Goal: Task Accomplishment & Management: Use online tool/utility

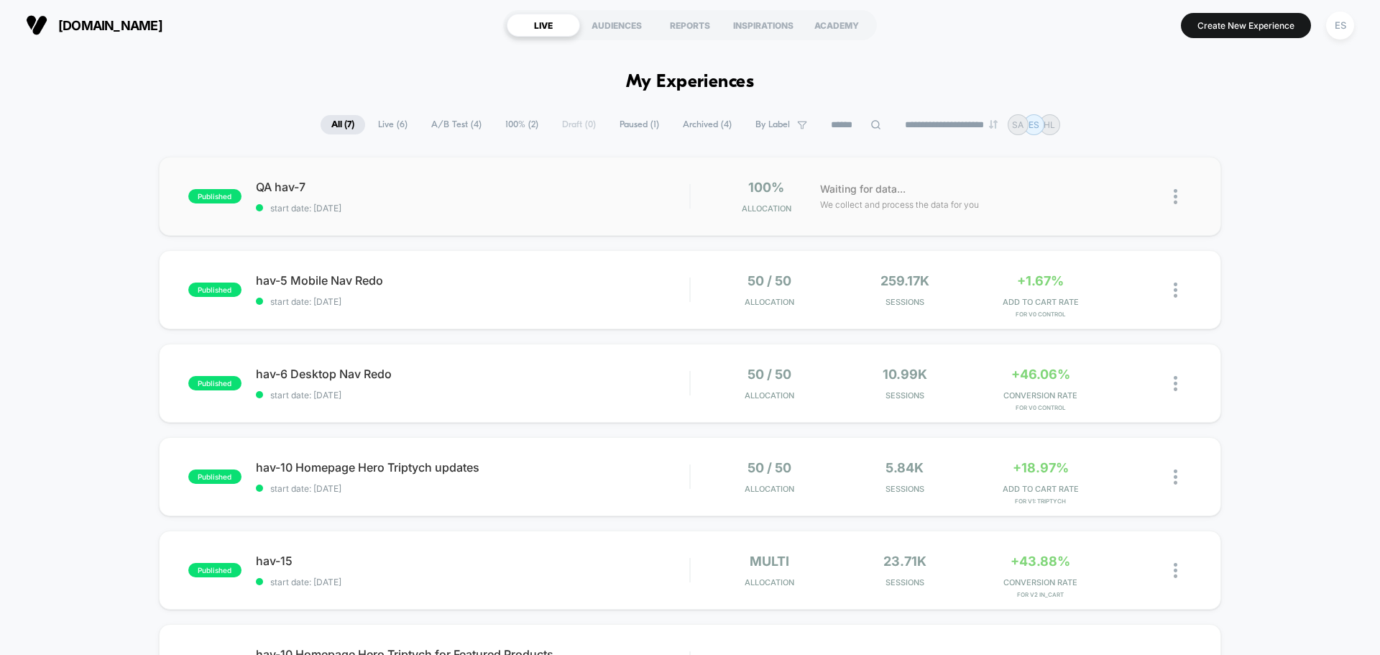
click at [259, 177] on div "published QA hav-7 start date: [DATE] 100% Allocation Waiting for data... We co…" at bounding box center [690, 196] width 1062 height 79
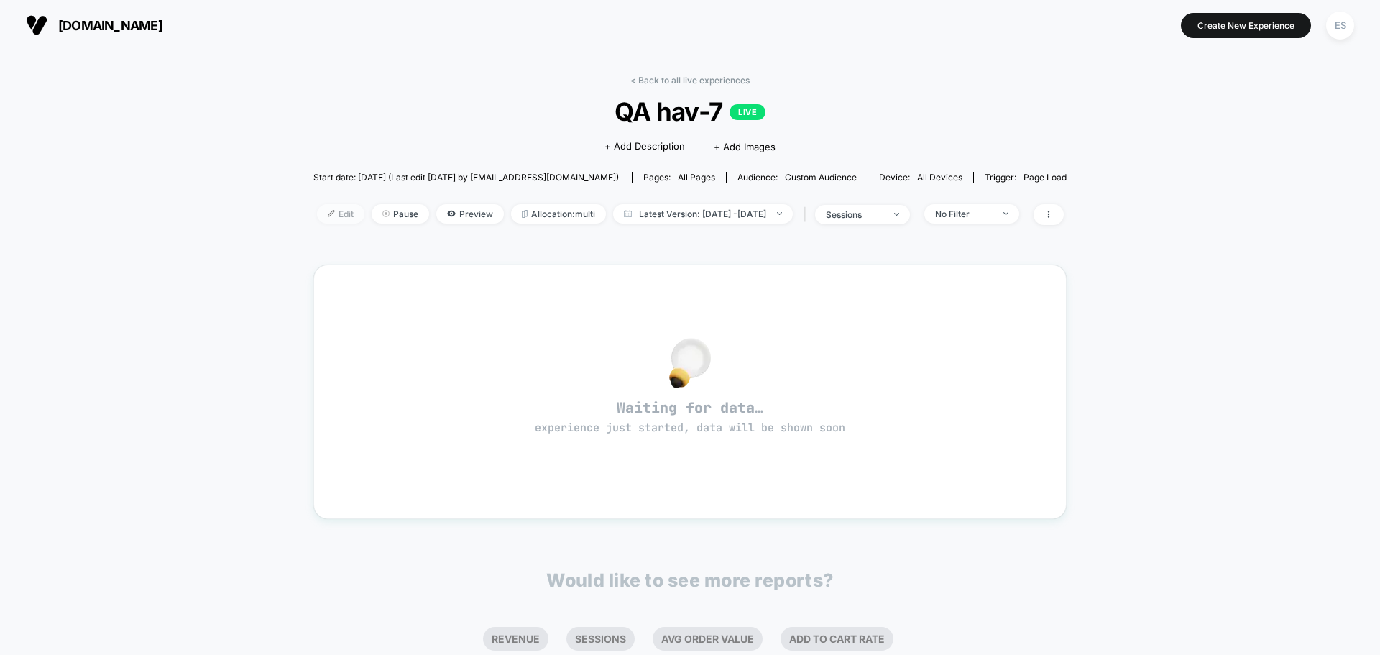
click at [321, 216] on span "Edit" at bounding box center [340, 213] width 47 height 19
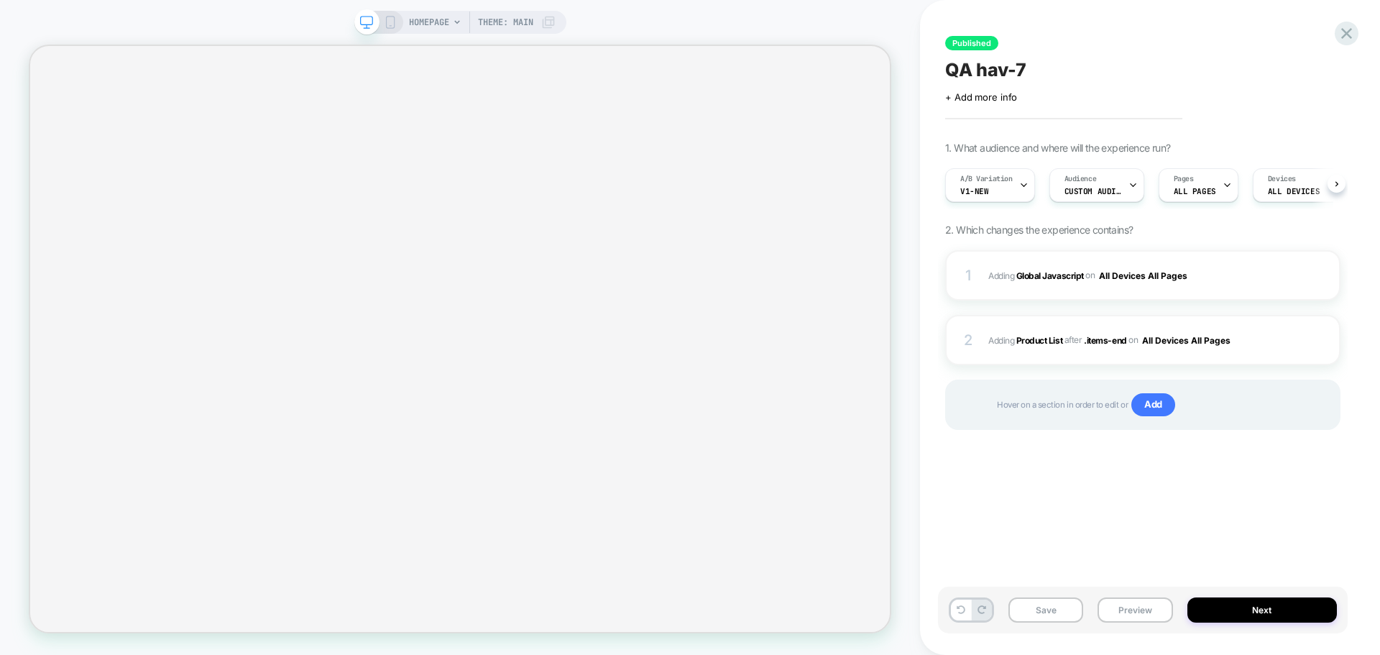
scroll to position [0, 1]
click at [1042, 280] on b "Global Javascript" at bounding box center [1050, 274] width 68 height 11
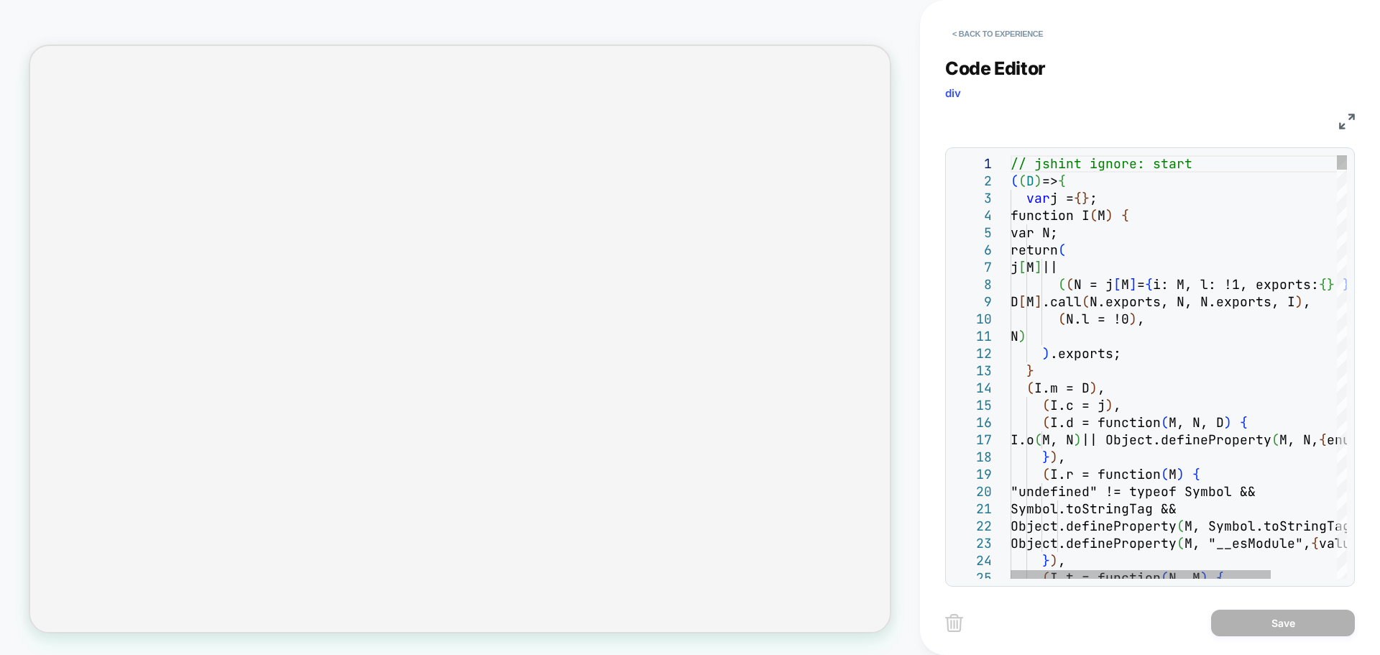
click at [1371, 298] on div "< Back to experience Code Editor div JS 1 2 3 4 5 6 7 8 9 10 11 12 13 14 15 16 …" at bounding box center [1150, 327] width 460 height 655
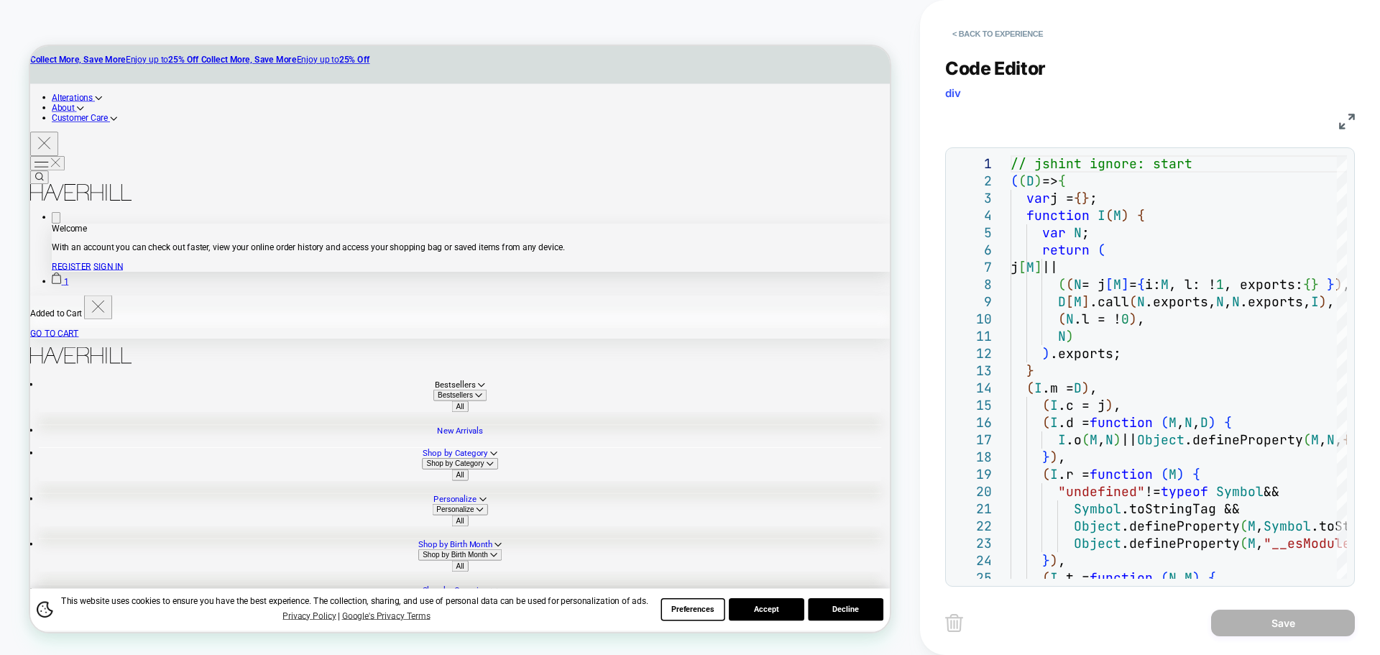
scroll to position [0, 0]
drag, startPoint x: 1048, startPoint y: 372, endPoint x: 1080, endPoint y: 323, distance: 58.8
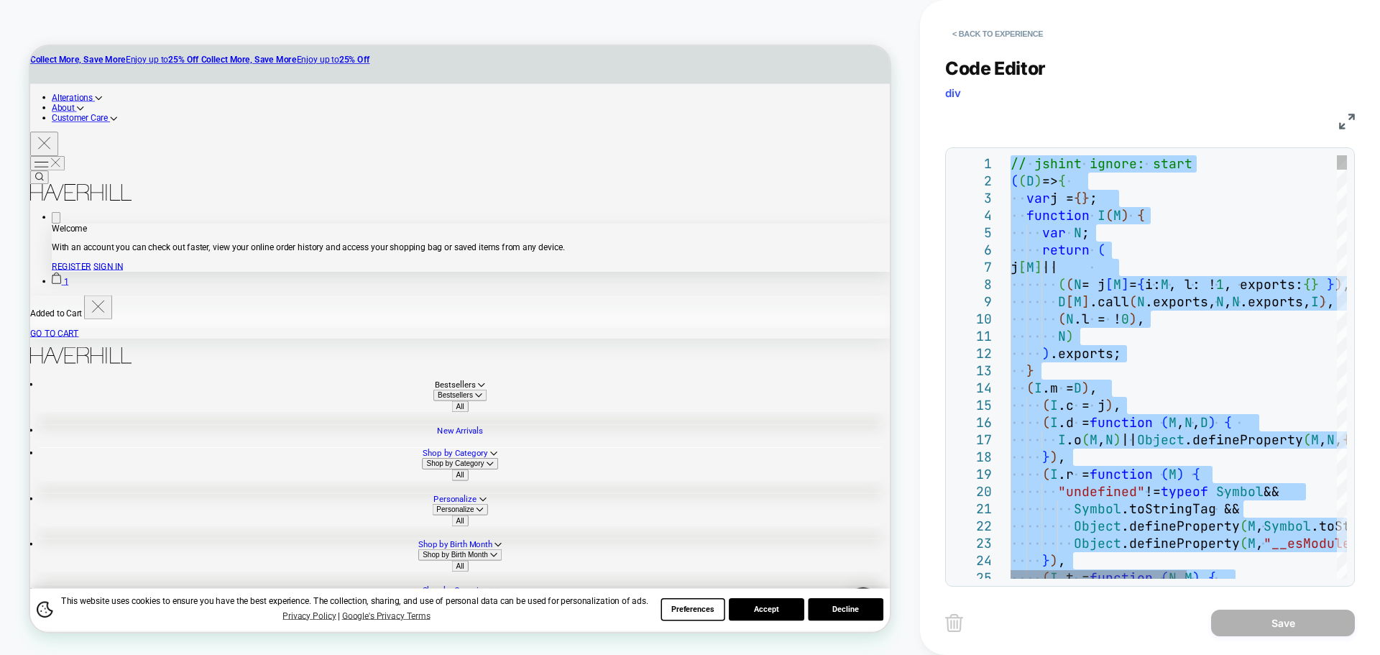
type textarea "**********"
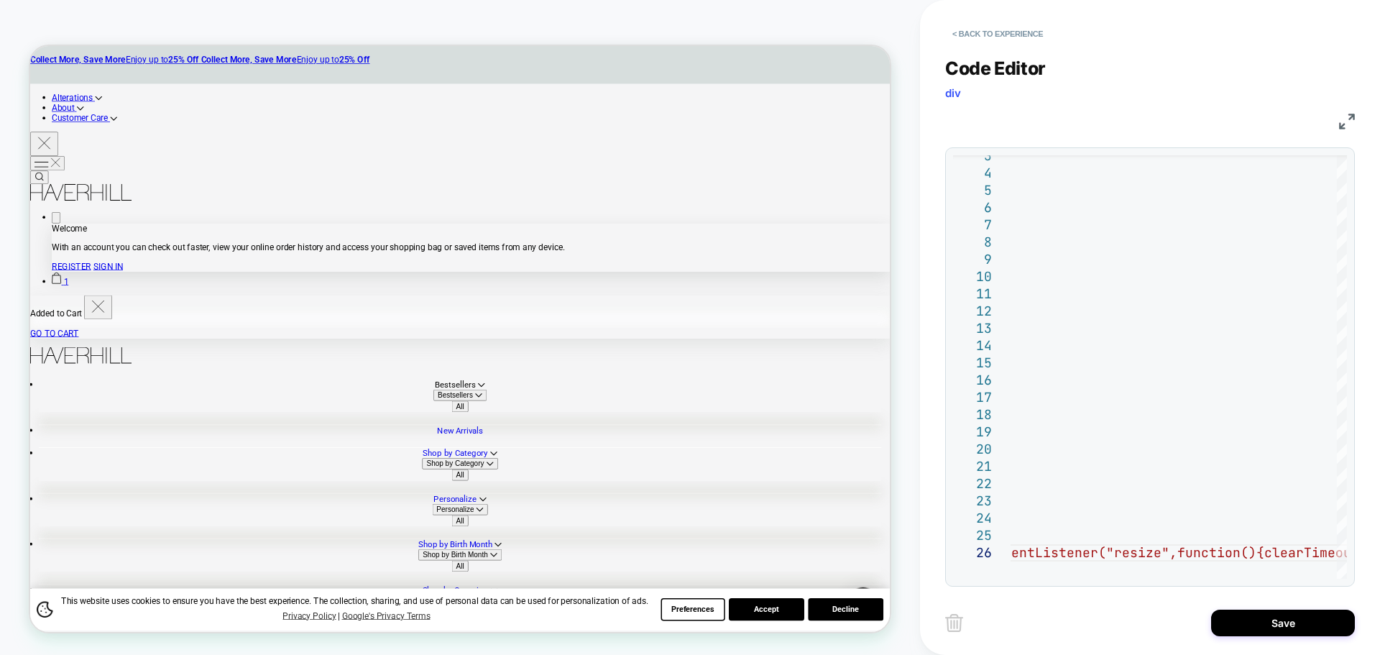
click at [1258, 636] on div "Save" at bounding box center [1150, 622] width 410 height 36
click at [1260, 627] on button "Save" at bounding box center [1283, 622] width 144 height 27
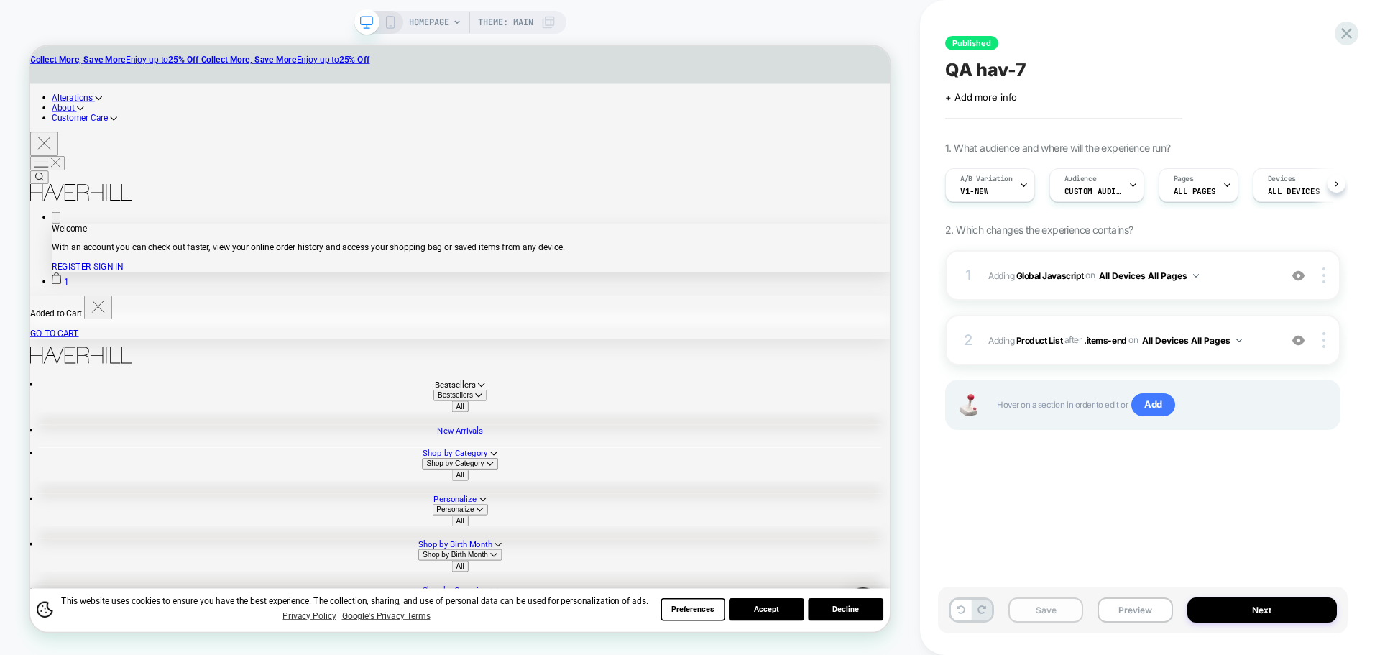
scroll to position [0, 1]
click at [1052, 599] on button "Save" at bounding box center [1045, 609] width 75 height 25
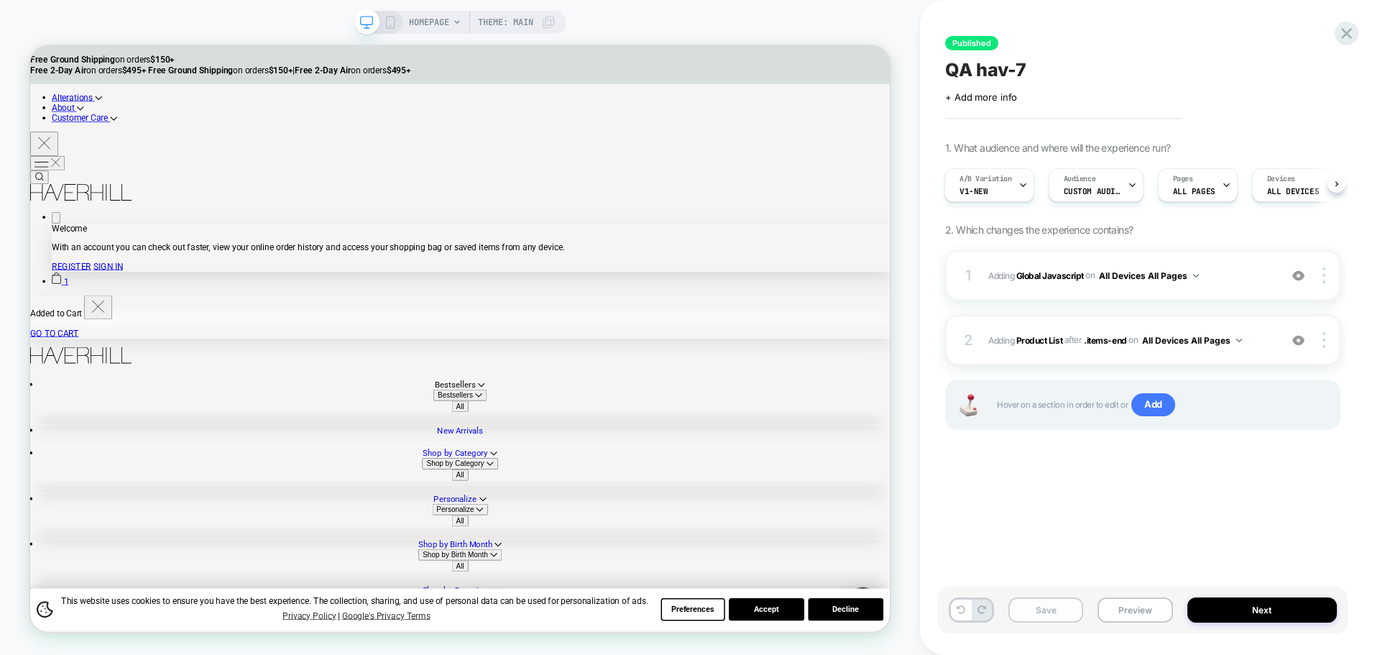
click at [1036, 612] on button "Save" at bounding box center [1045, 609] width 75 height 25
click at [1131, 612] on button "Preview" at bounding box center [1134, 609] width 75 height 25
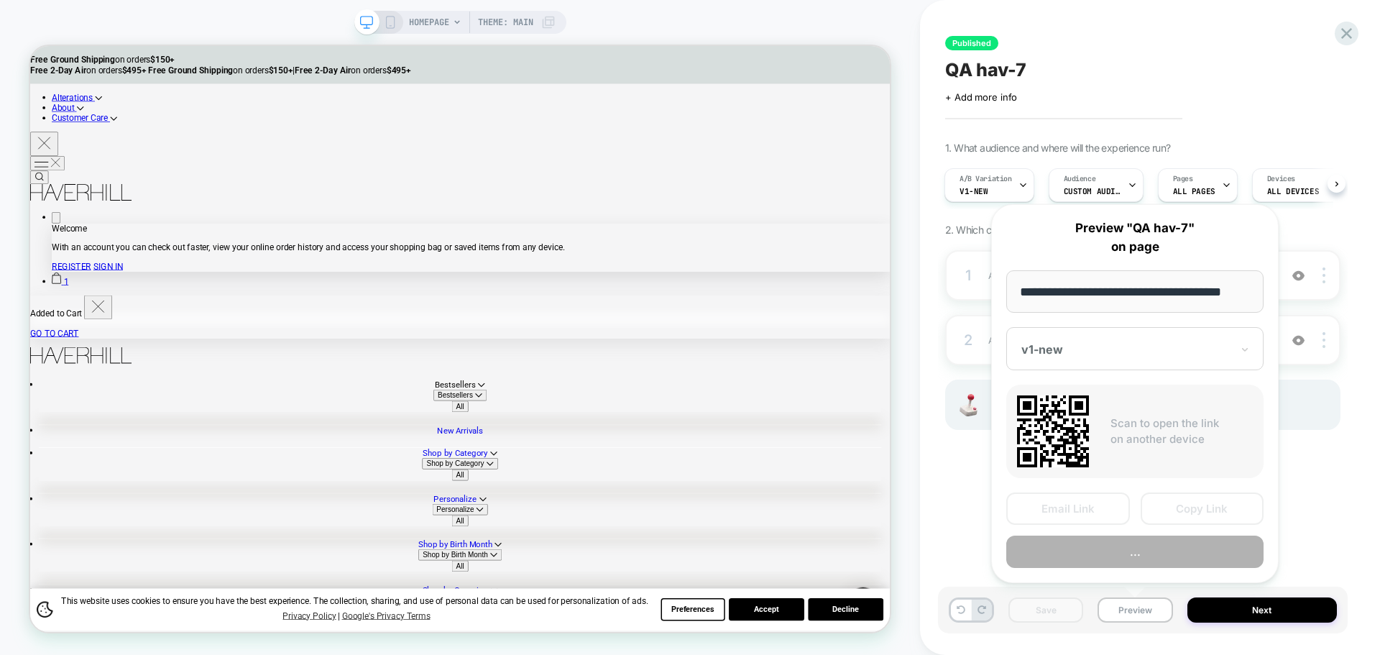
scroll to position [0, 0]
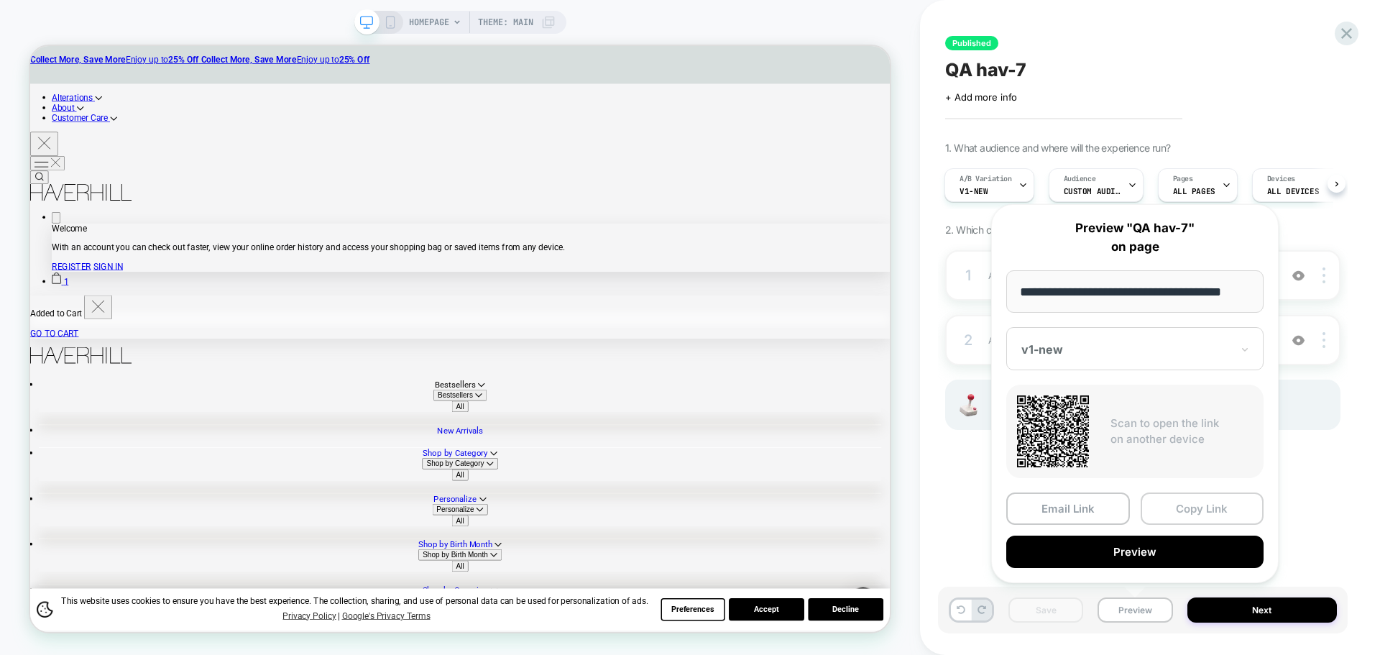
click at [1190, 511] on button "Copy Link" at bounding box center [1202, 508] width 124 height 32
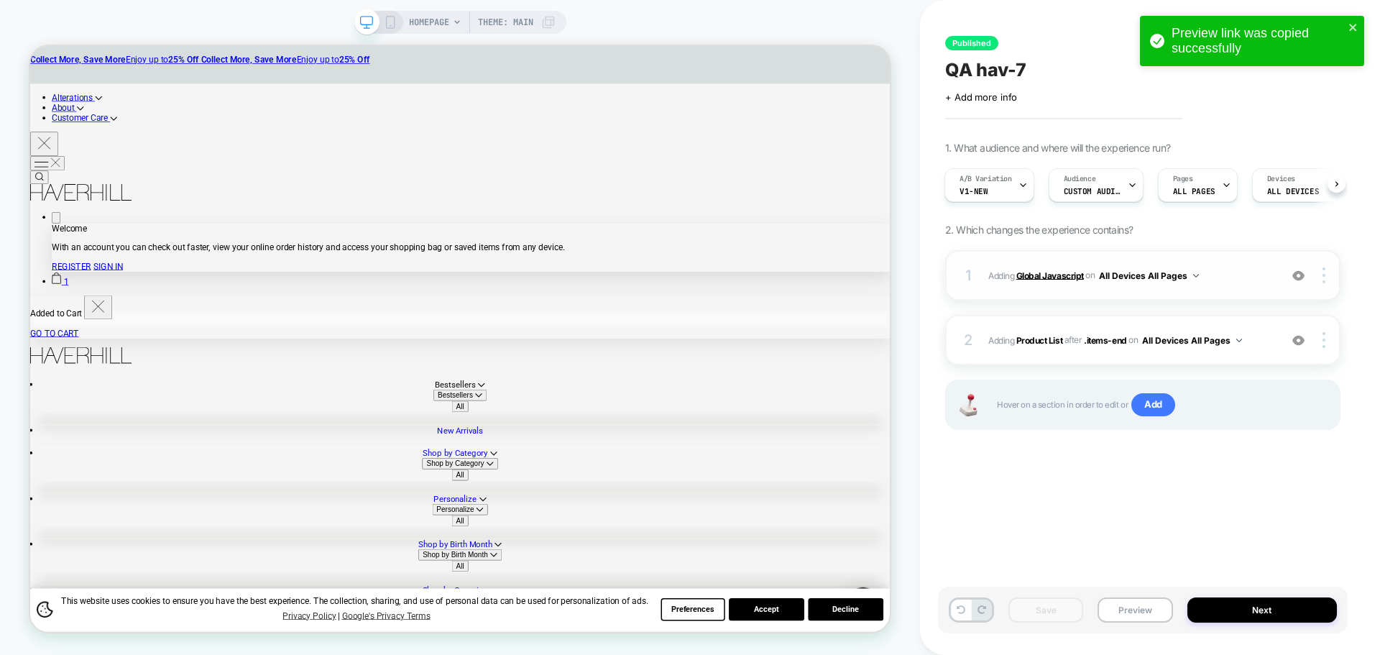
click at [1061, 275] on b "Global Javascript" at bounding box center [1050, 274] width 68 height 11
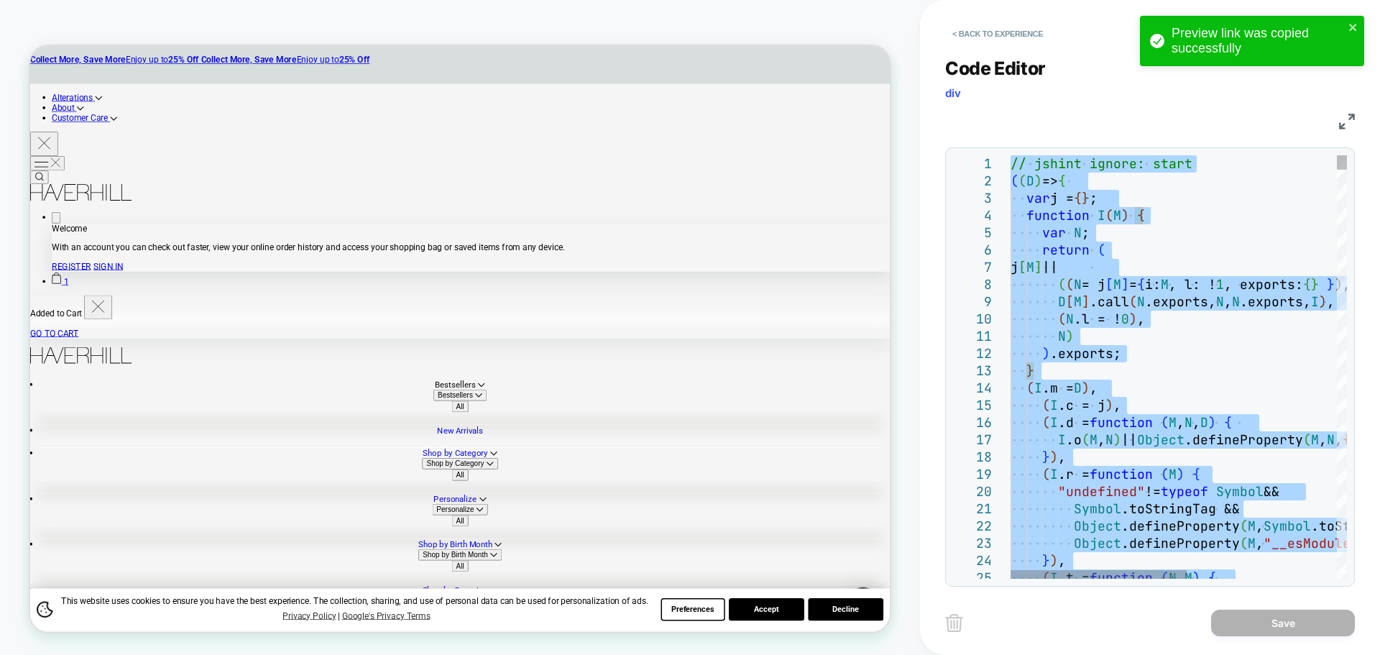
type textarea "**********"
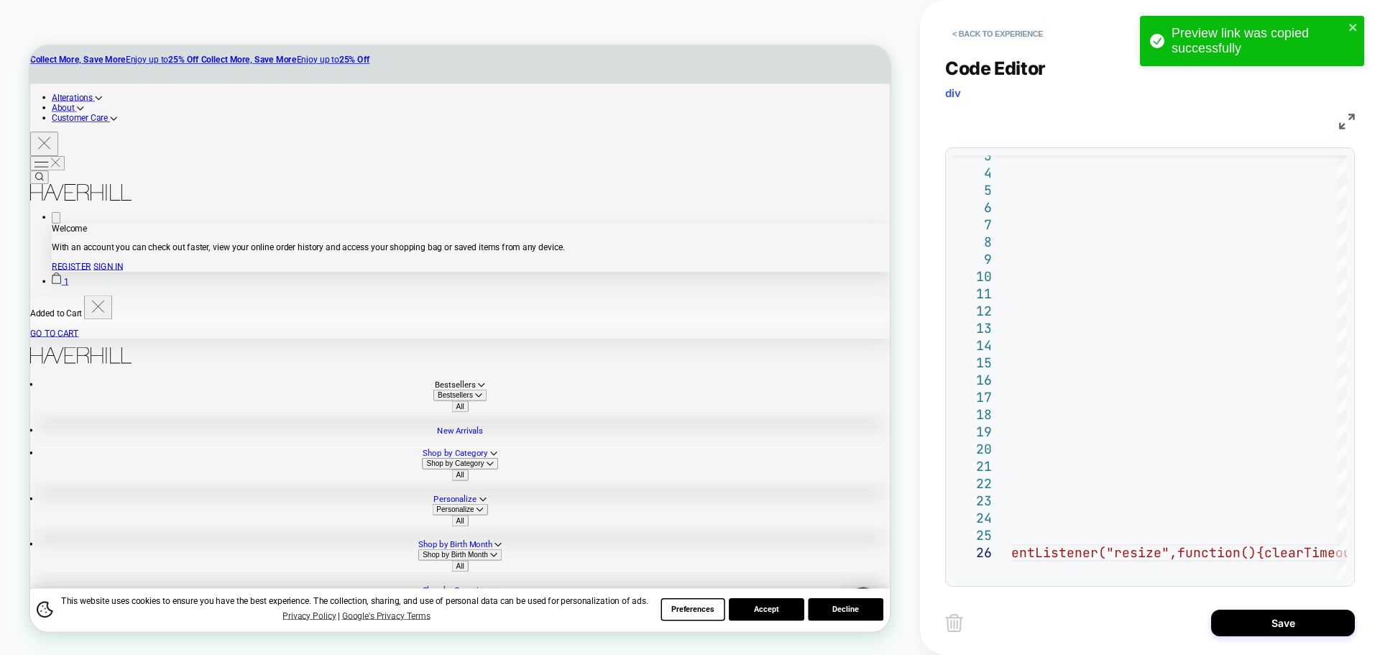
click at [1319, 641] on div "< Back to experience Code Editor div JS 3 4 5 6 7 8 9 10 11 12 13 14 15 16 17 1…" at bounding box center [1150, 327] width 410 height 655
click at [1330, 617] on button "Save" at bounding box center [1283, 622] width 144 height 27
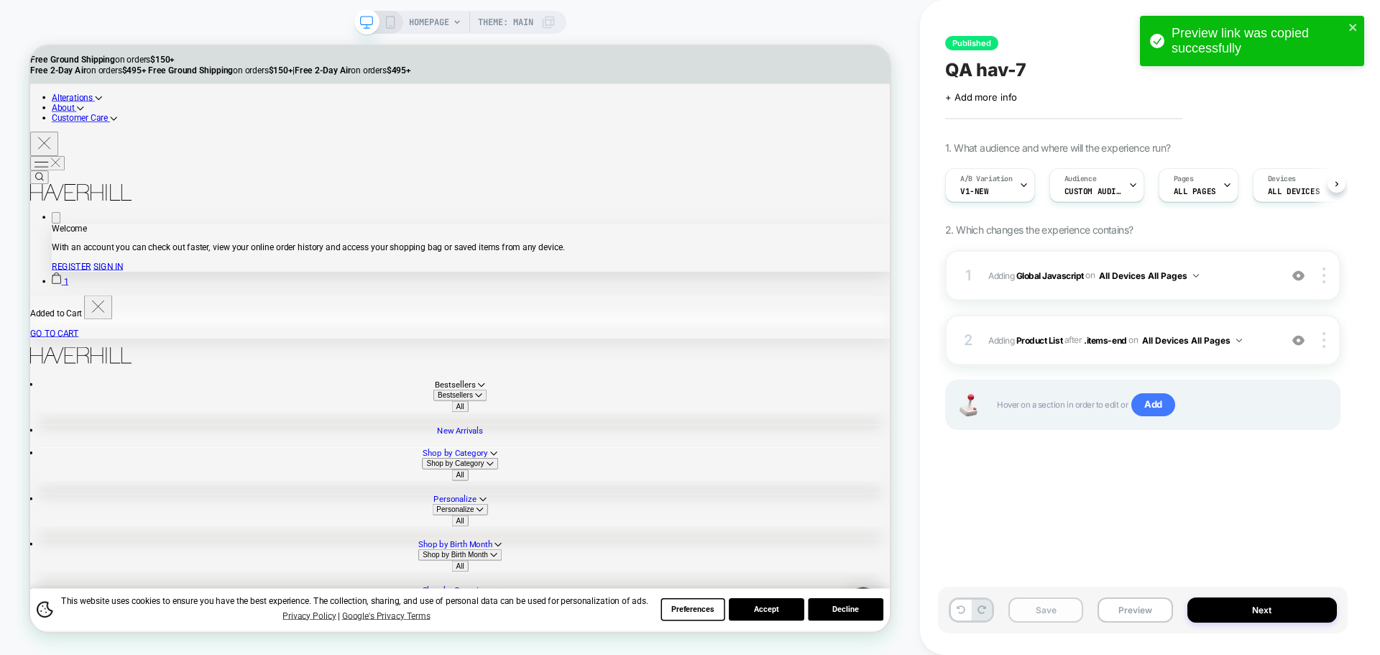
scroll to position [0, 1]
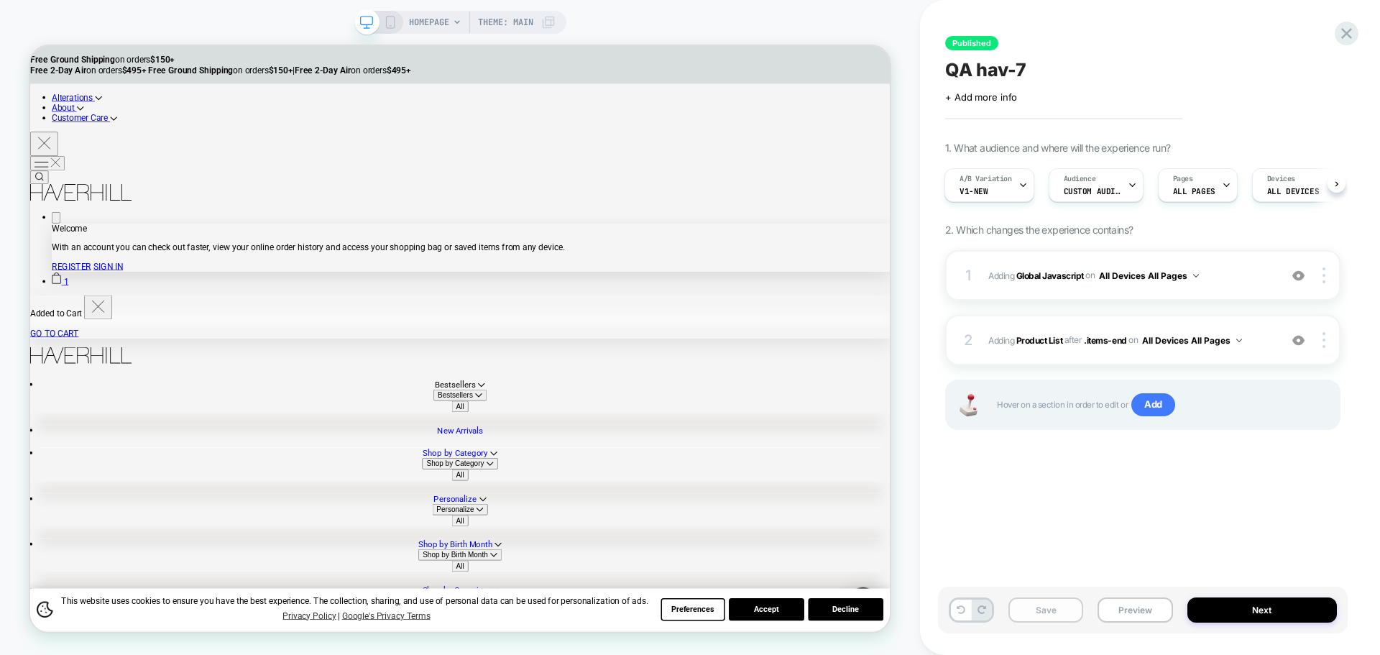
click at [1050, 601] on button "Save" at bounding box center [1045, 609] width 75 height 25
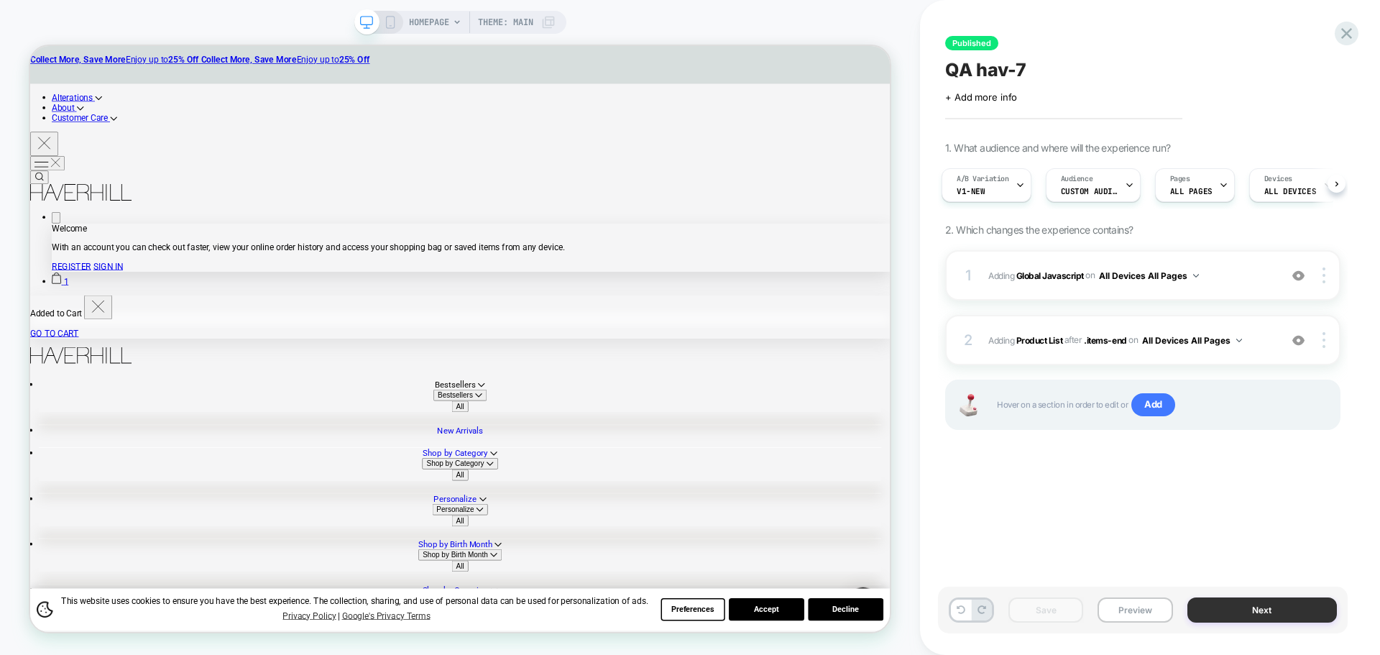
drag, startPoint x: 1276, startPoint y: 622, endPoint x: 1281, endPoint y: 609, distance: 14.3
click at [1277, 619] on div "Save Preview Next" at bounding box center [1143, 609] width 410 height 47
click at [1281, 609] on button "Next" at bounding box center [1262, 609] width 150 height 25
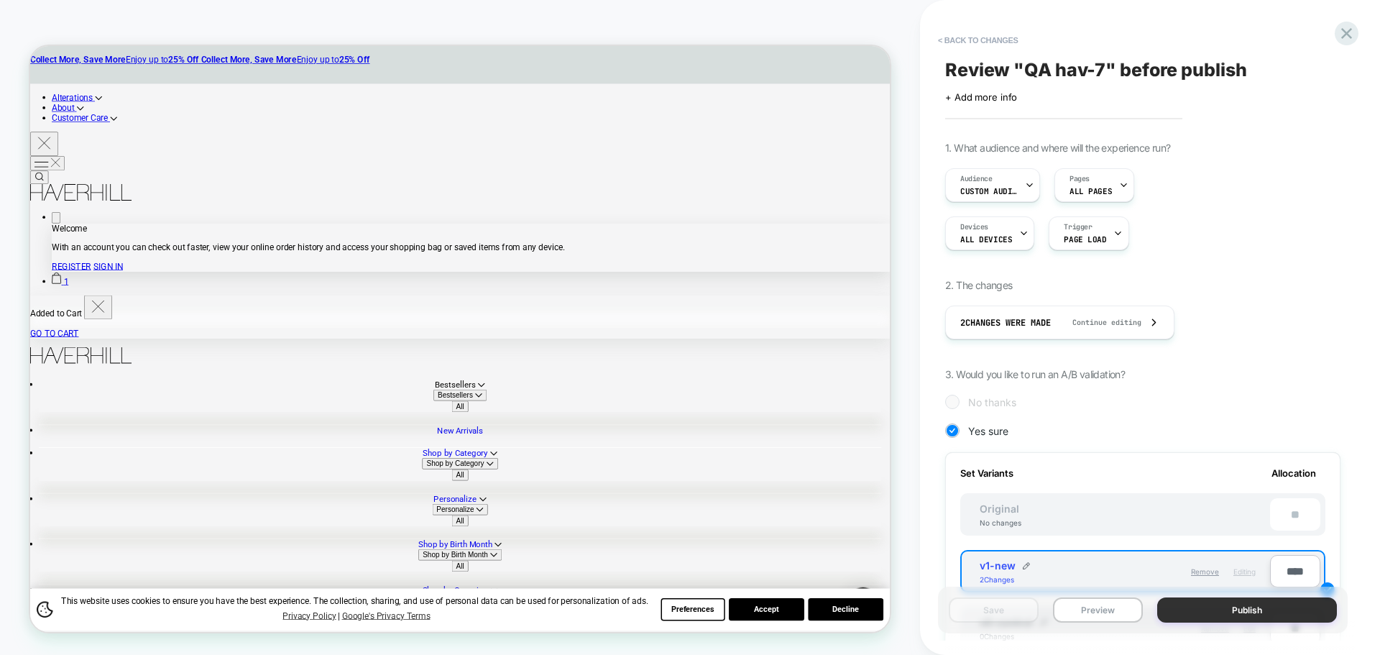
click at [1258, 619] on button "Publish" at bounding box center [1247, 609] width 180 height 25
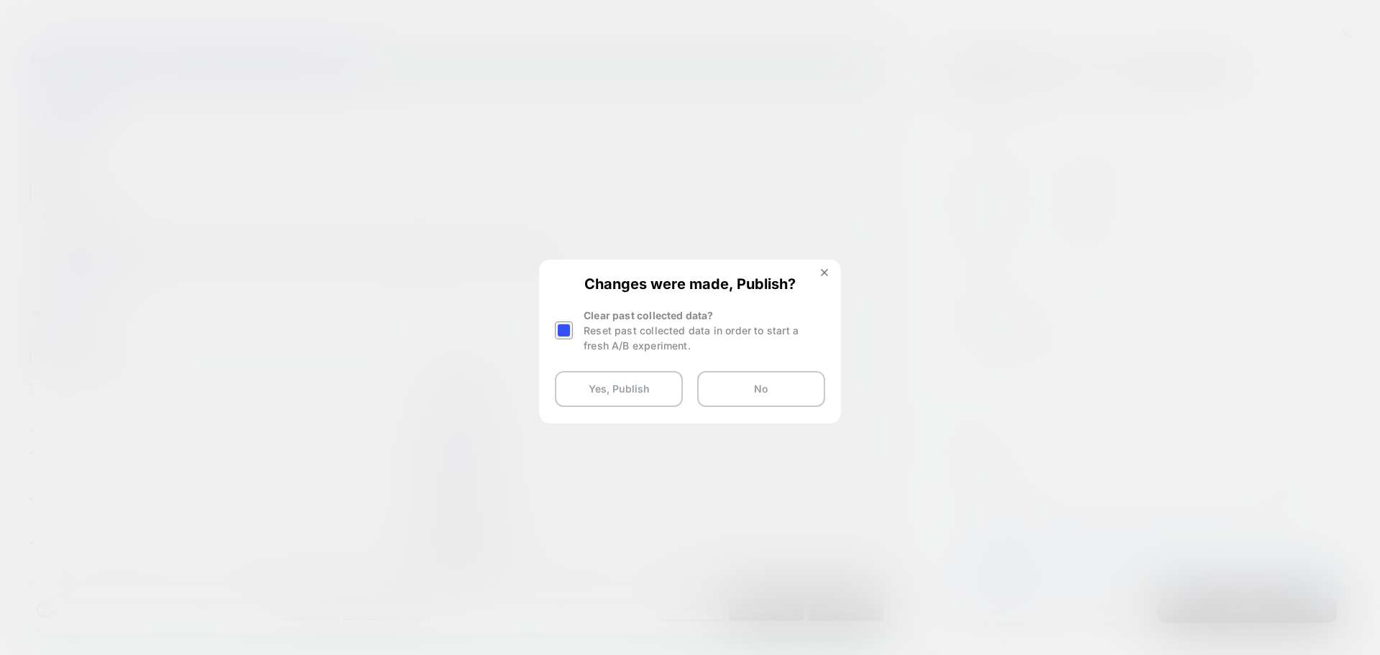
click at [566, 335] on div at bounding box center [564, 330] width 18 height 18
click at [612, 382] on button "Yes, Publish" at bounding box center [619, 389] width 128 height 36
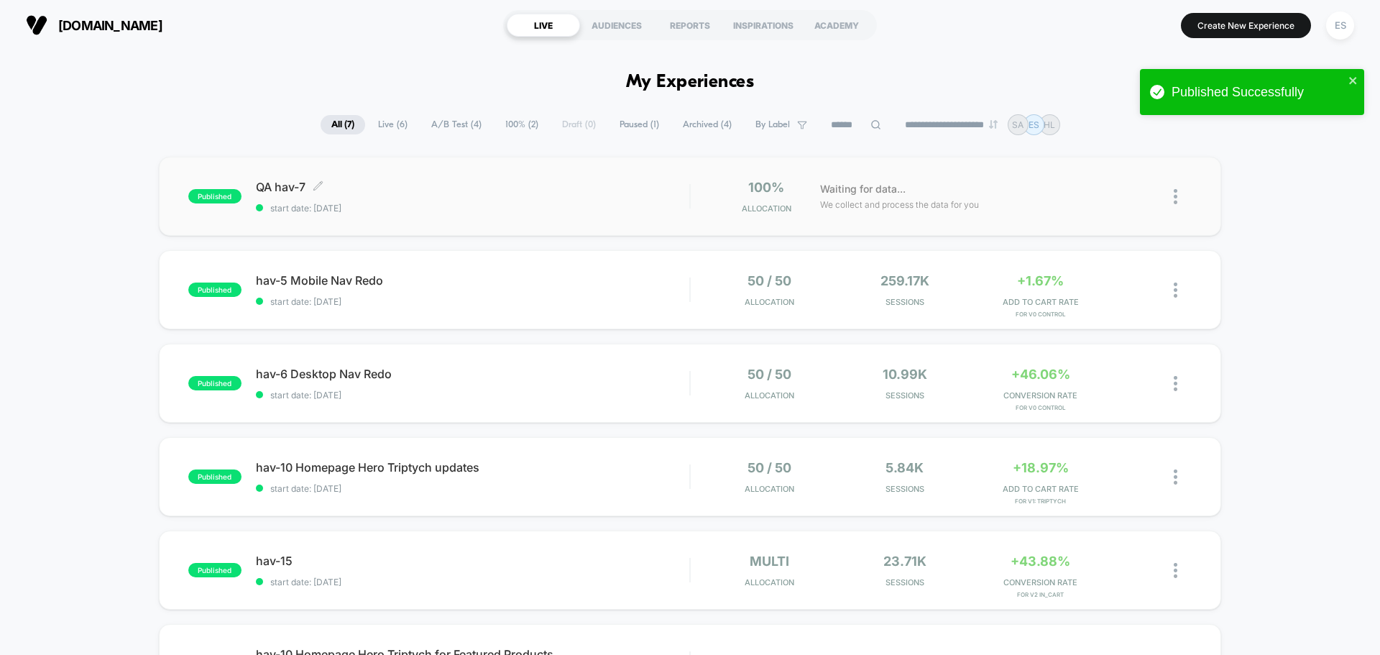
click at [282, 188] on span "QA hav-7 Click to edit experience details" at bounding box center [472, 187] width 433 height 14
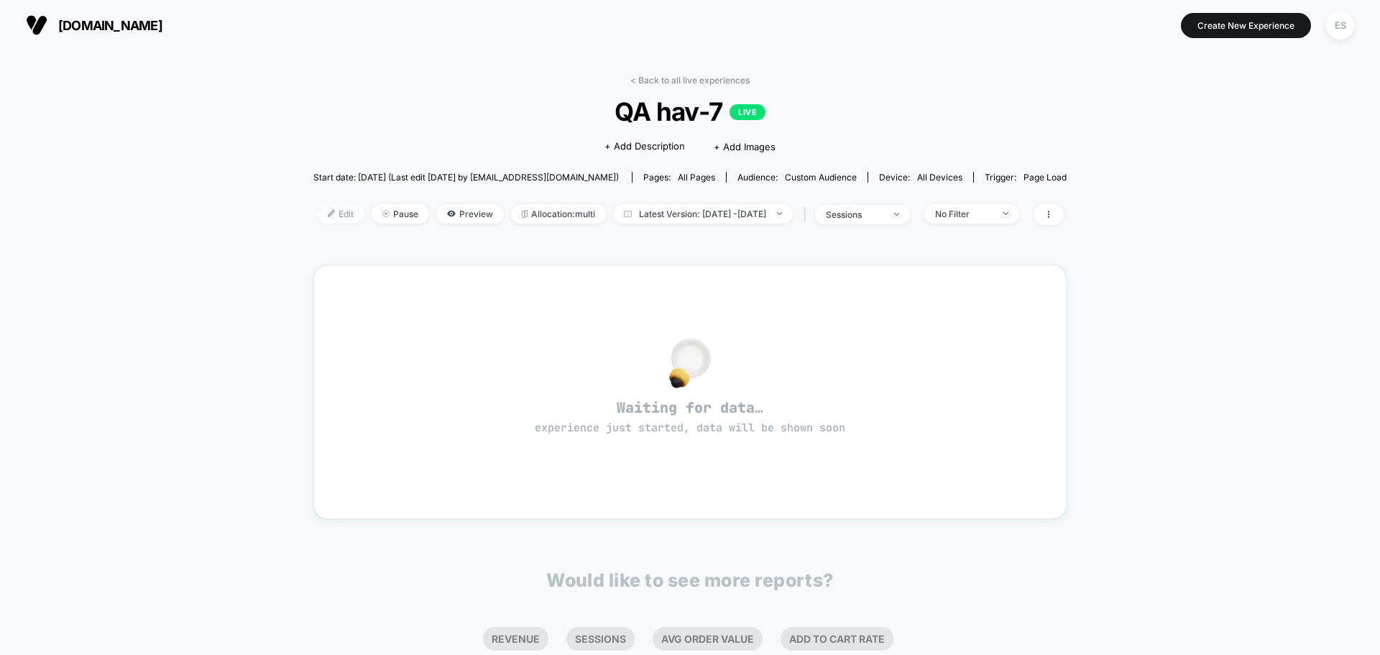
click at [317, 215] on span "Edit" at bounding box center [340, 213] width 47 height 19
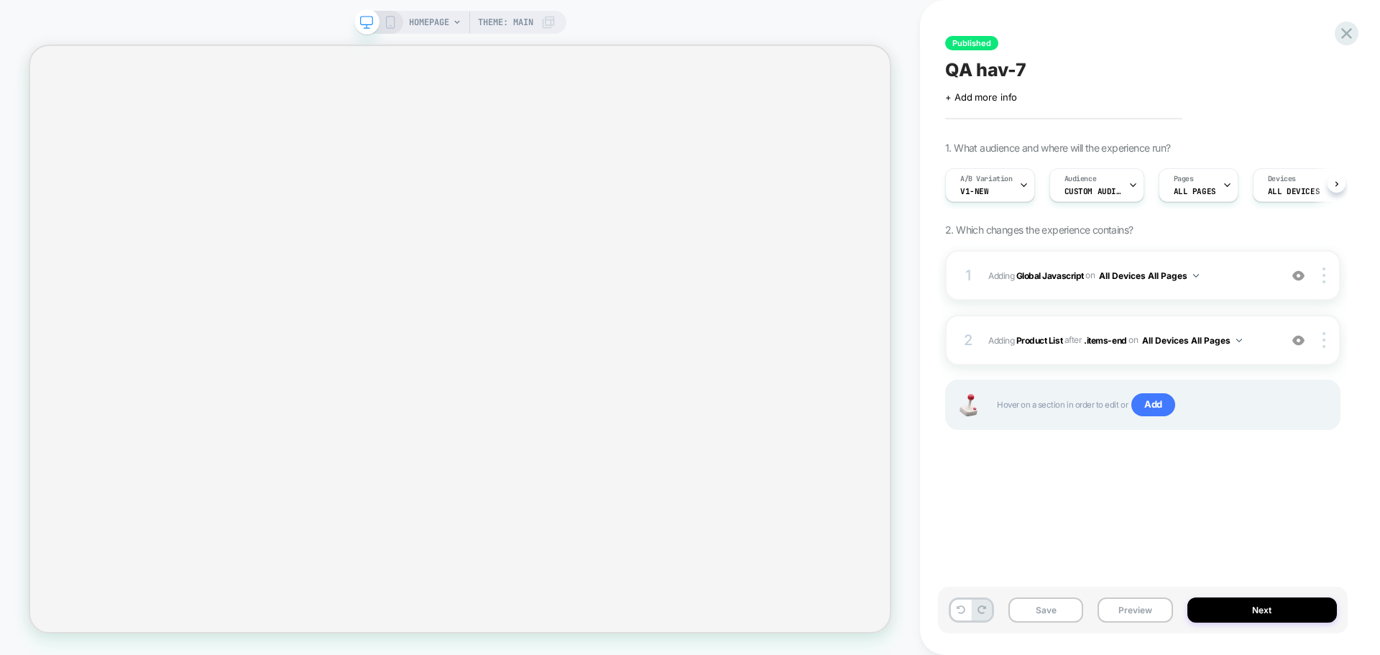
scroll to position [0, 1]
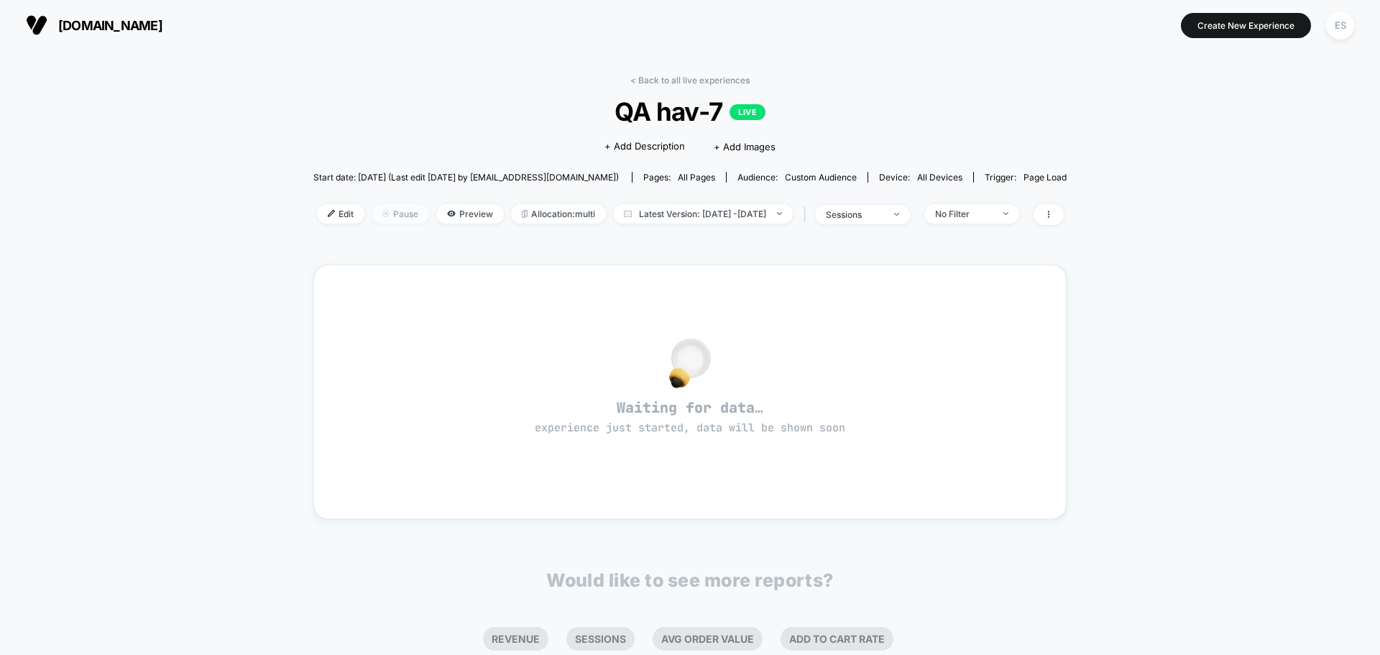
click at [382, 220] on span "Pause" at bounding box center [400, 213] width 57 height 19
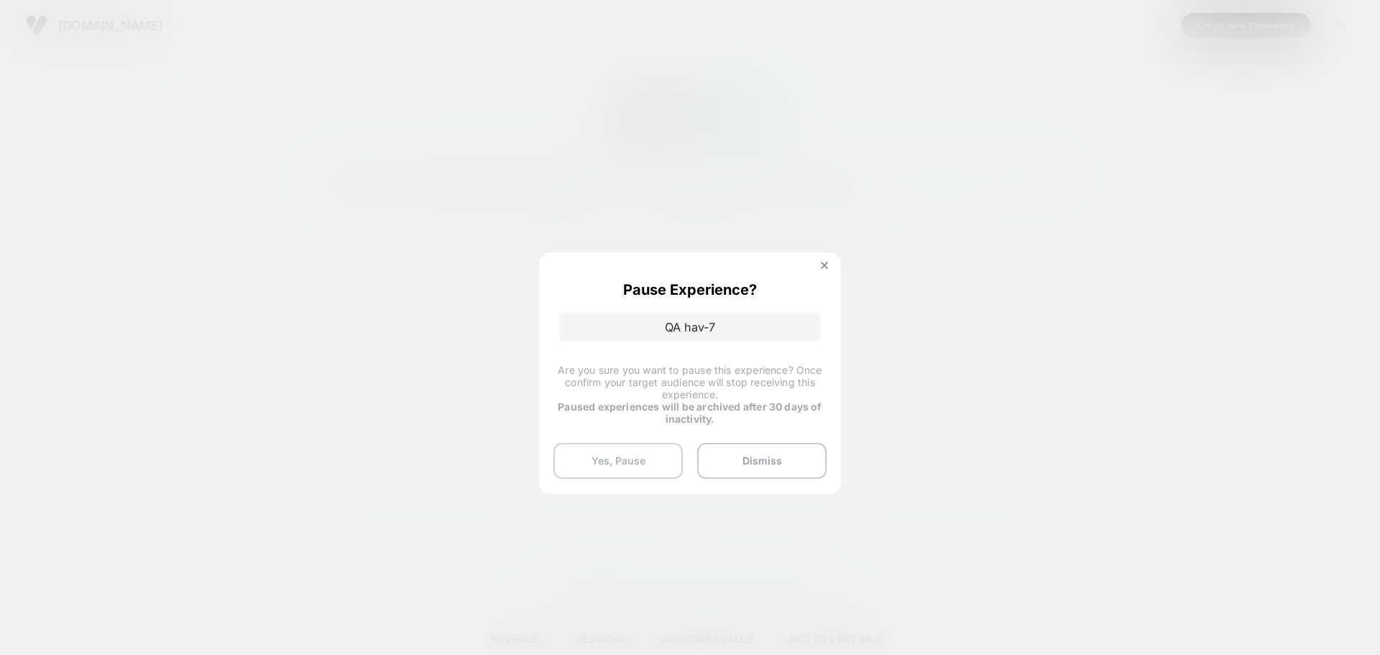
click at [635, 457] on button "Yes, Pause" at bounding box center [617, 461] width 129 height 36
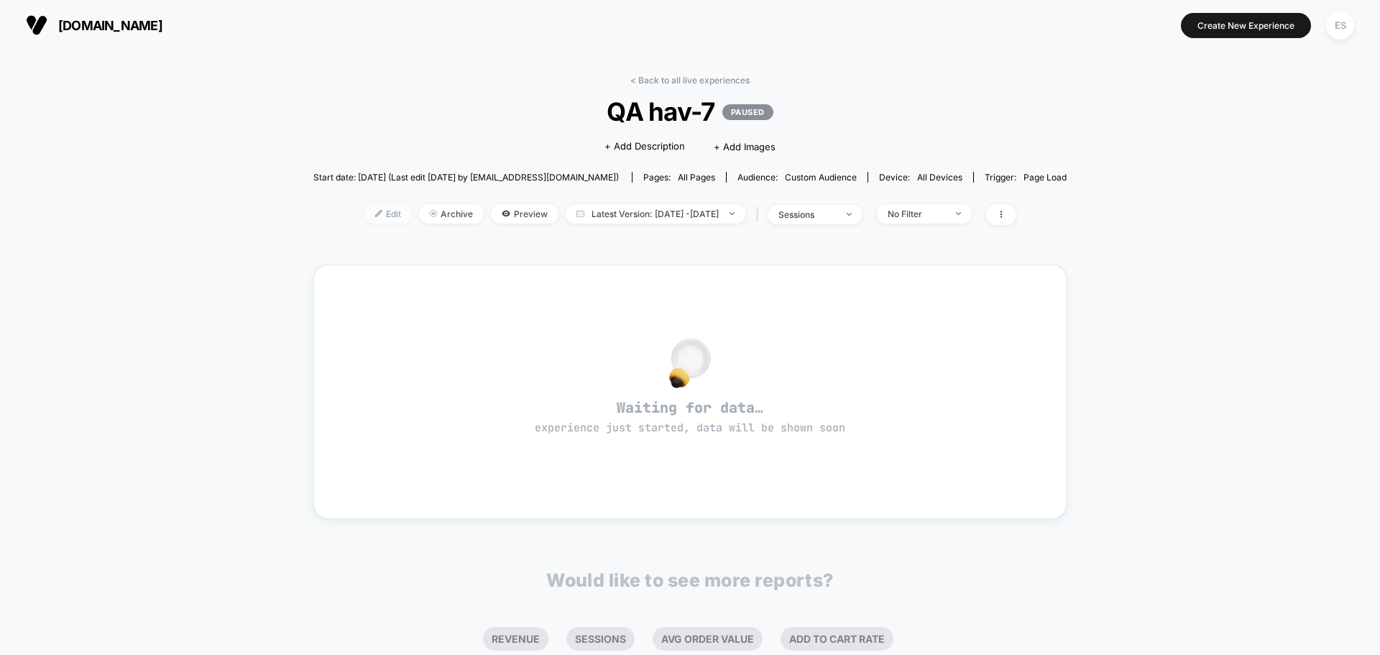
click at [378, 213] on span "Edit" at bounding box center [387, 213] width 47 height 19
click at [366, 219] on span "Edit" at bounding box center [387, 213] width 47 height 19
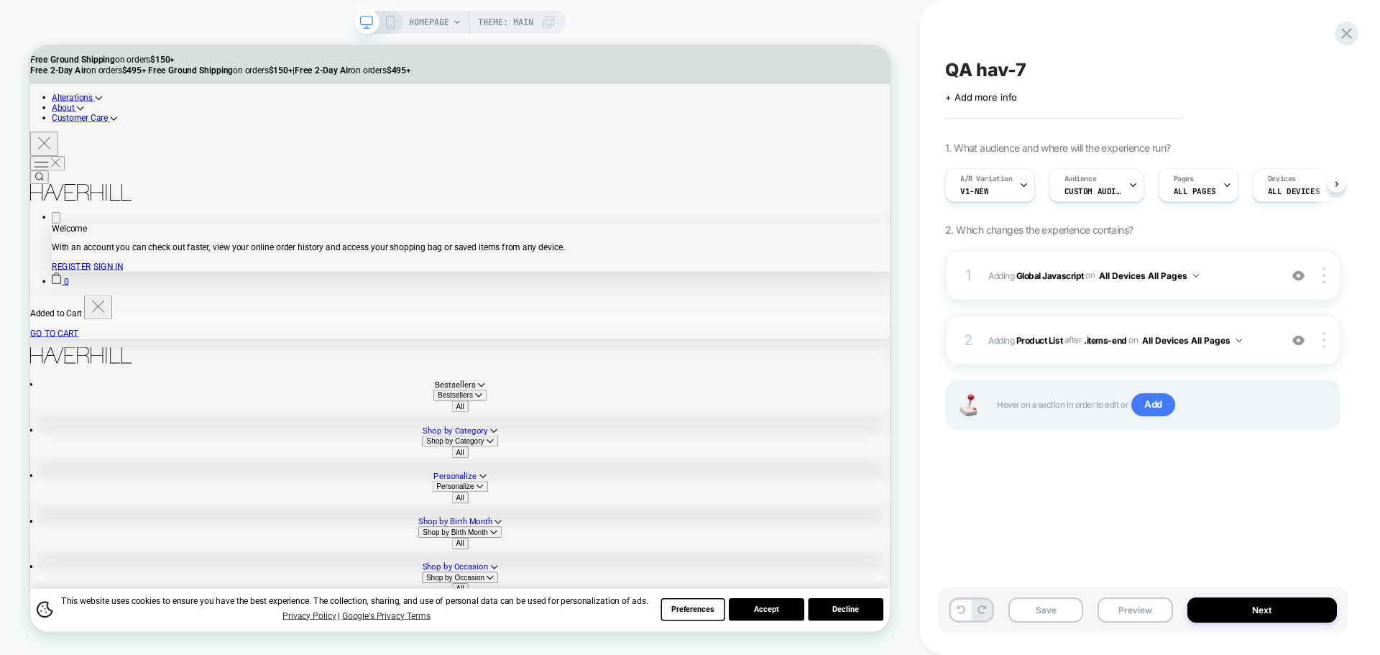
scroll to position [0, 1]
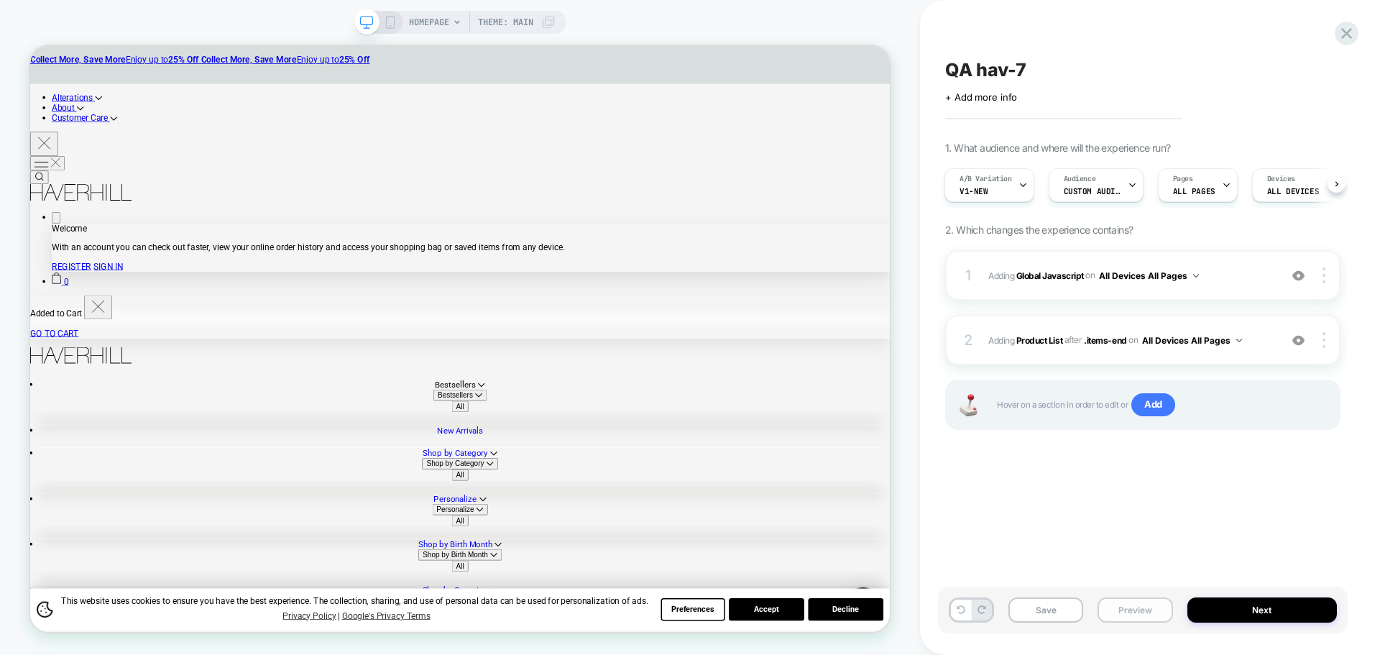
click at [1134, 607] on button "Preview" at bounding box center [1134, 609] width 75 height 25
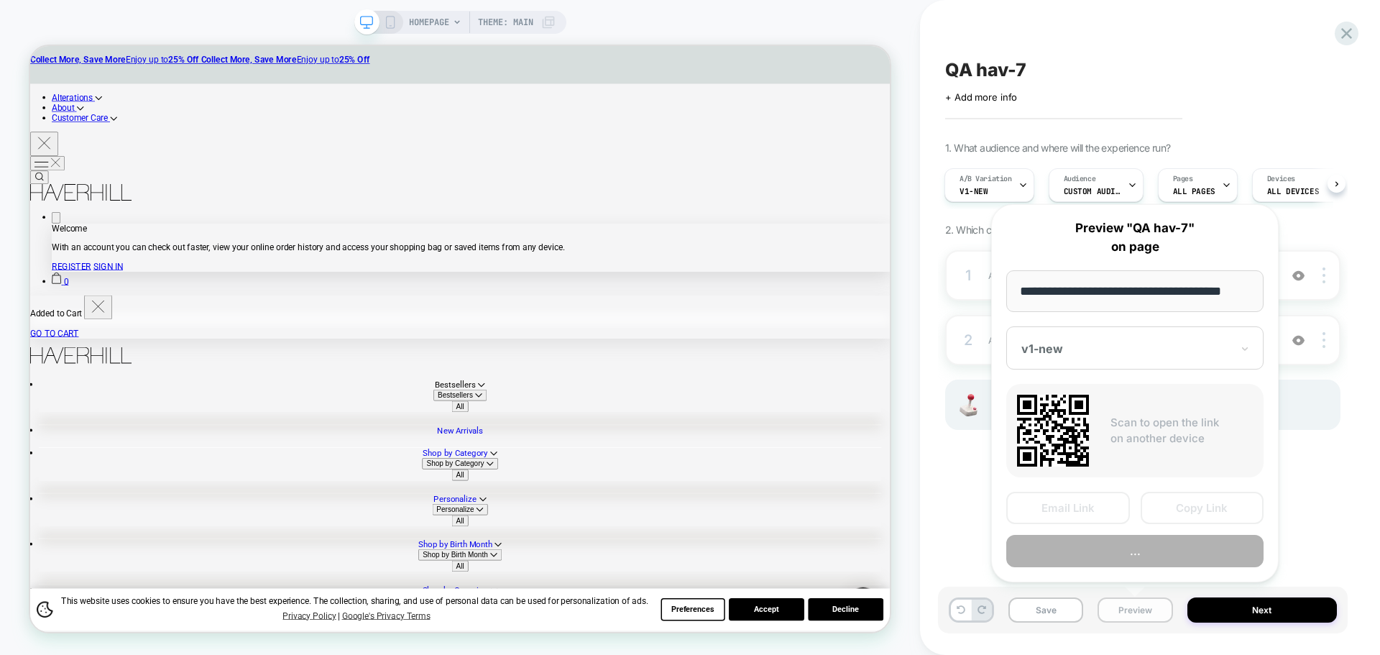
scroll to position [0, 9]
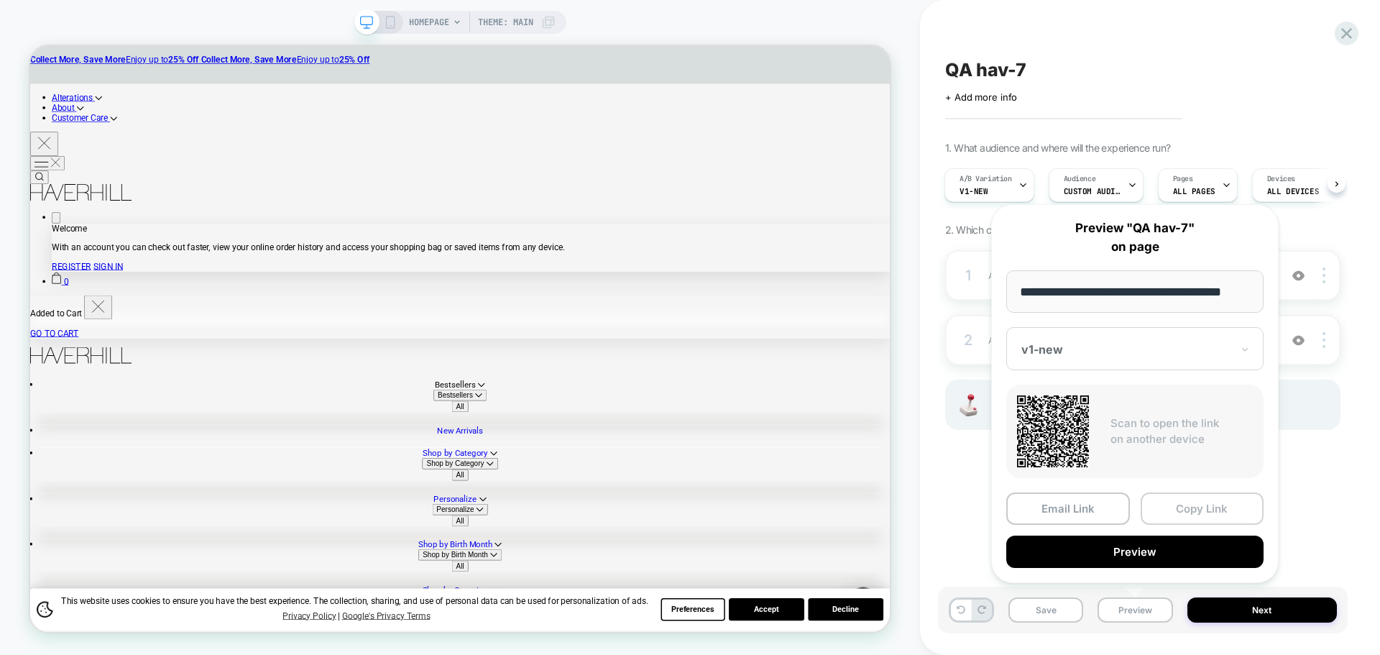
click at [1203, 504] on button "Copy Link" at bounding box center [1202, 508] width 124 height 32
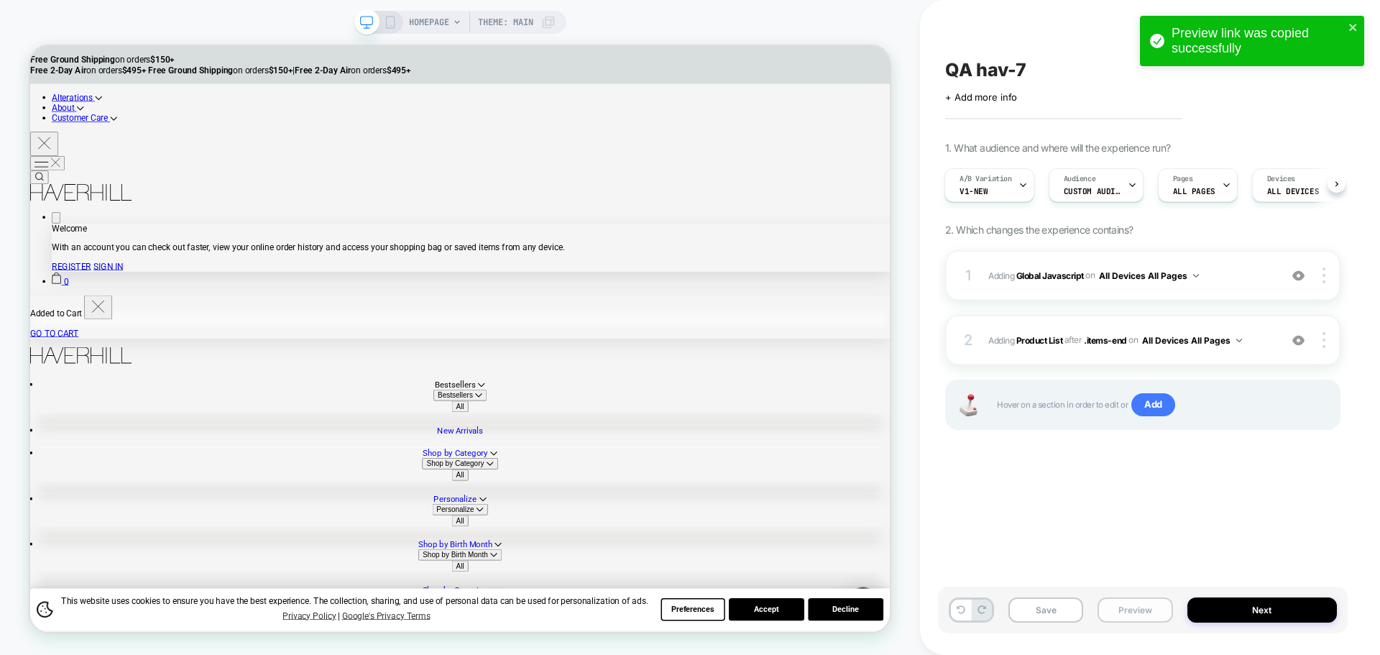
click at [1150, 606] on button "Preview" at bounding box center [1134, 609] width 75 height 25
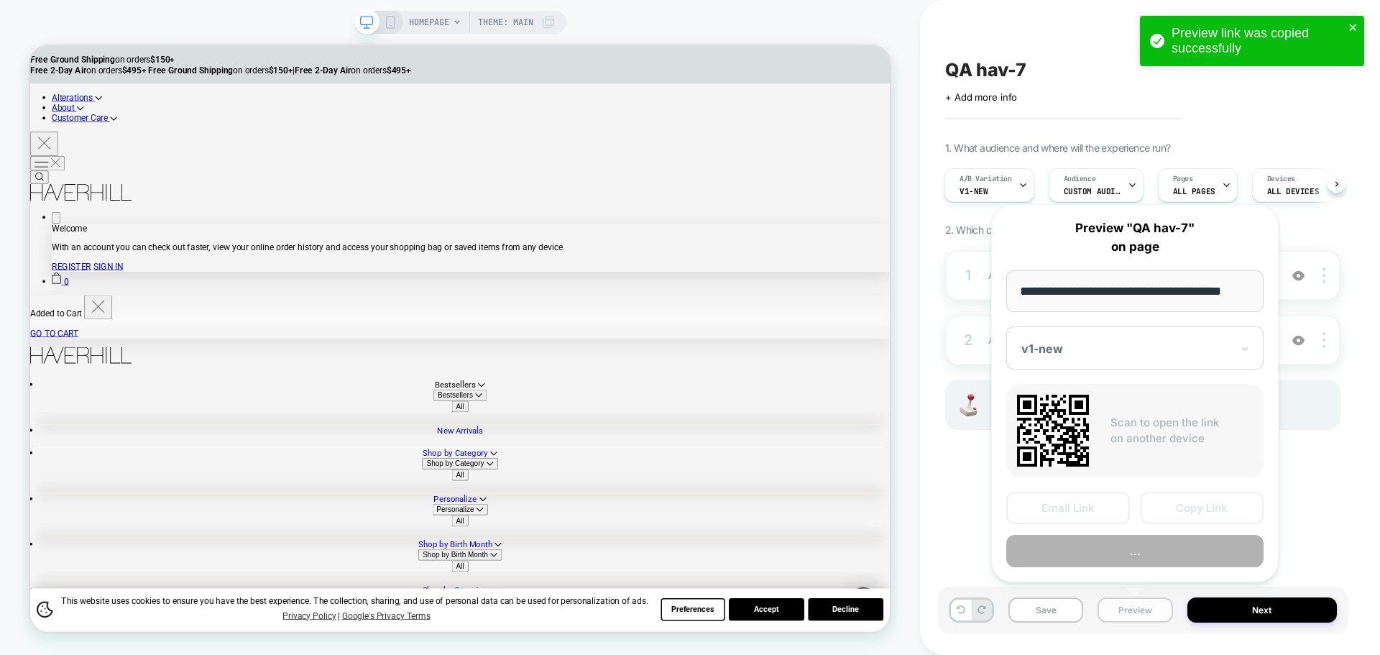
scroll to position [0, 9]
click at [1238, 476] on div "Scan to open the link on another device" at bounding box center [1134, 430] width 257 height 93
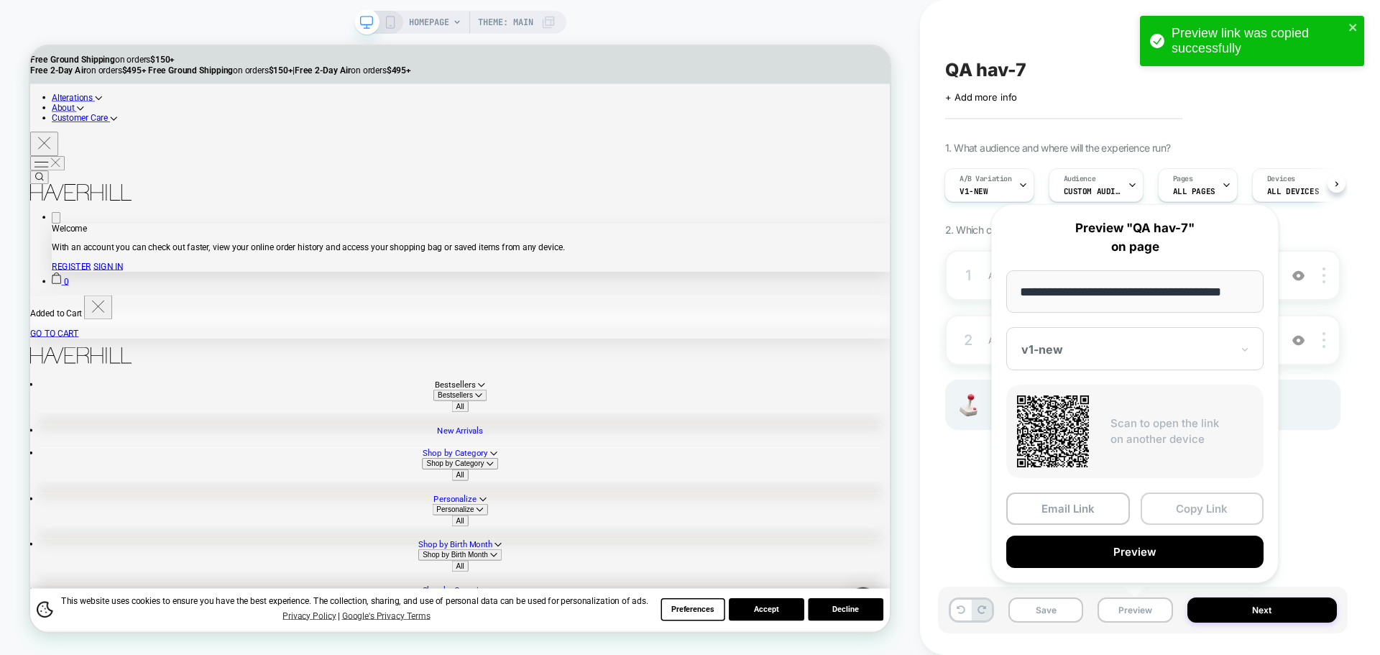
scroll to position [0, 0]
click at [1224, 507] on button "Copy Link" at bounding box center [1202, 508] width 124 height 32
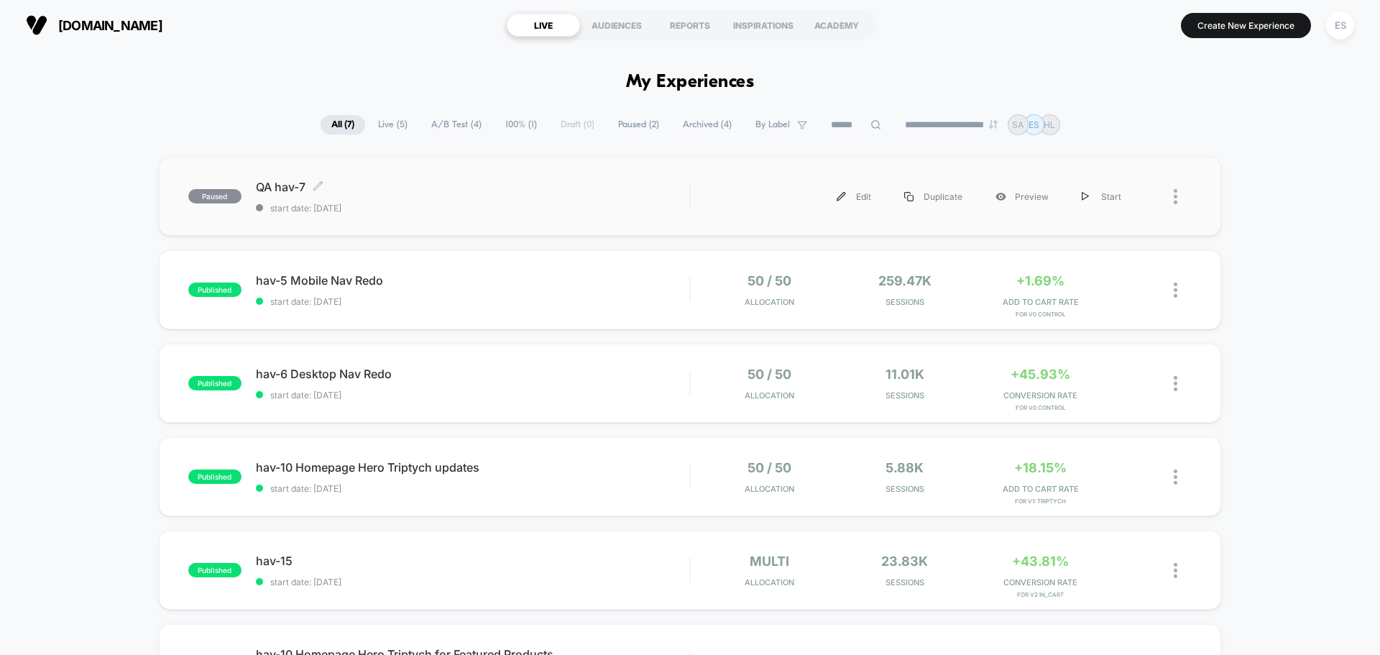
click at [294, 188] on span "QA hav-7 Click to edit experience details" at bounding box center [472, 187] width 433 height 14
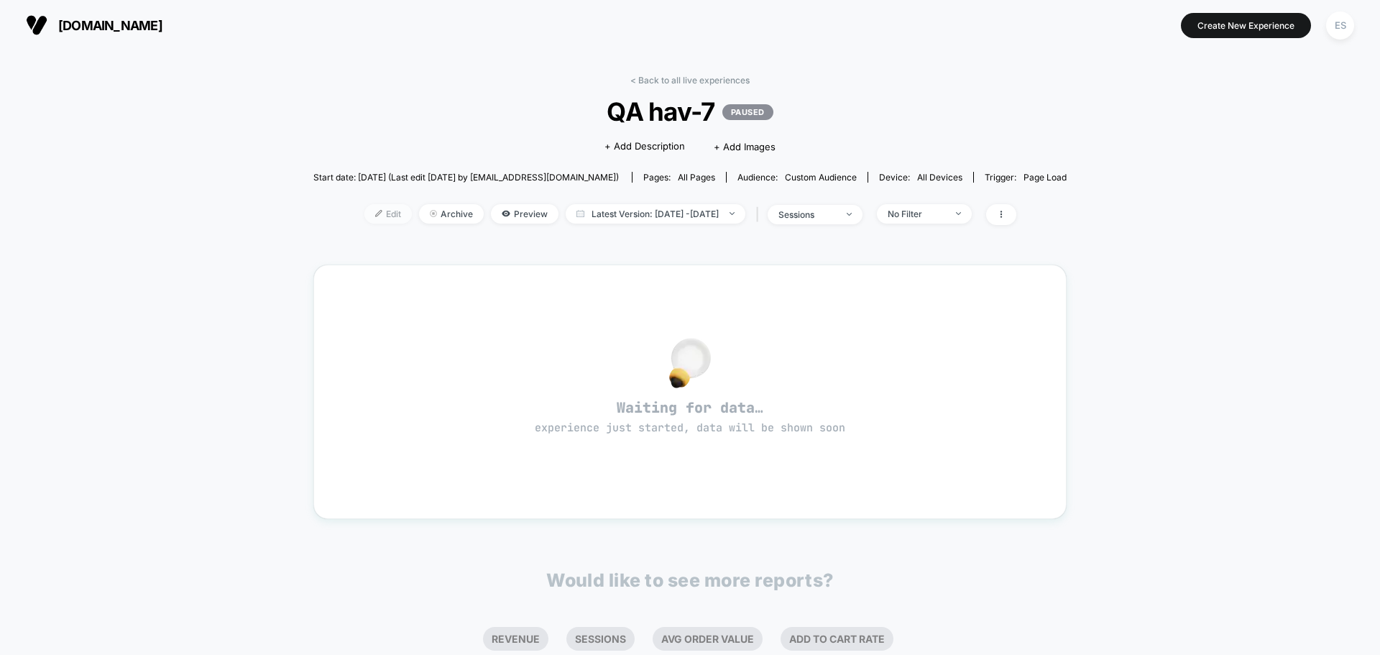
click at [364, 216] on span "Edit" at bounding box center [387, 213] width 47 height 19
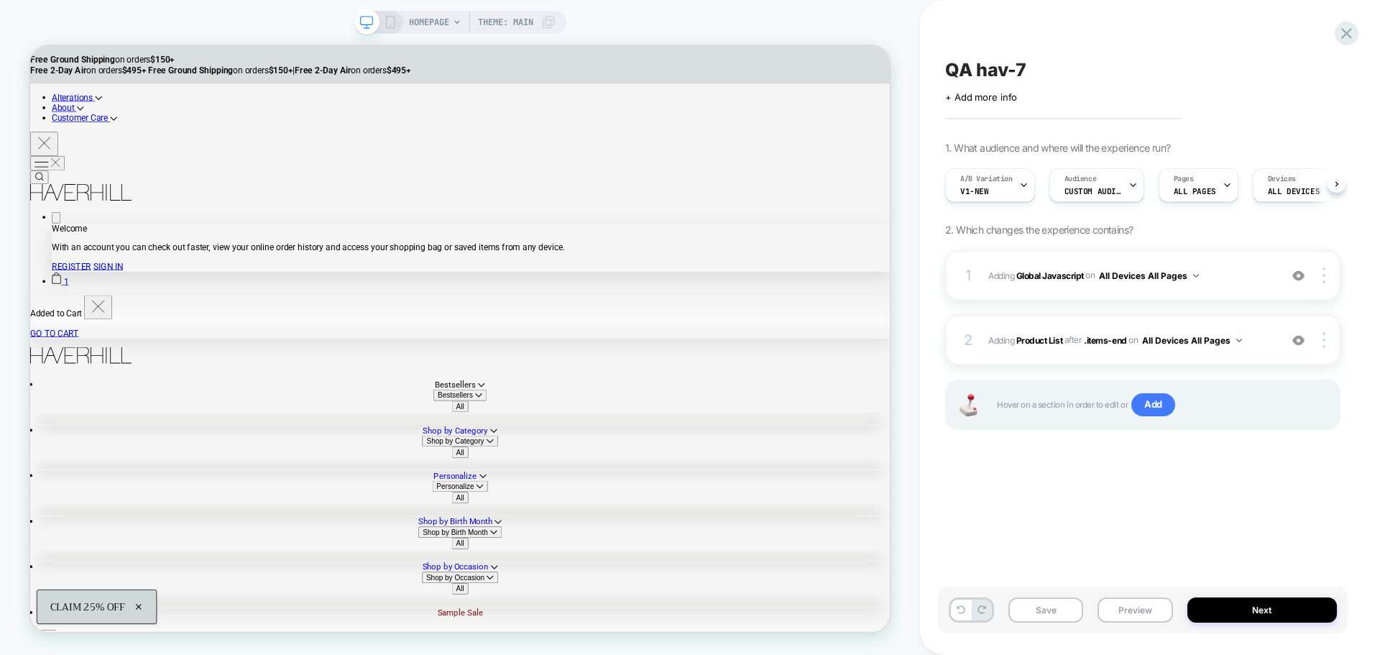
scroll to position [0, 1]
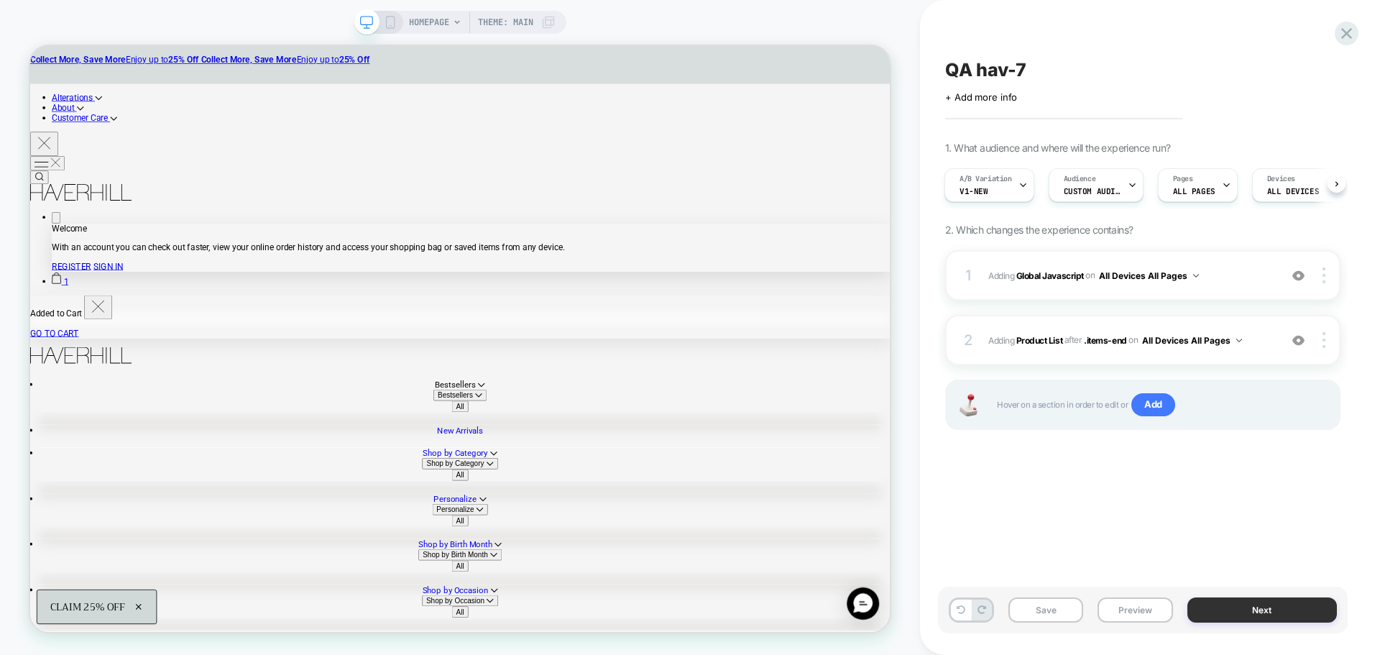
click at [1245, 606] on button "Next" at bounding box center [1262, 609] width 150 height 25
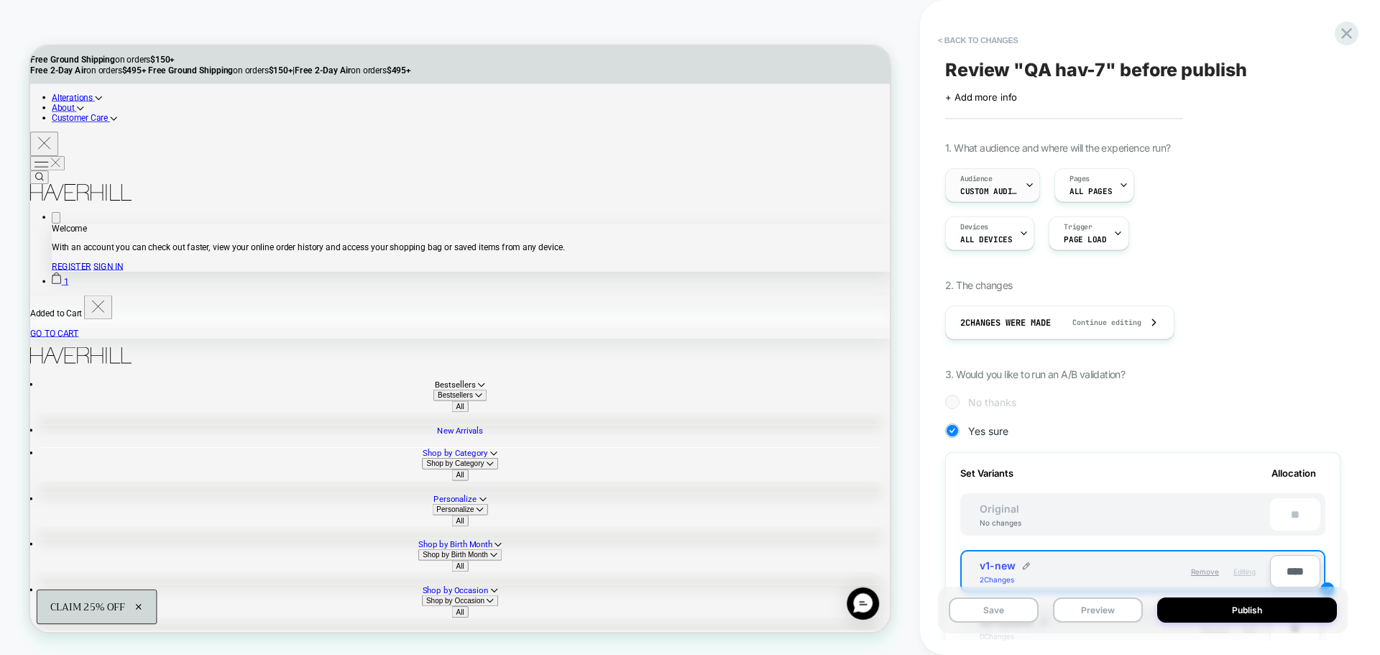
click at [997, 192] on span "Custom Audience" at bounding box center [988, 191] width 57 height 10
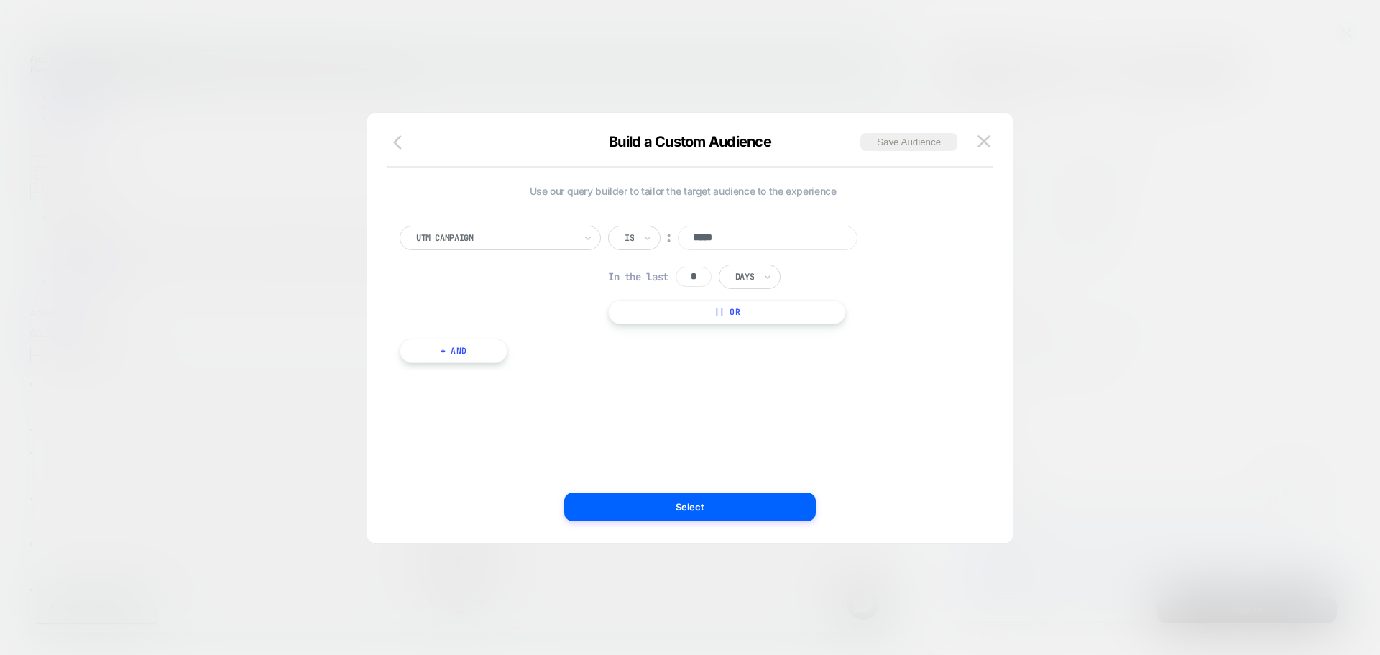
click at [397, 146] on icon "button" at bounding box center [397, 142] width 9 height 14
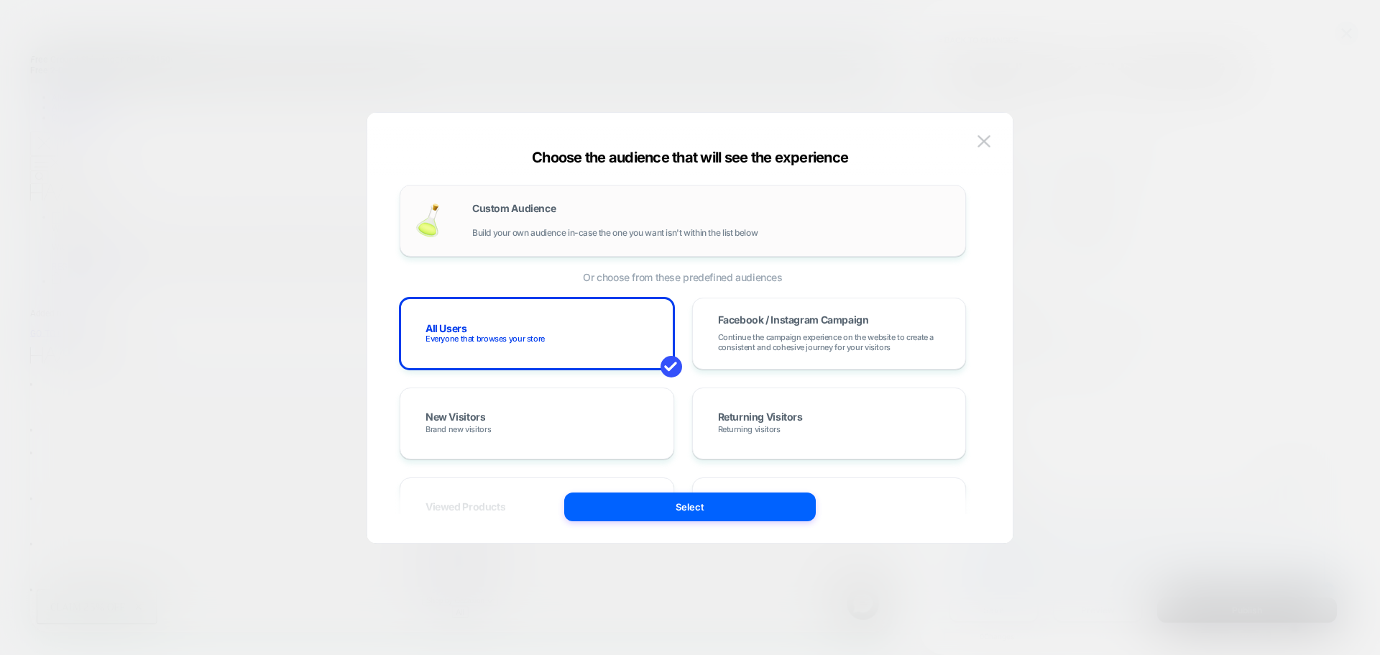
click at [561, 213] on div "Custom Audience Build your own audience in-case the one you want isn't within t…" at bounding box center [711, 220] width 479 height 34
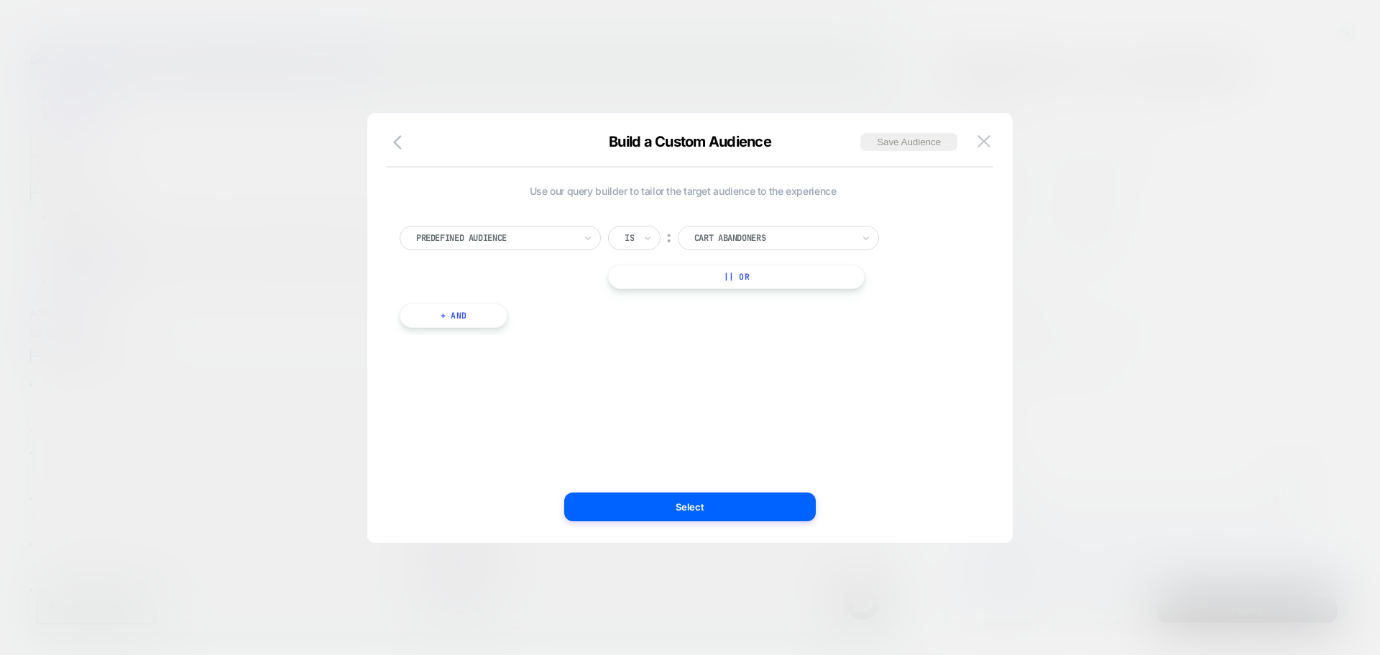
click at [521, 247] on div "Predefined Audience" at bounding box center [500, 238] width 201 height 24
type input "***"
click at [462, 341] on div "UTM Campaign" at bounding box center [507, 342] width 187 height 23
drag, startPoint x: 808, startPoint y: 256, endPoint x: 802, endPoint y: 249, distance: 9.7
click at [805, 252] on div "Is ︰ In the last * Days || Or" at bounding box center [745, 275] width 274 height 98
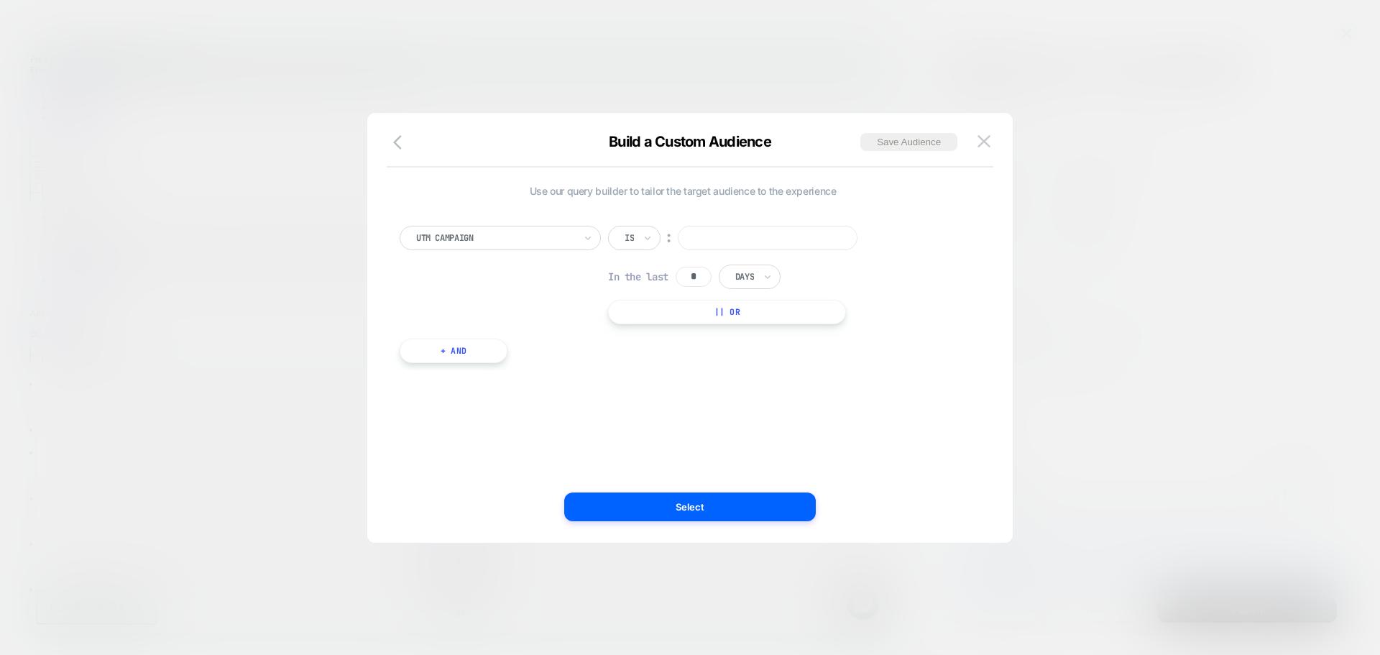
click at [802, 249] on input at bounding box center [768, 238] width 180 height 24
type input "*****"
click at [743, 519] on button "Select" at bounding box center [690, 506] width 252 height 29
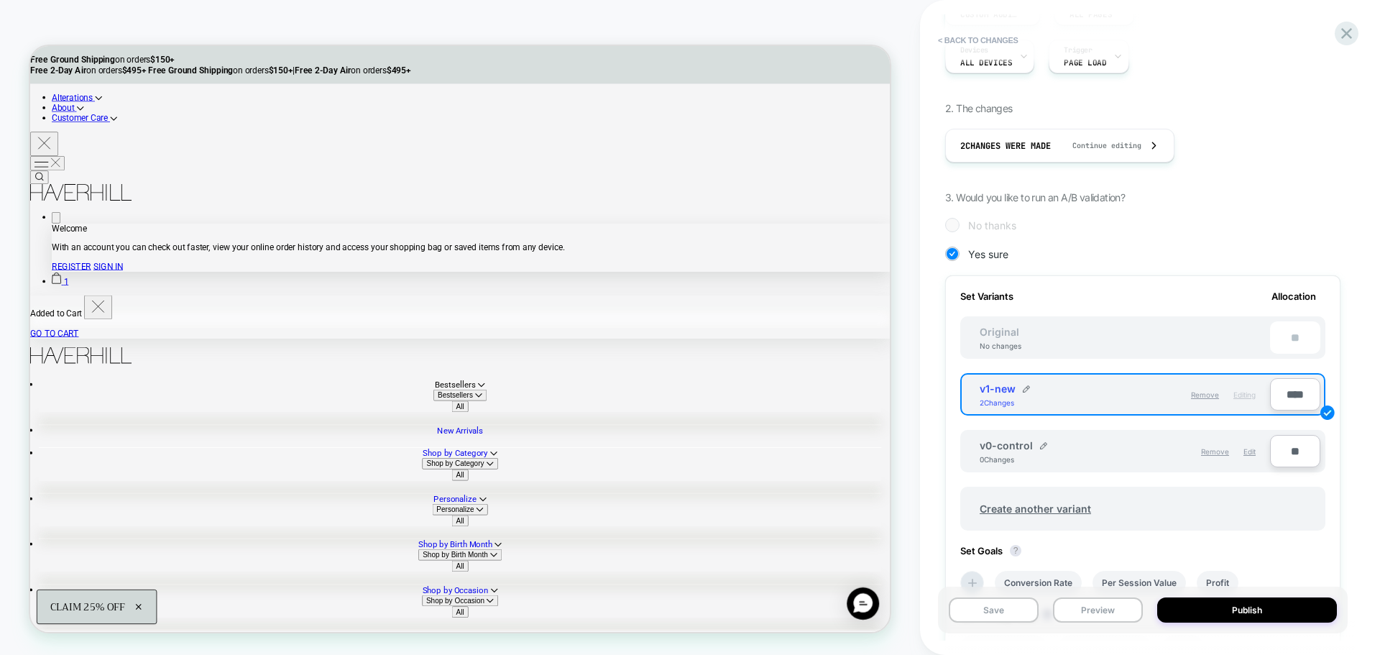
scroll to position [0, 0]
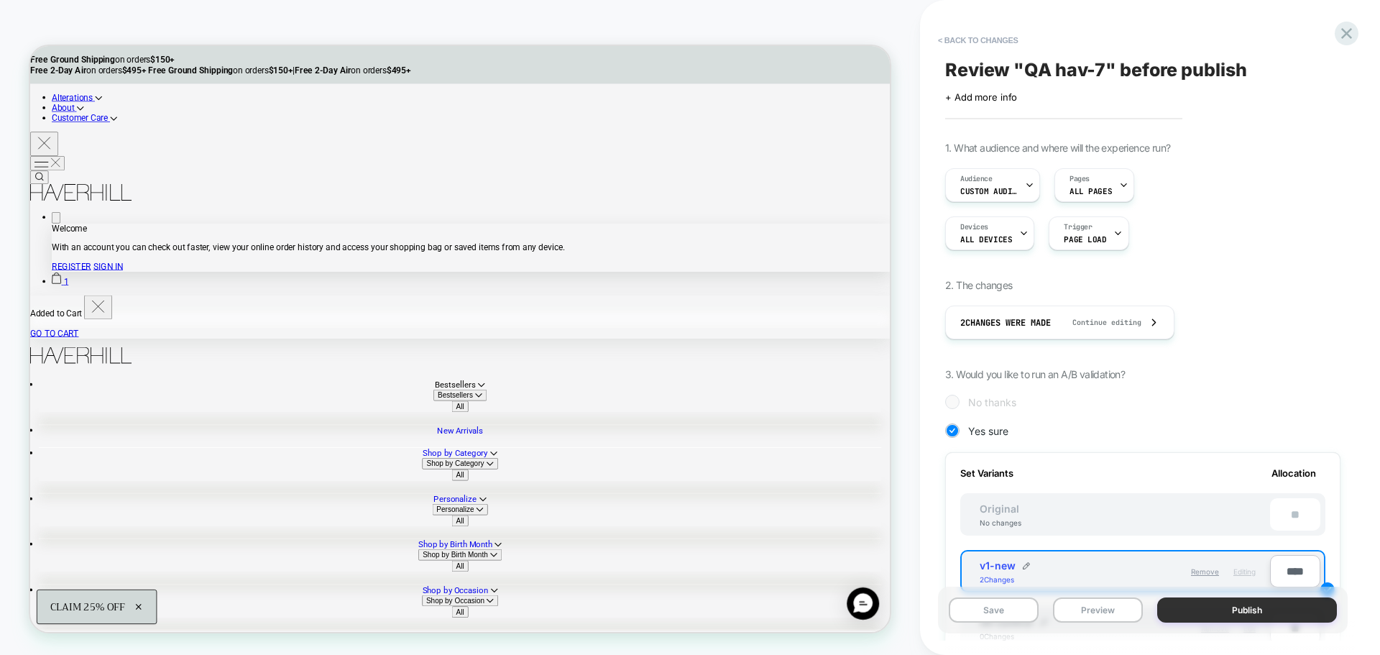
click at [1199, 615] on button "Publish" at bounding box center [1247, 609] width 180 height 25
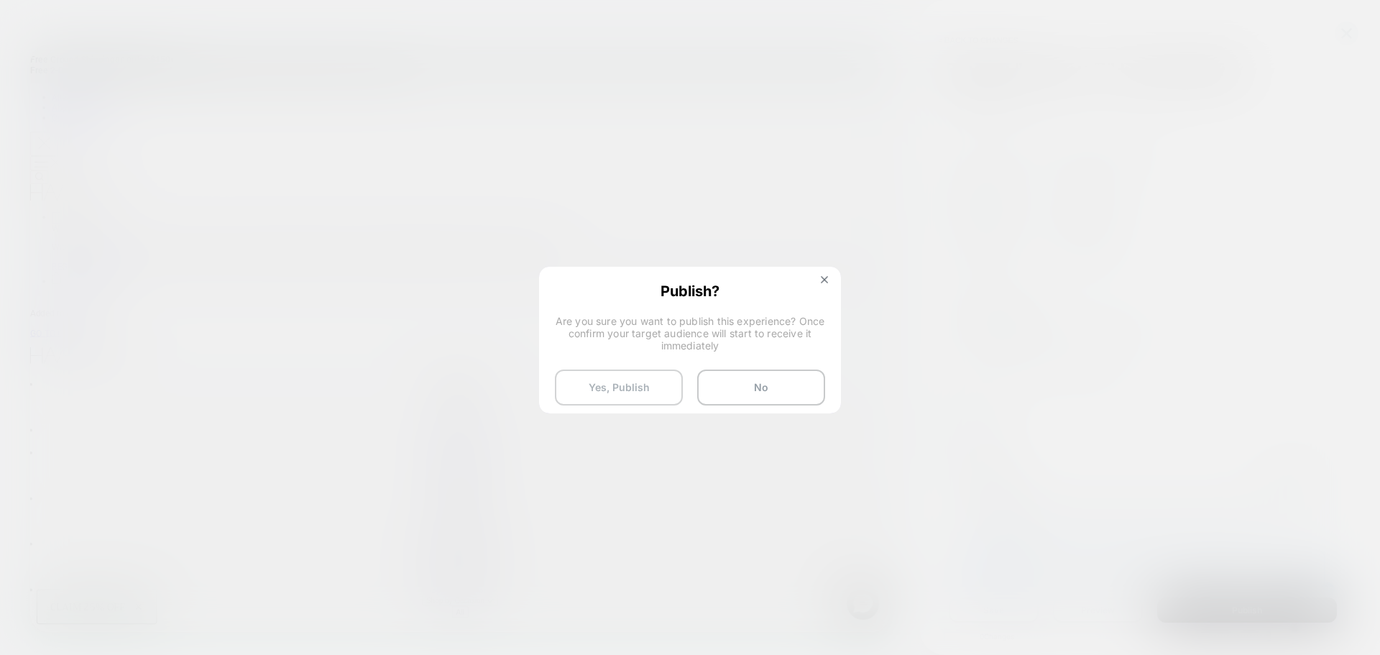
click at [618, 382] on button "Yes, Publish" at bounding box center [619, 387] width 128 height 36
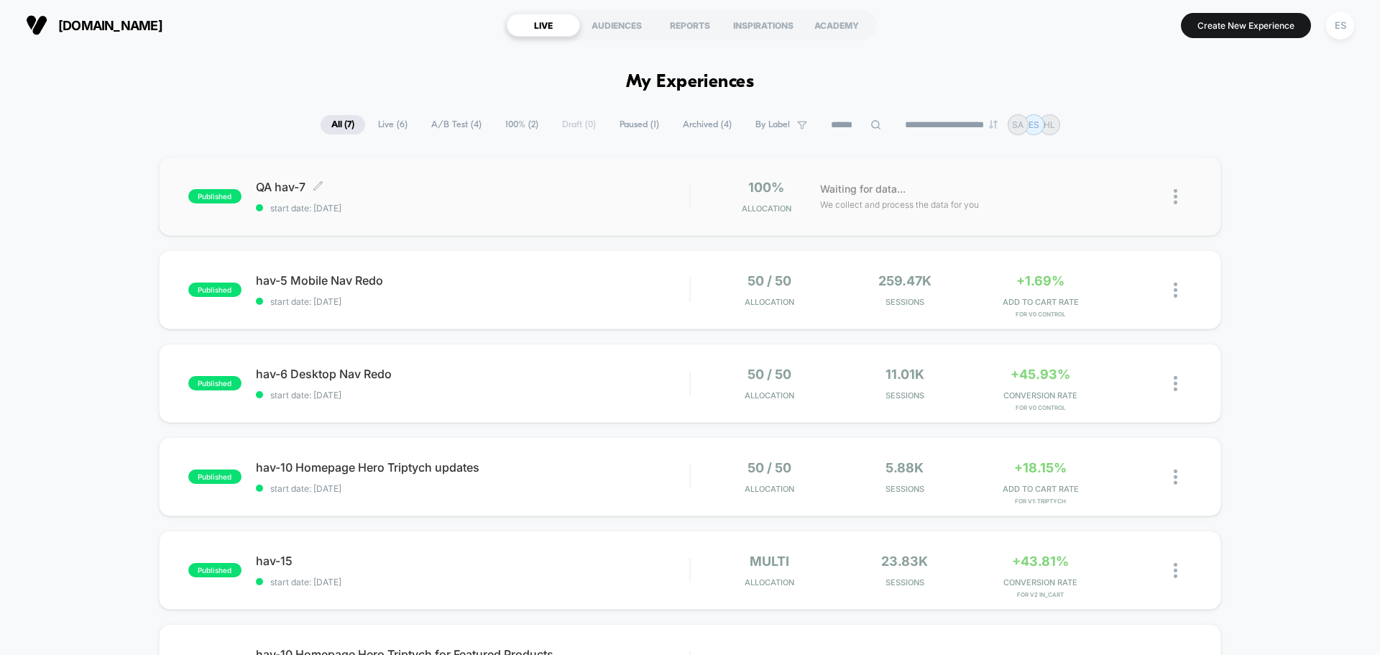
click at [285, 184] on span "QA hav-7 Click to edit experience details" at bounding box center [472, 187] width 433 height 14
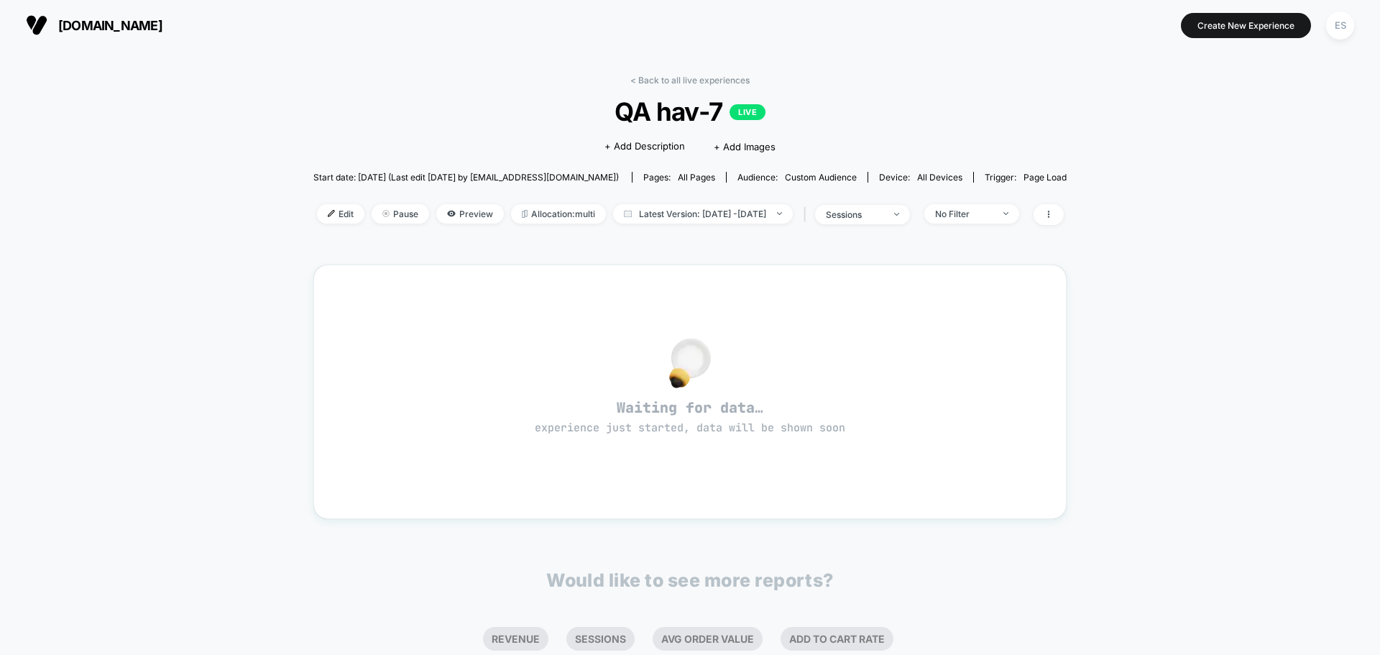
click at [313, 203] on div "< Back to all live experiences QA hav-7 LIVE Click to edit experience details +…" at bounding box center [689, 159] width 753 height 168
click at [317, 222] on span "Edit" at bounding box center [340, 213] width 47 height 19
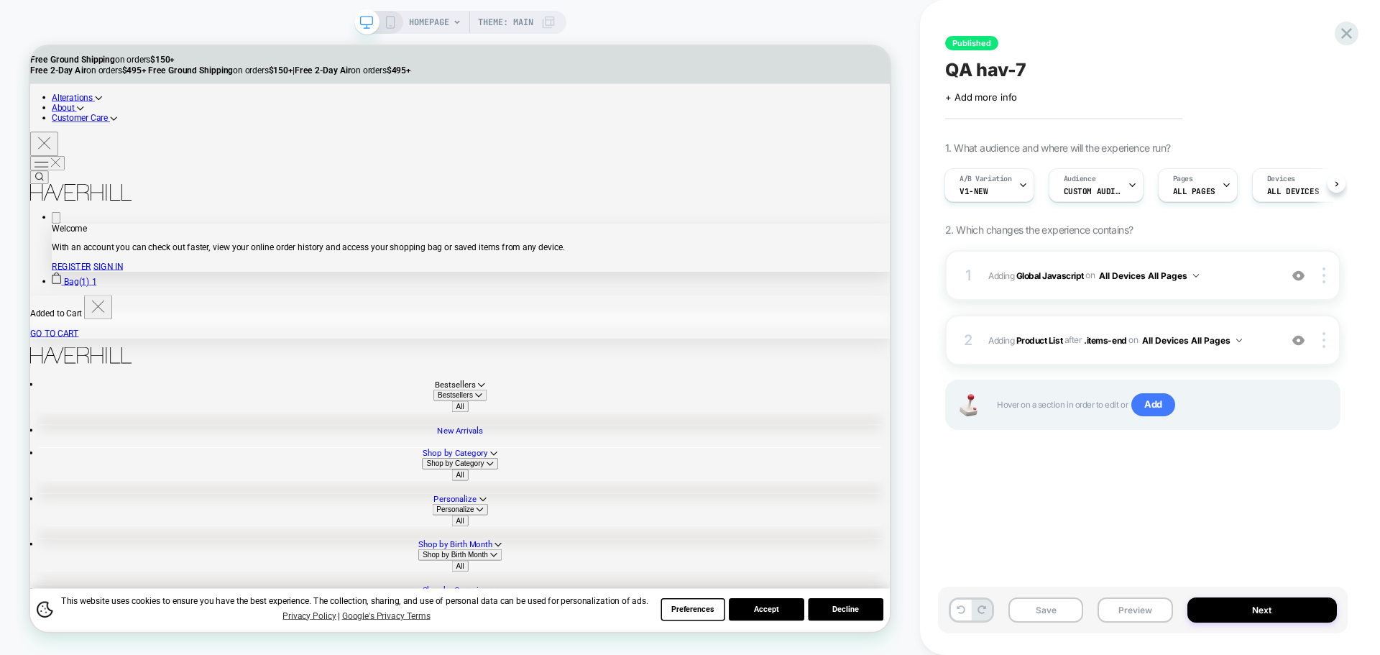
click at [1100, 195] on span "Custom Audience" at bounding box center [1092, 191] width 57 height 10
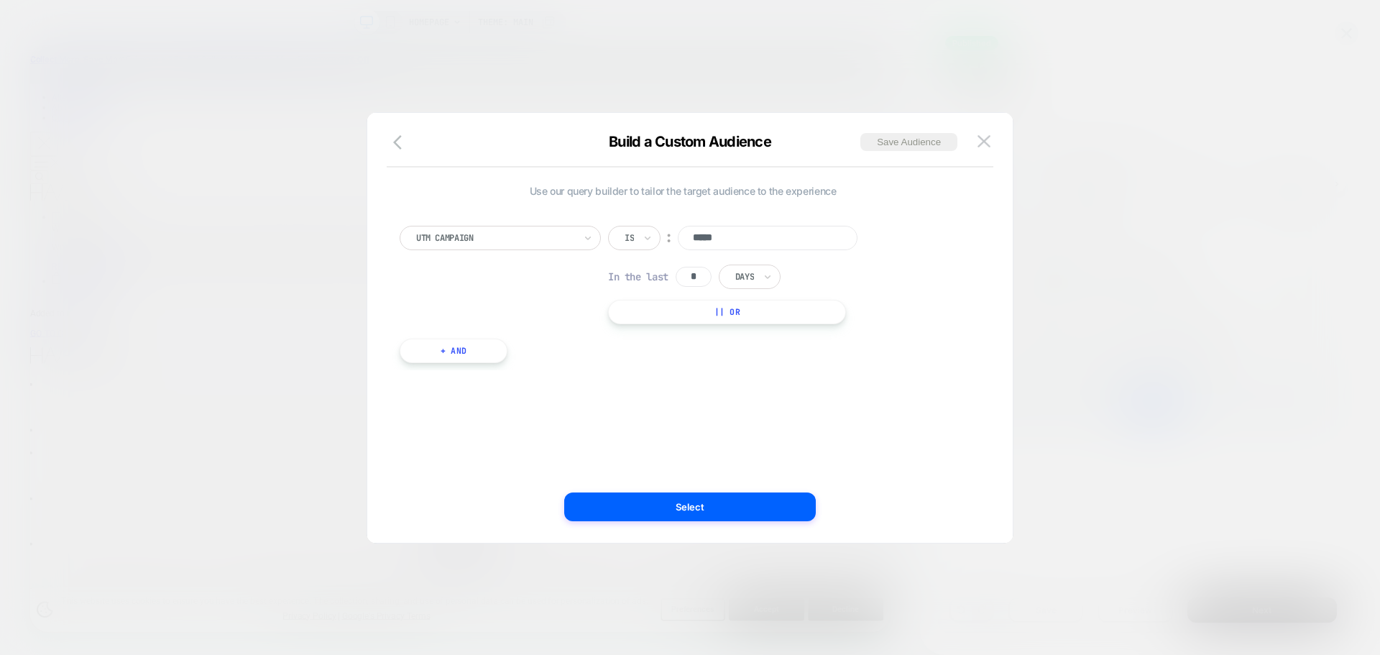
click at [713, 239] on input "*****" at bounding box center [768, 238] width 180 height 24
click at [990, 140] on button at bounding box center [984, 142] width 22 height 22
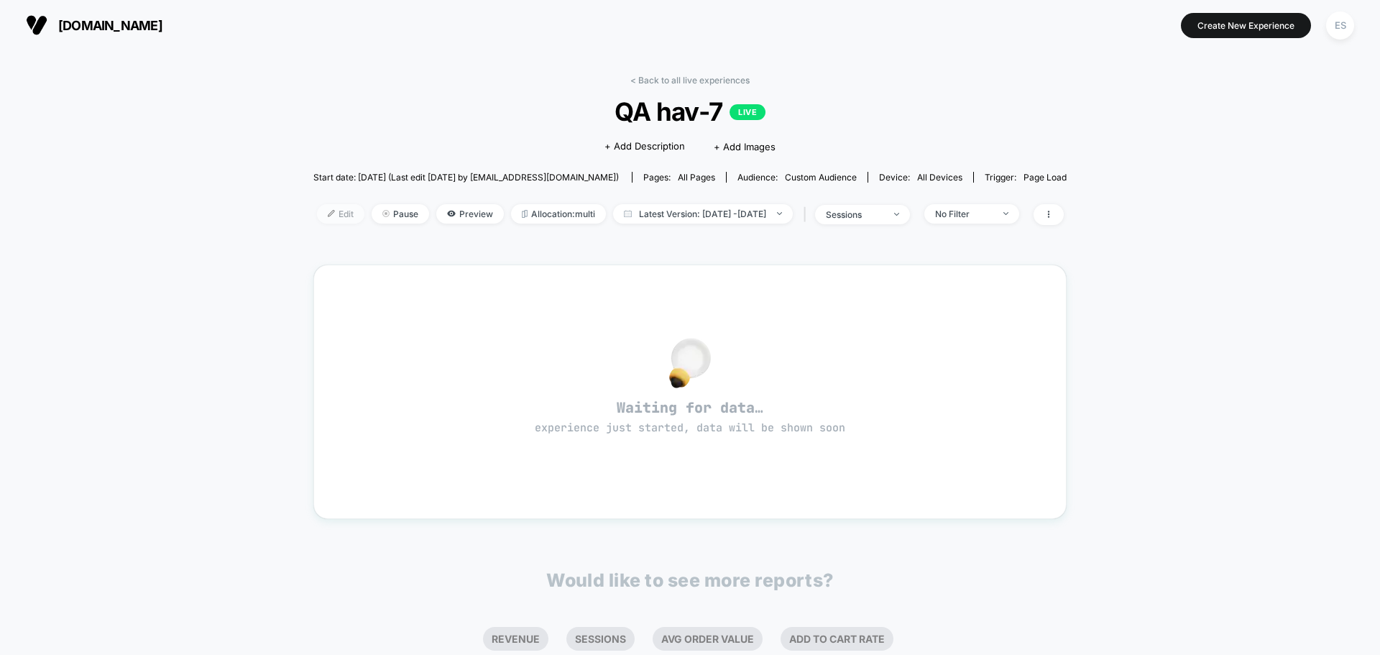
click at [328, 211] on img at bounding box center [331, 213] width 7 height 7
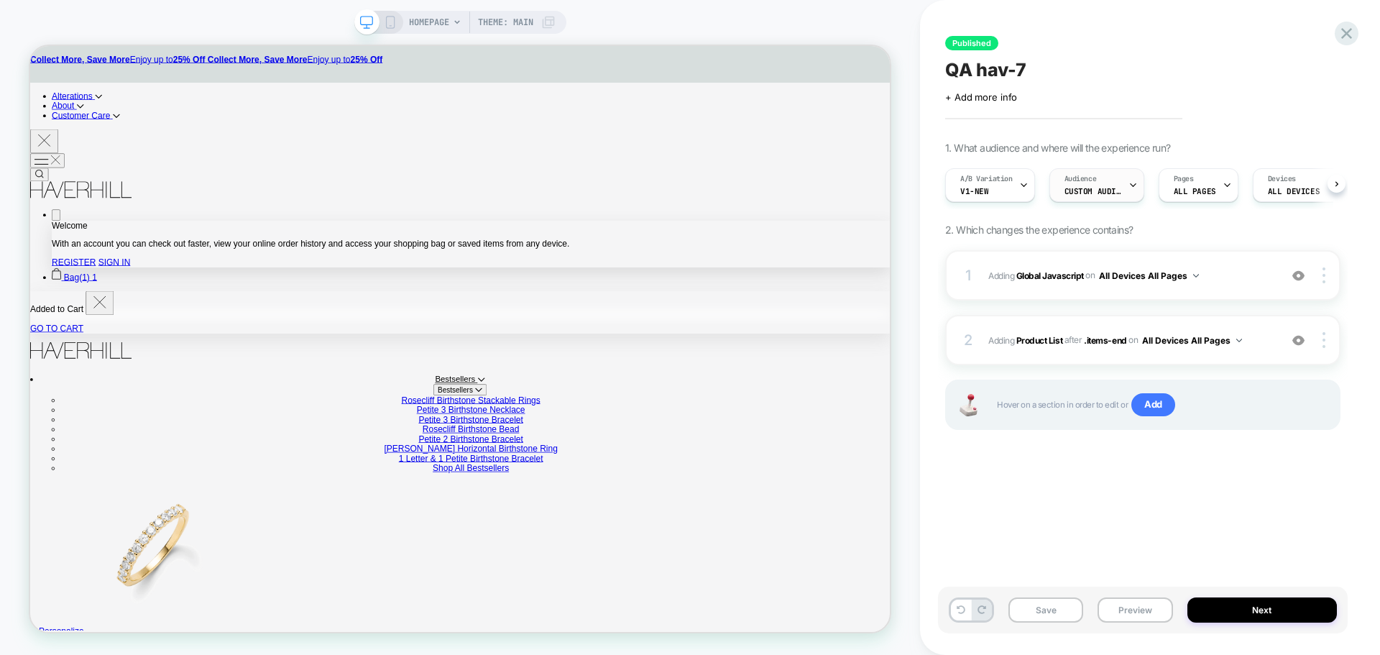
click at [1112, 192] on span "Custom Audience" at bounding box center [1092, 191] width 57 height 10
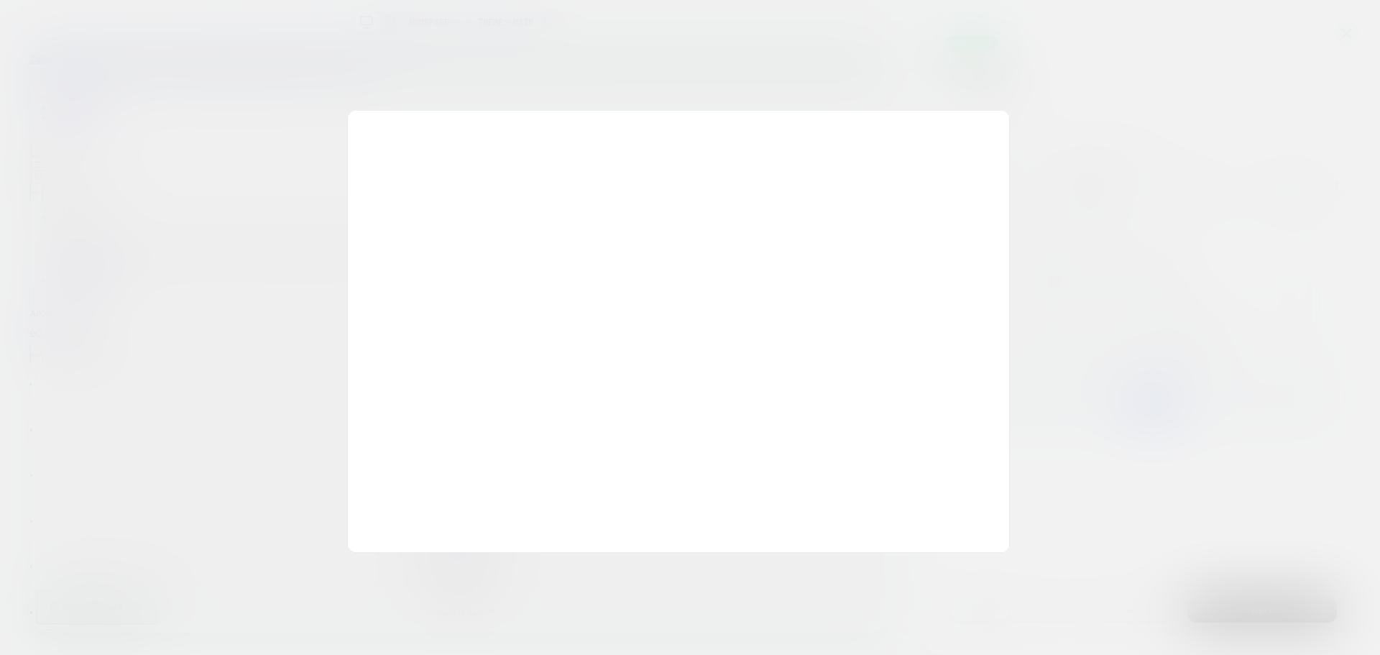
scroll to position [0, 1]
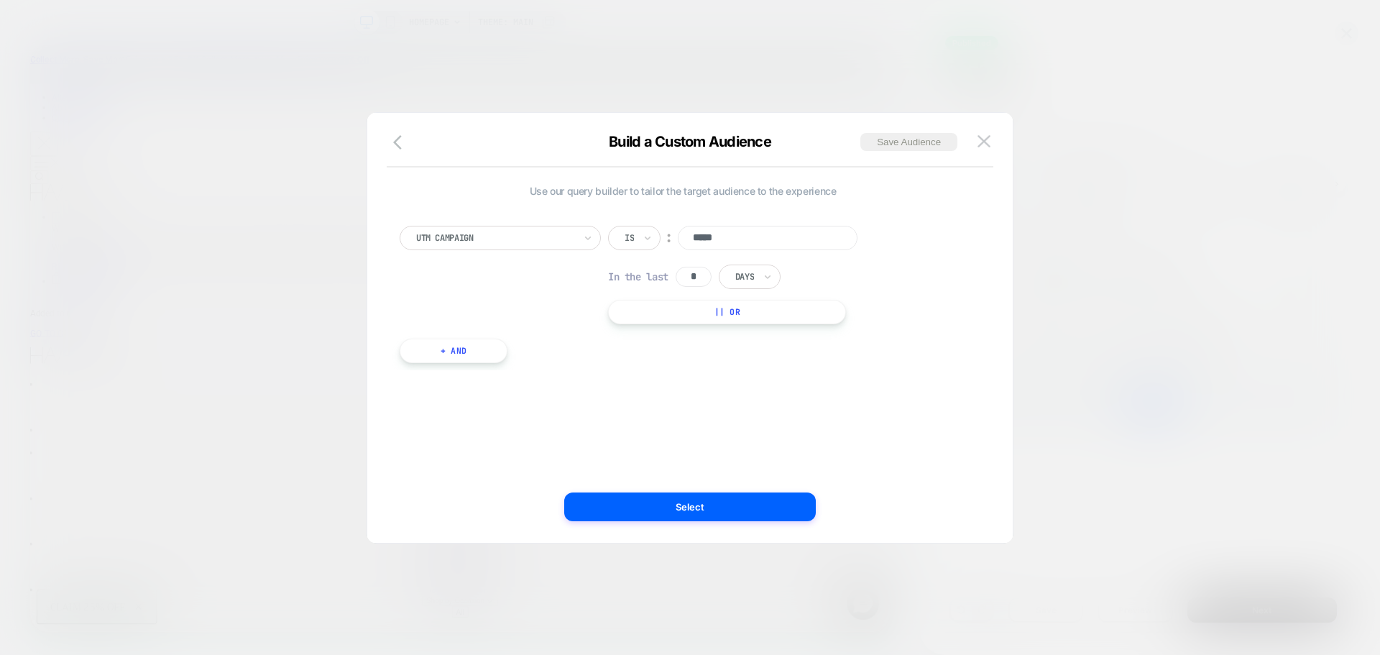
click at [975, 149] on button at bounding box center [984, 142] width 22 height 22
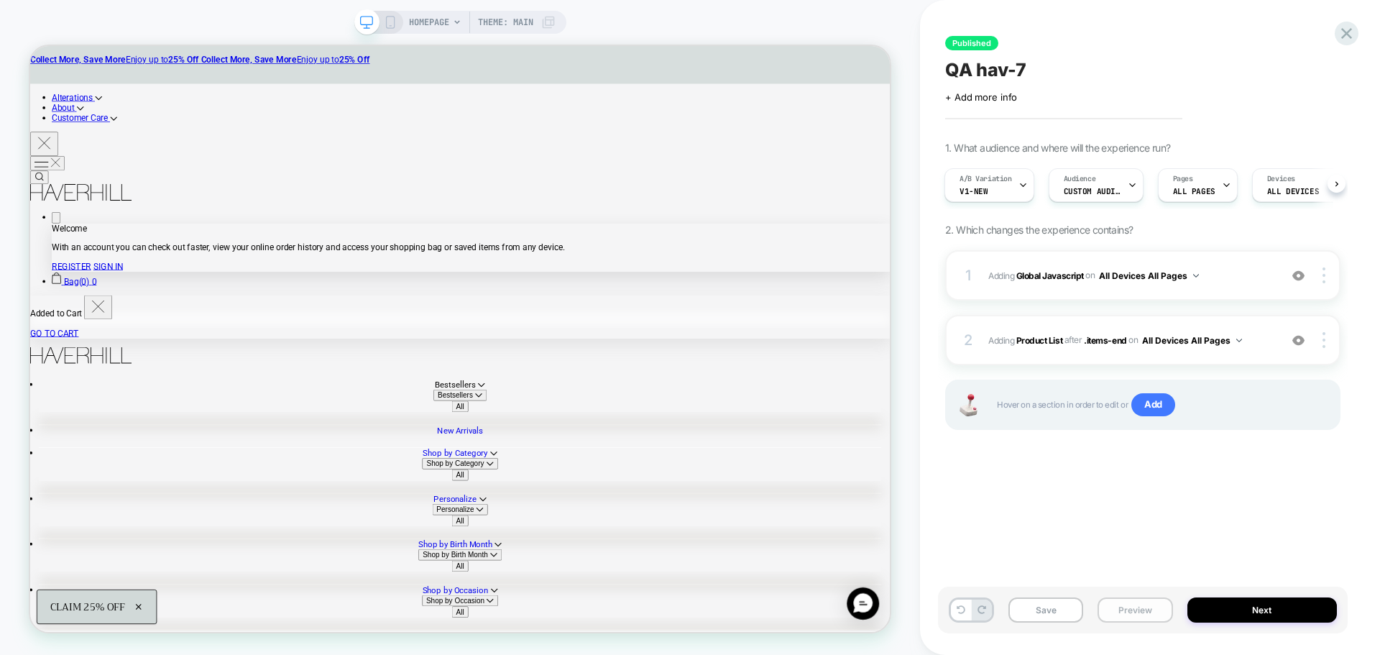
click at [1125, 616] on button "Preview" at bounding box center [1134, 609] width 75 height 25
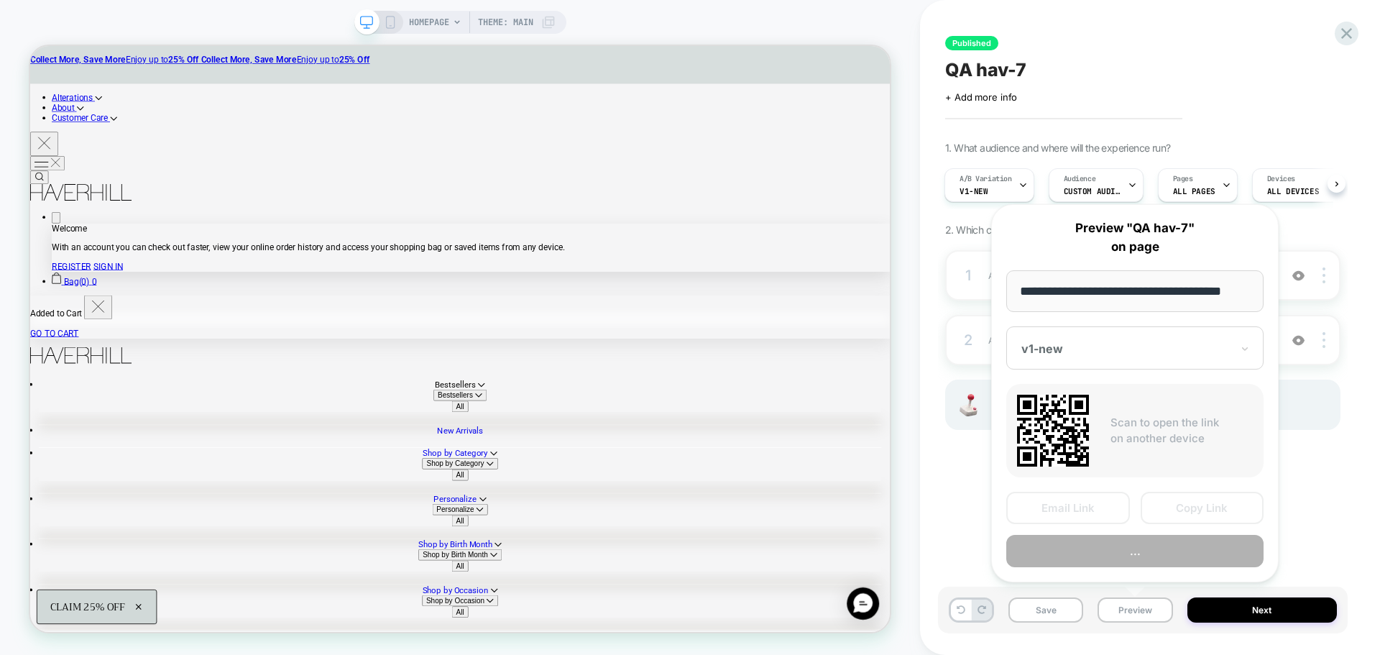
scroll to position [0, 9]
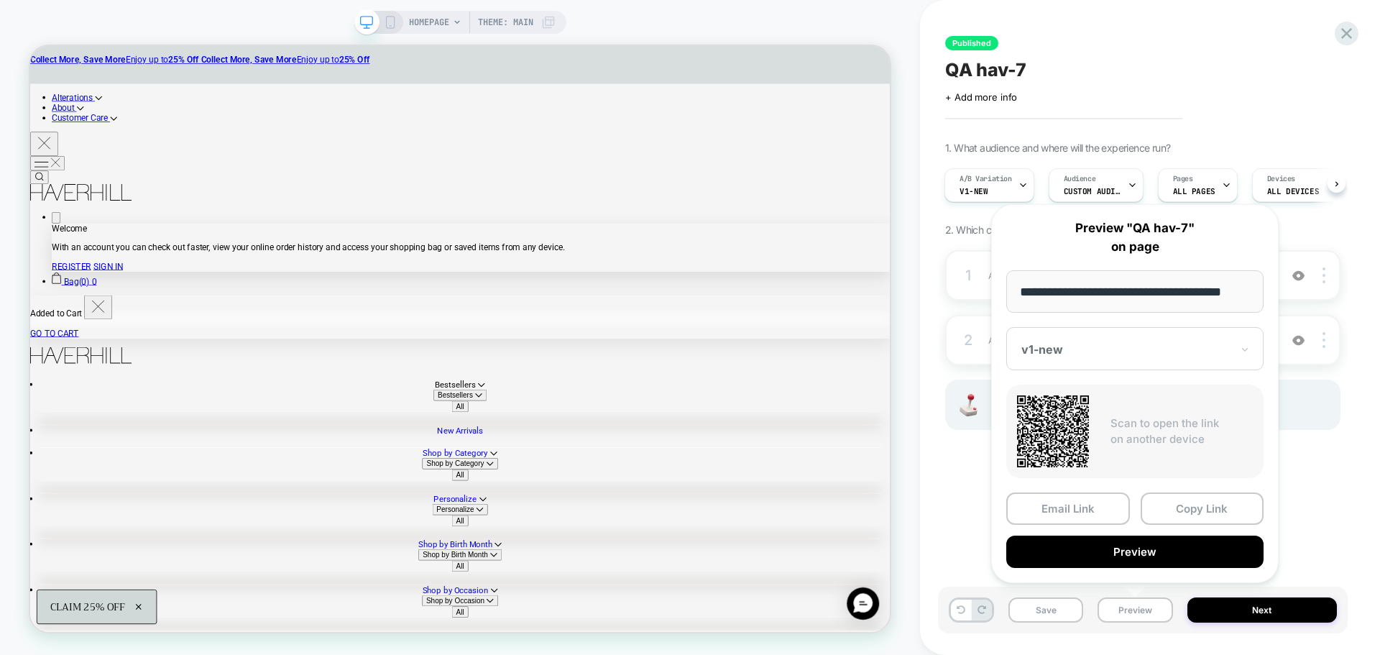
click at [1066, 345] on div at bounding box center [1126, 349] width 210 height 14
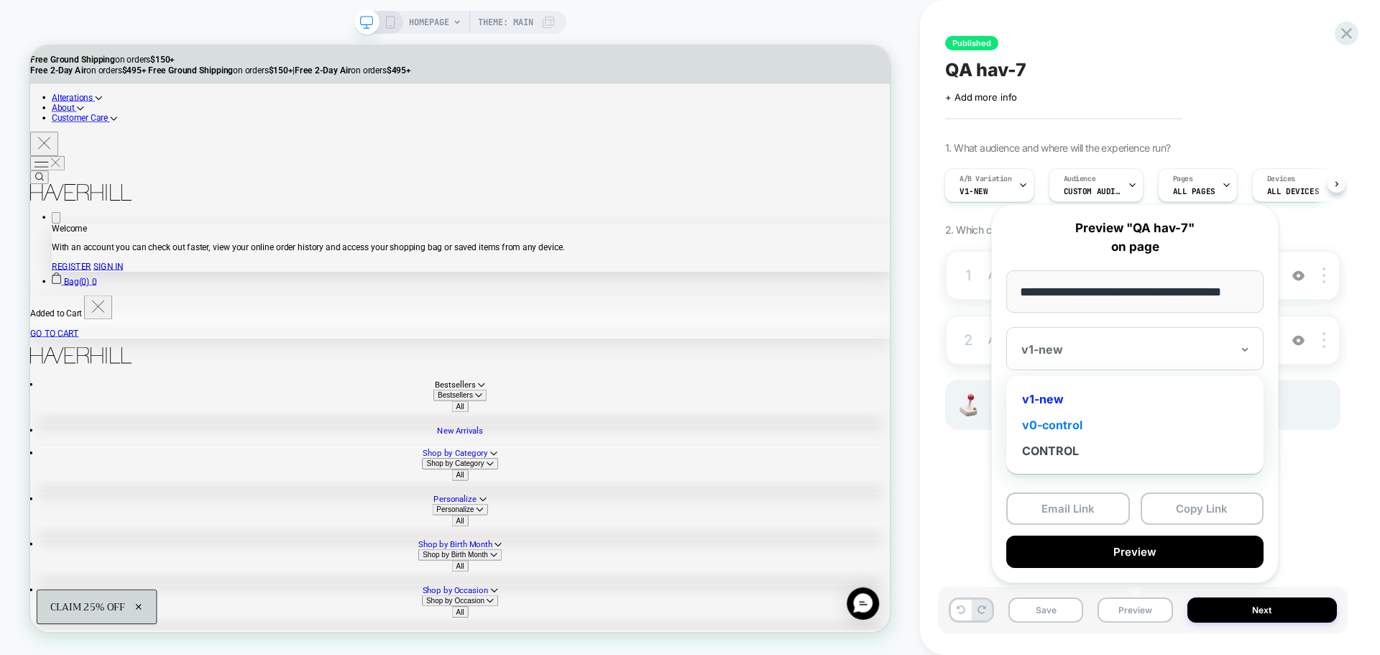
click at [1078, 424] on div "v0-control" at bounding box center [1134, 425] width 243 height 26
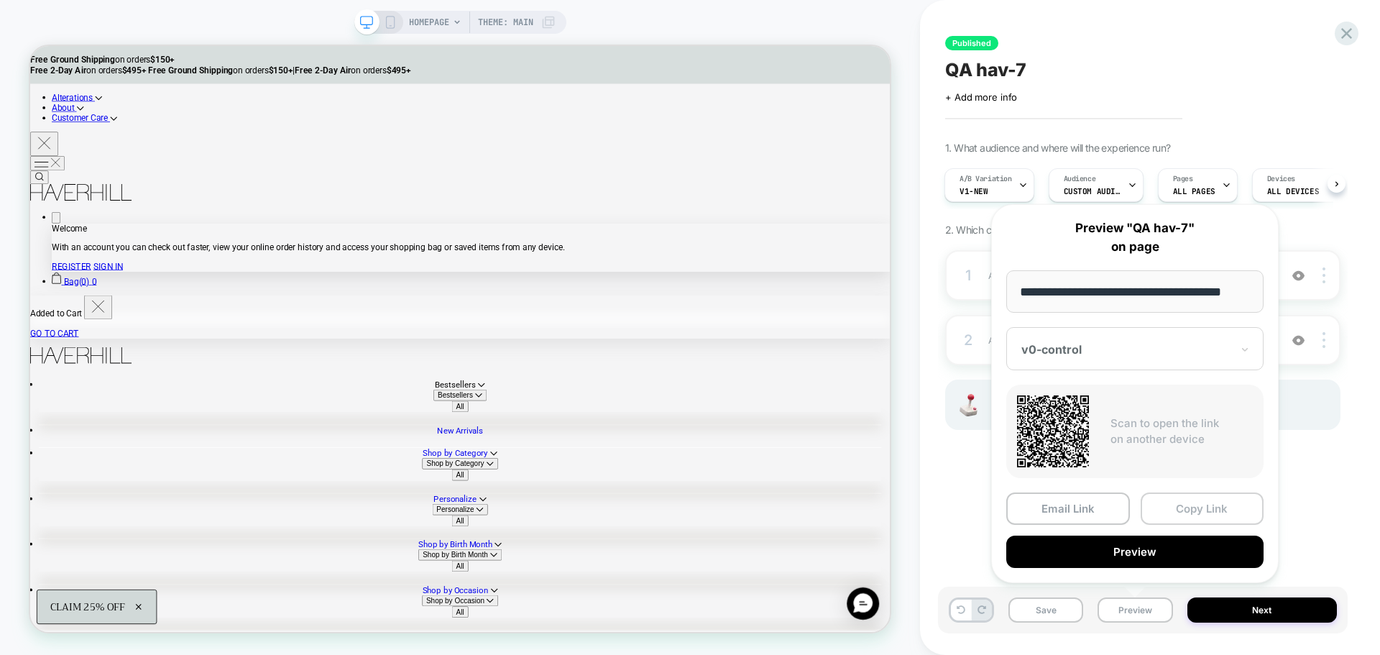
click at [1186, 500] on button "Copy Link" at bounding box center [1202, 508] width 124 height 32
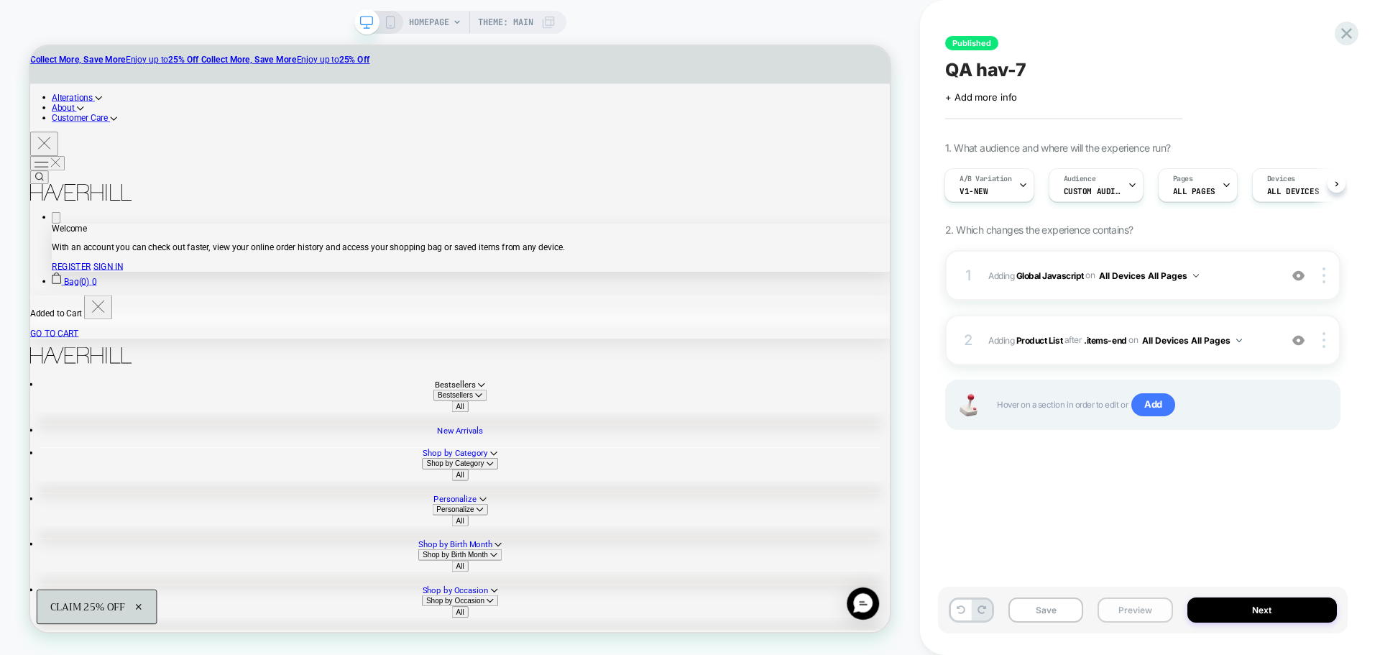
click at [1150, 607] on button "Preview" at bounding box center [1134, 609] width 75 height 25
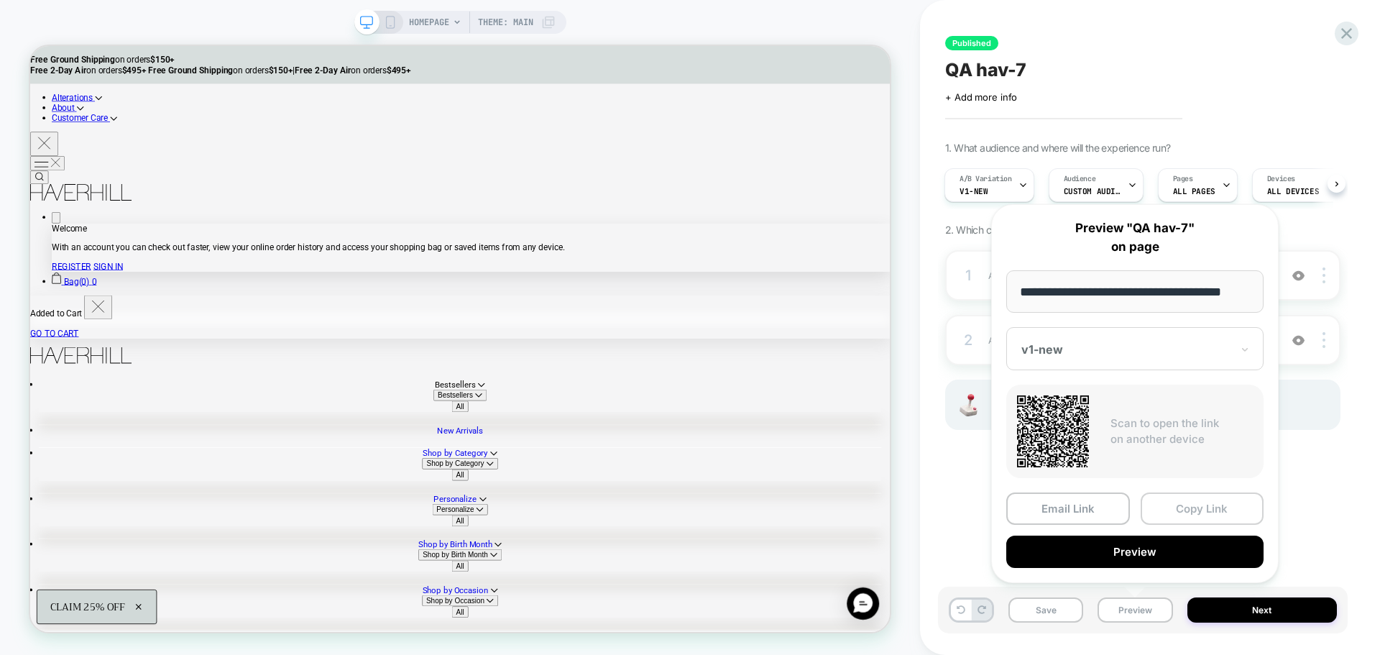
click at [1155, 502] on button "Copy Link" at bounding box center [1202, 508] width 124 height 32
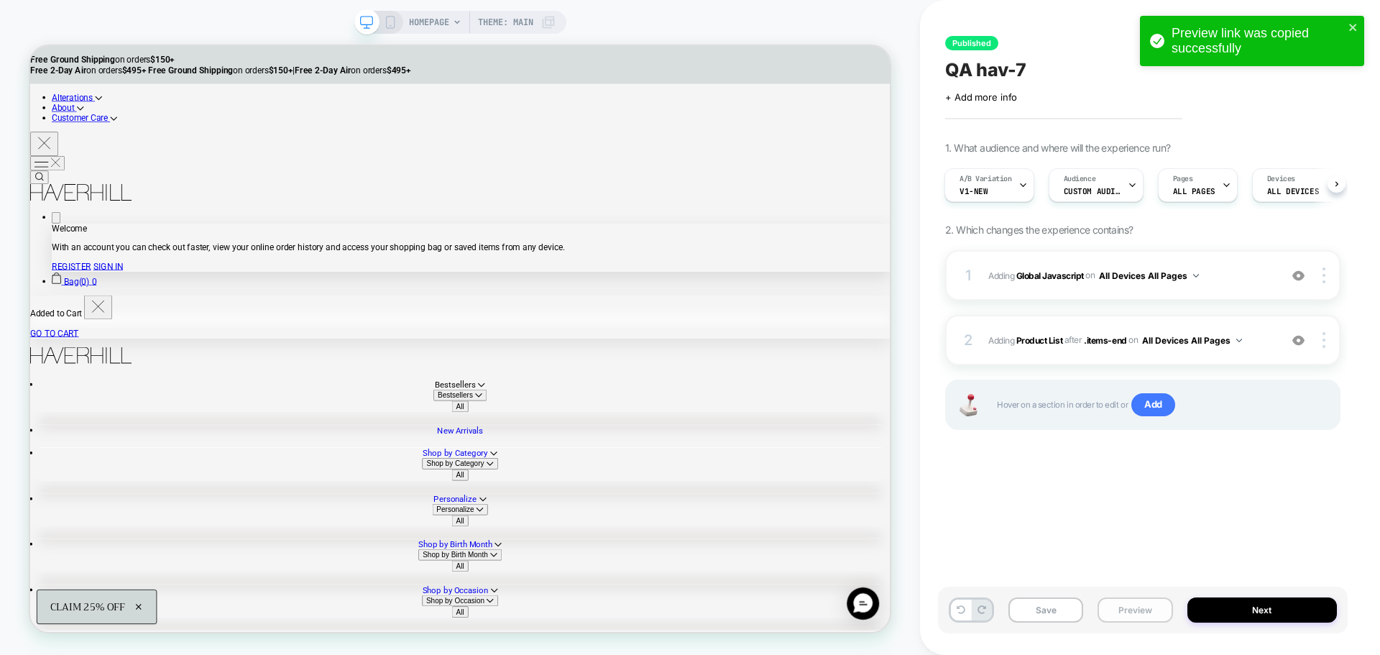
click at [1118, 601] on button "Preview" at bounding box center [1134, 609] width 75 height 25
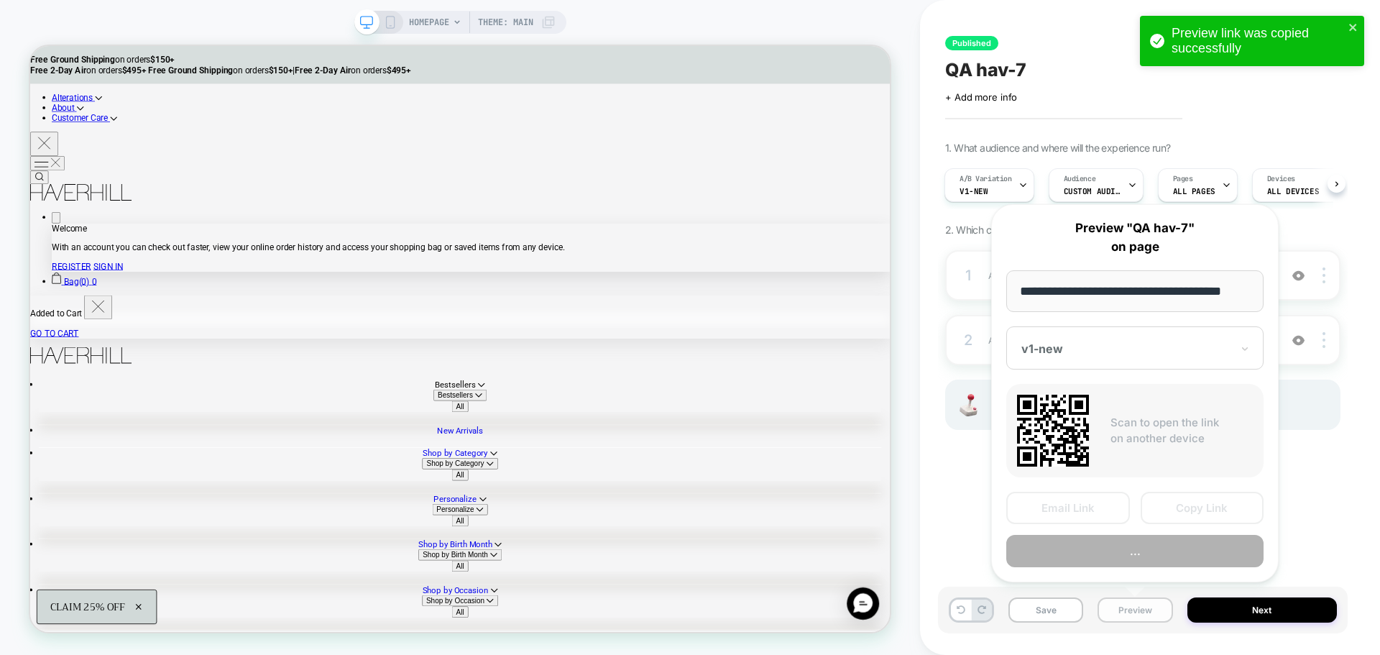
scroll to position [0, 9]
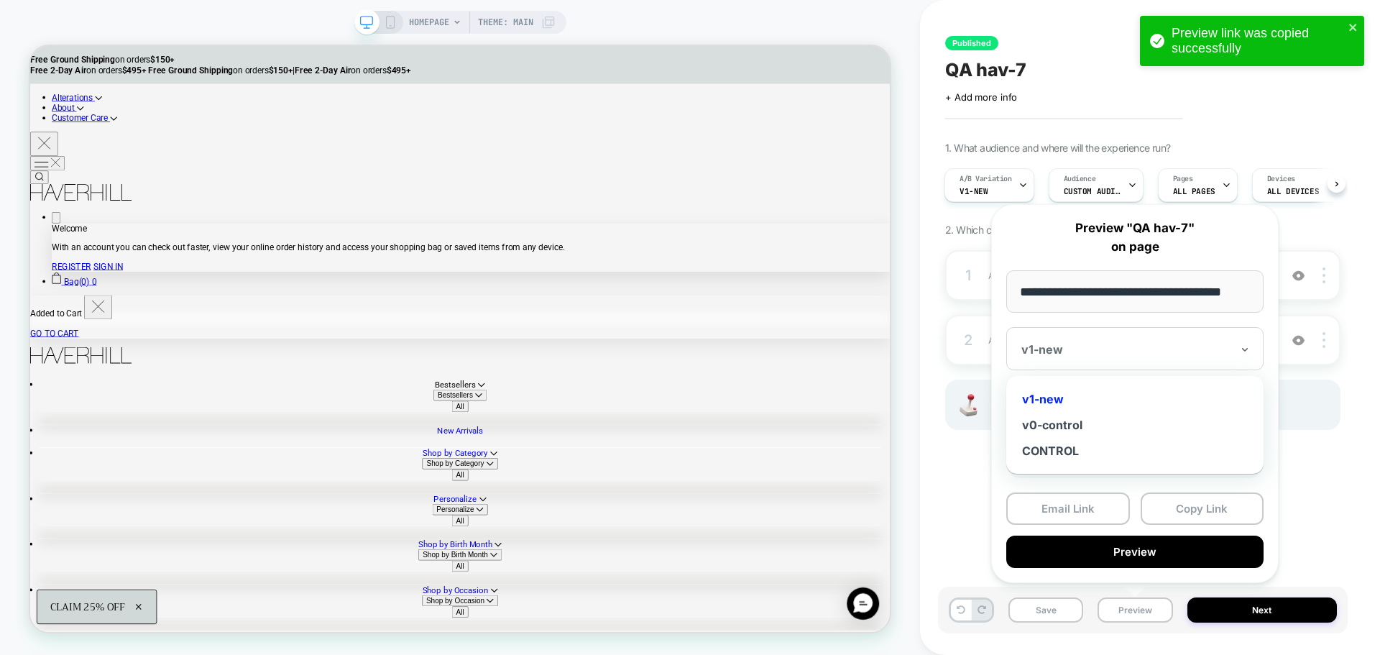
click at [1091, 338] on div "v1-new" at bounding box center [1134, 348] width 257 height 43
click at [1082, 421] on div "v0-control" at bounding box center [1134, 425] width 243 height 26
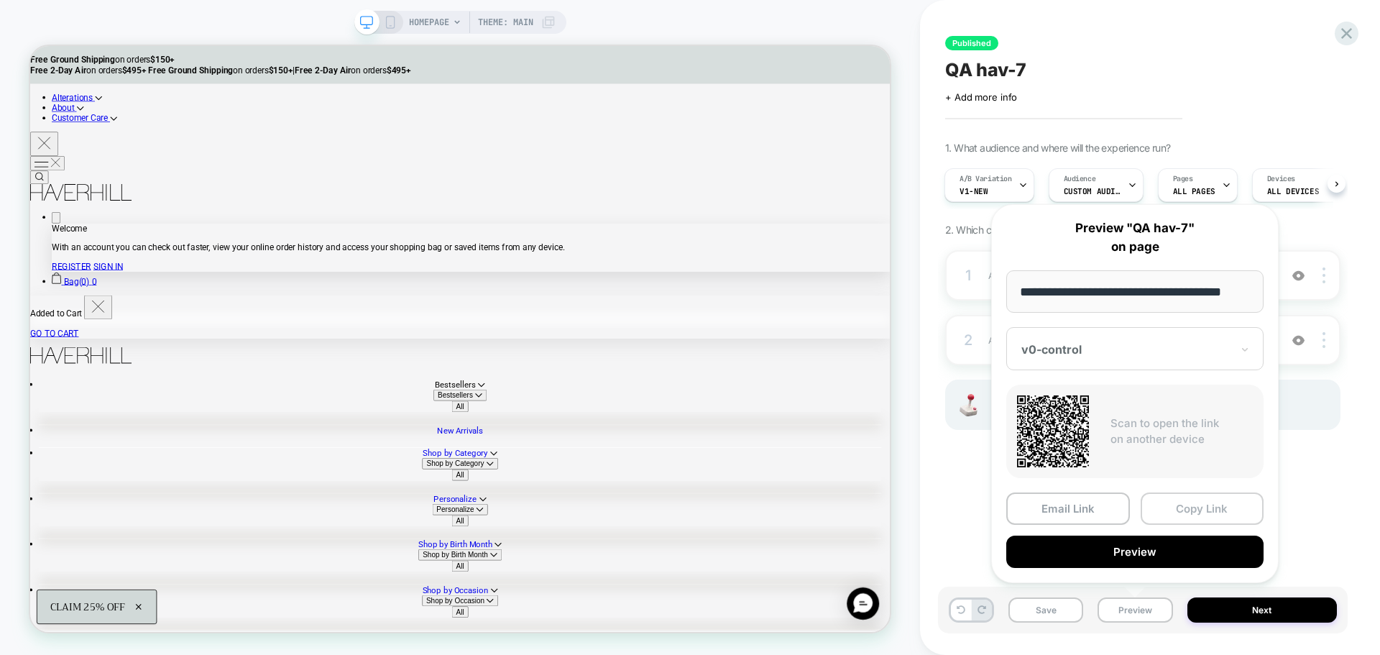
click at [1195, 498] on button "Copy Link" at bounding box center [1202, 508] width 124 height 32
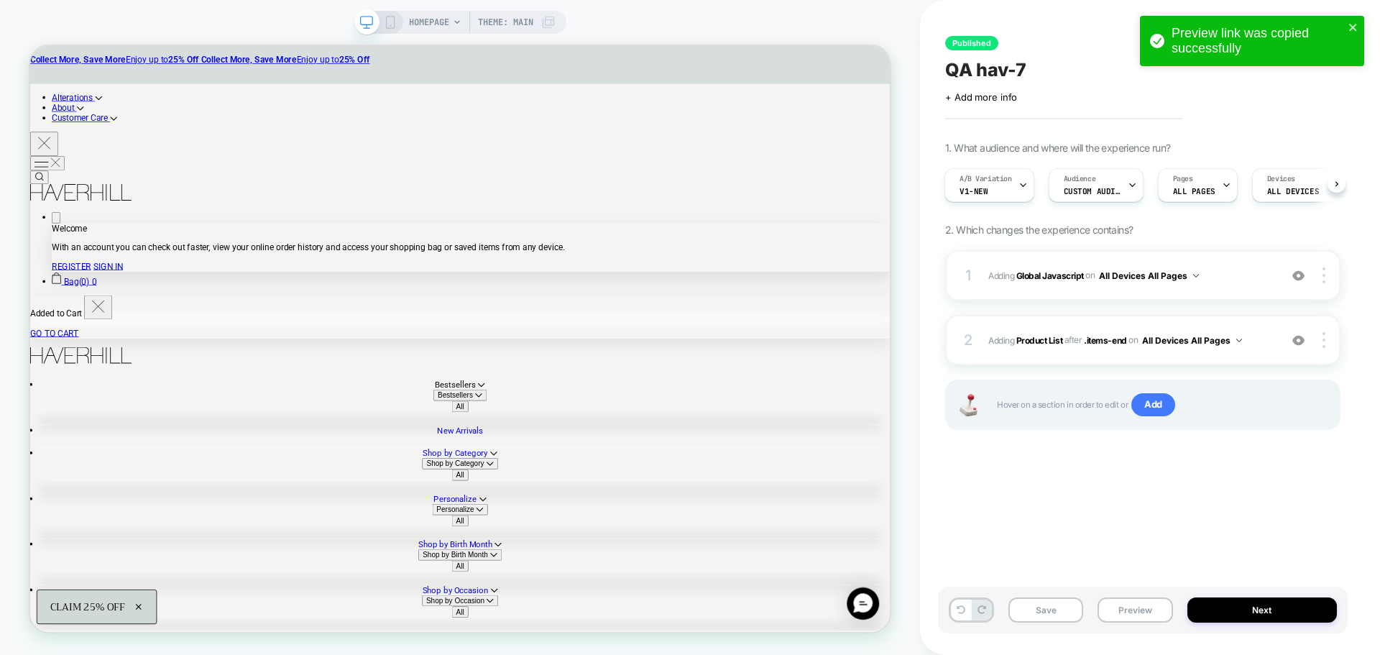
click at [1245, 591] on div "Save Preview Next" at bounding box center [1143, 609] width 410 height 47
click at [1234, 616] on button "Next" at bounding box center [1262, 609] width 150 height 25
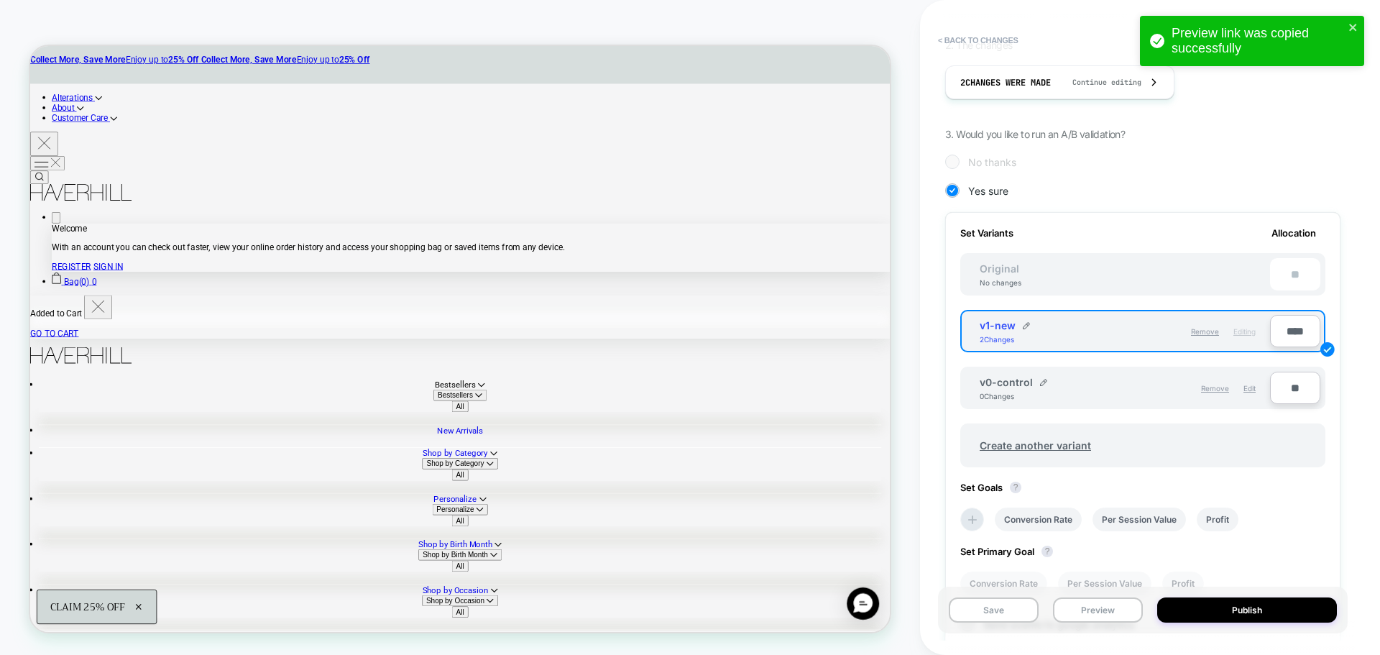
scroll to position [287, 0]
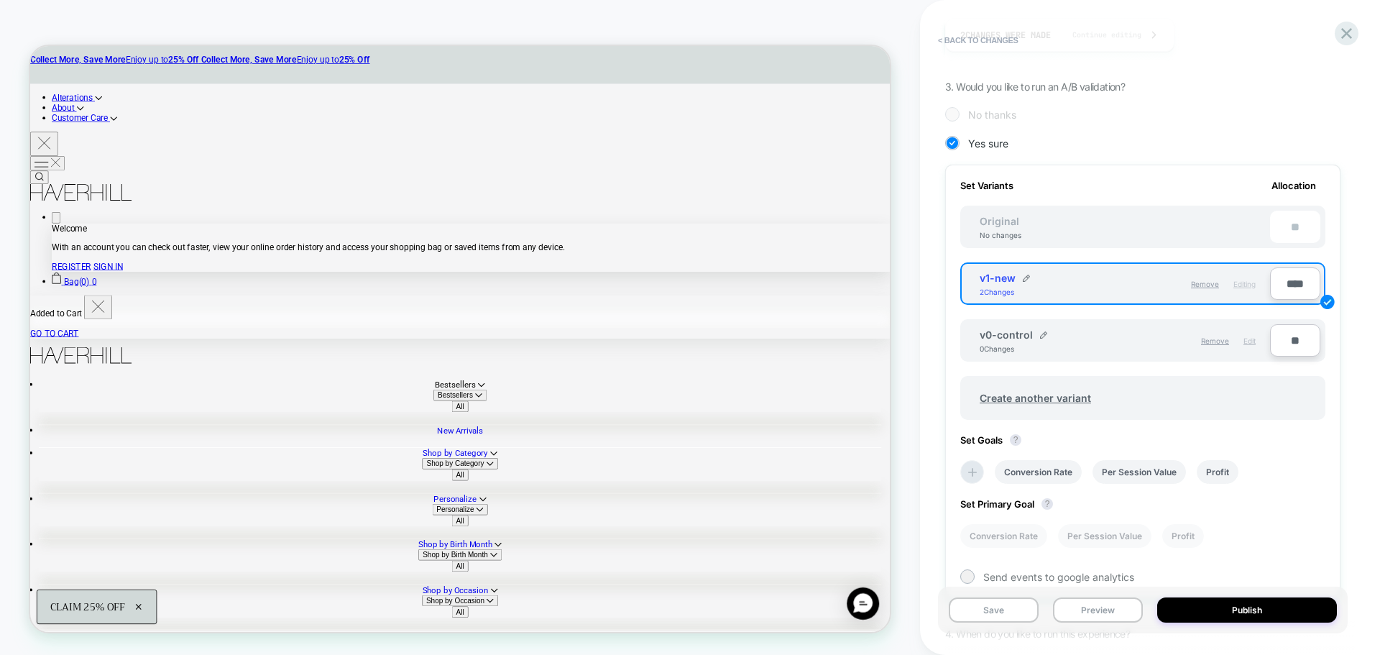
click at [1248, 341] on span "Edit" at bounding box center [1249, 340] width 12 height 9
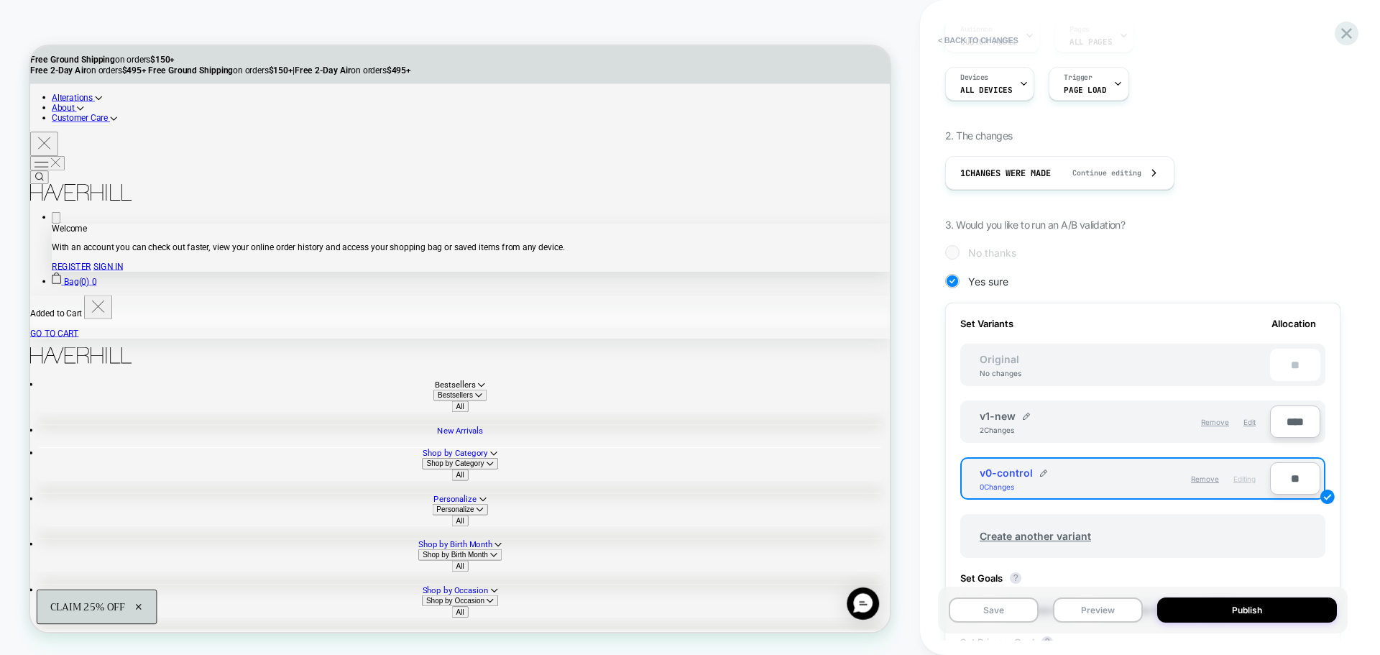
scroll to position [0, 0]
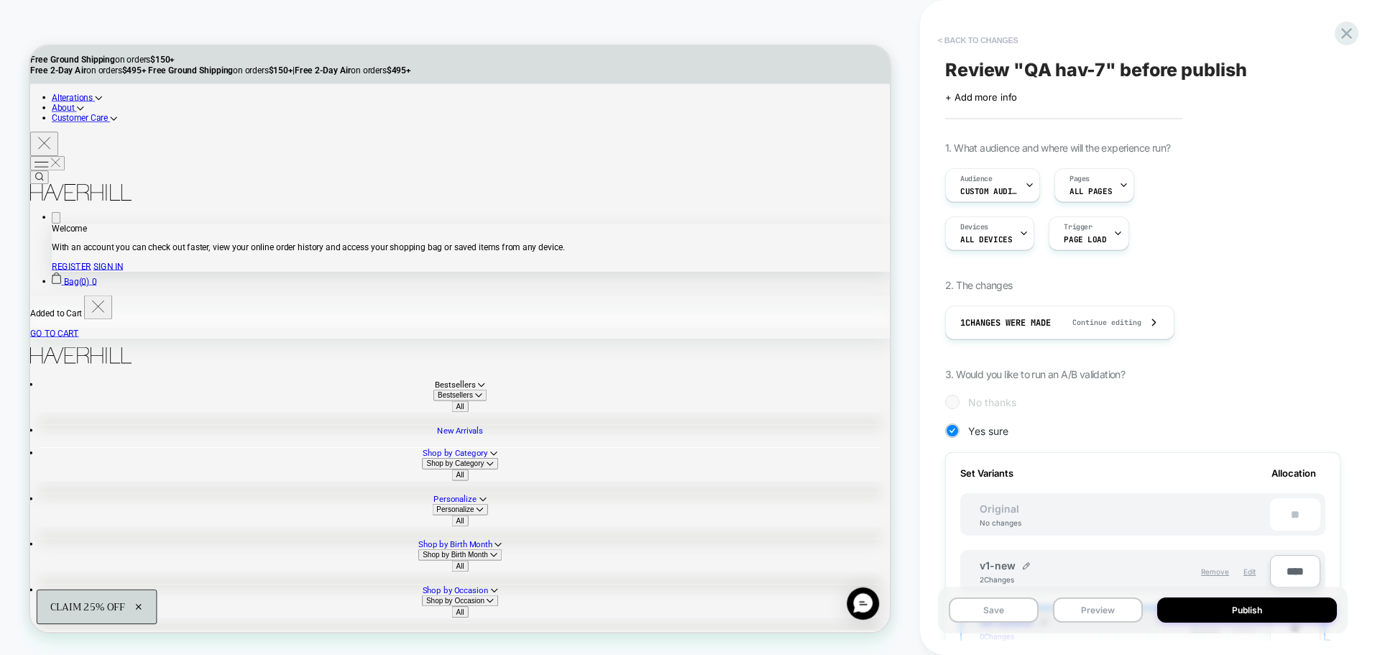
click at [979, 45] on button "< Back to changes" at bounding box center [978, 40] width 95 height 23
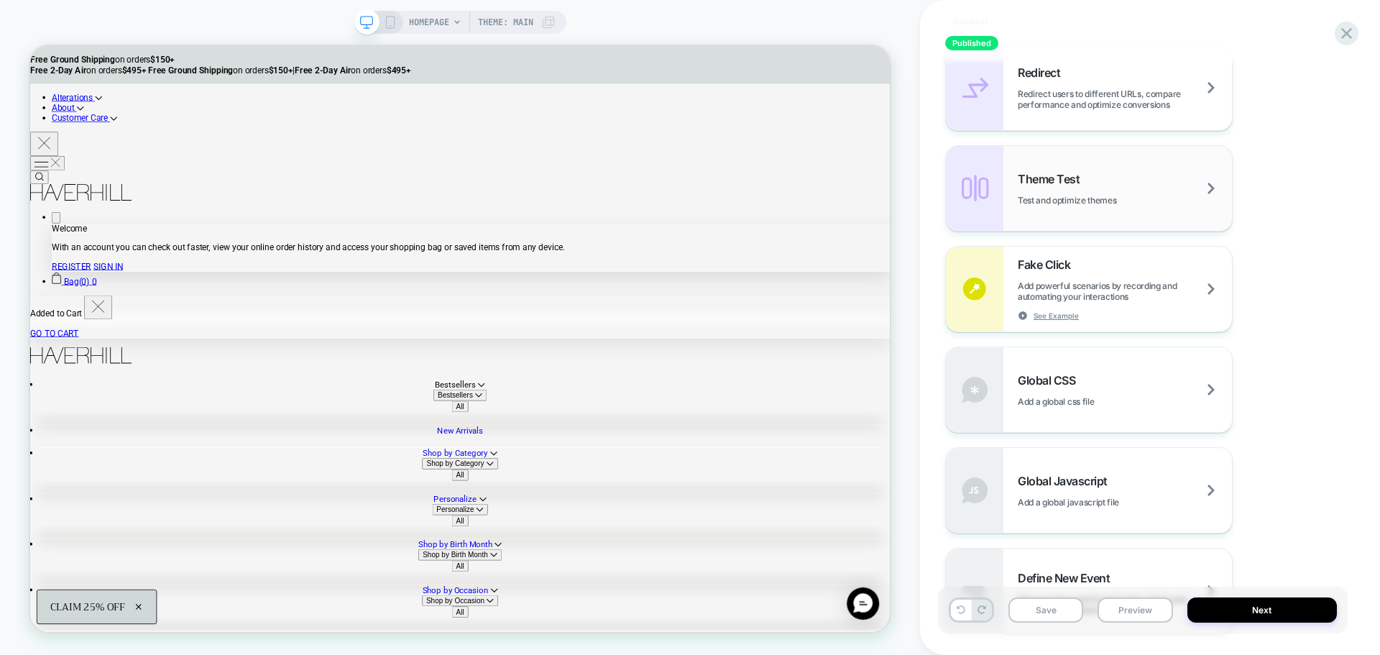
scroll to position [647, 0]
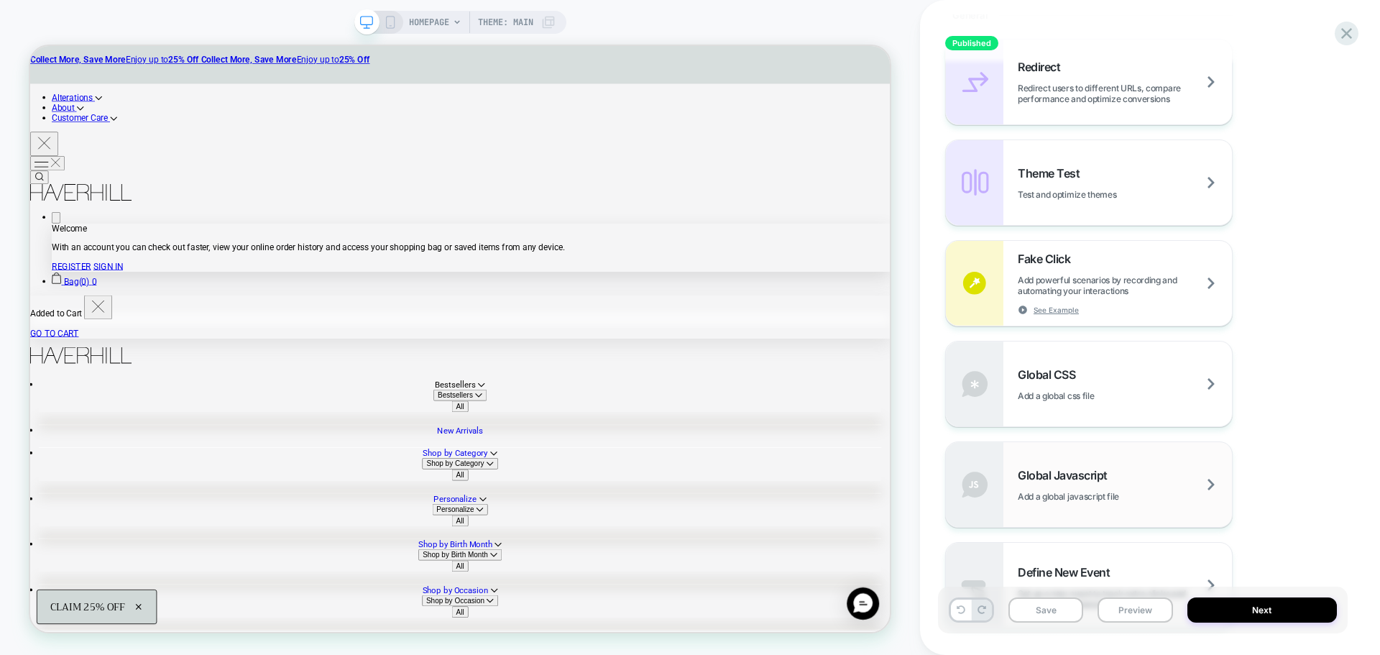
click at [1091, 481] on span "Global Javascript" at bounding box center [1066, 475] width 97 height 14
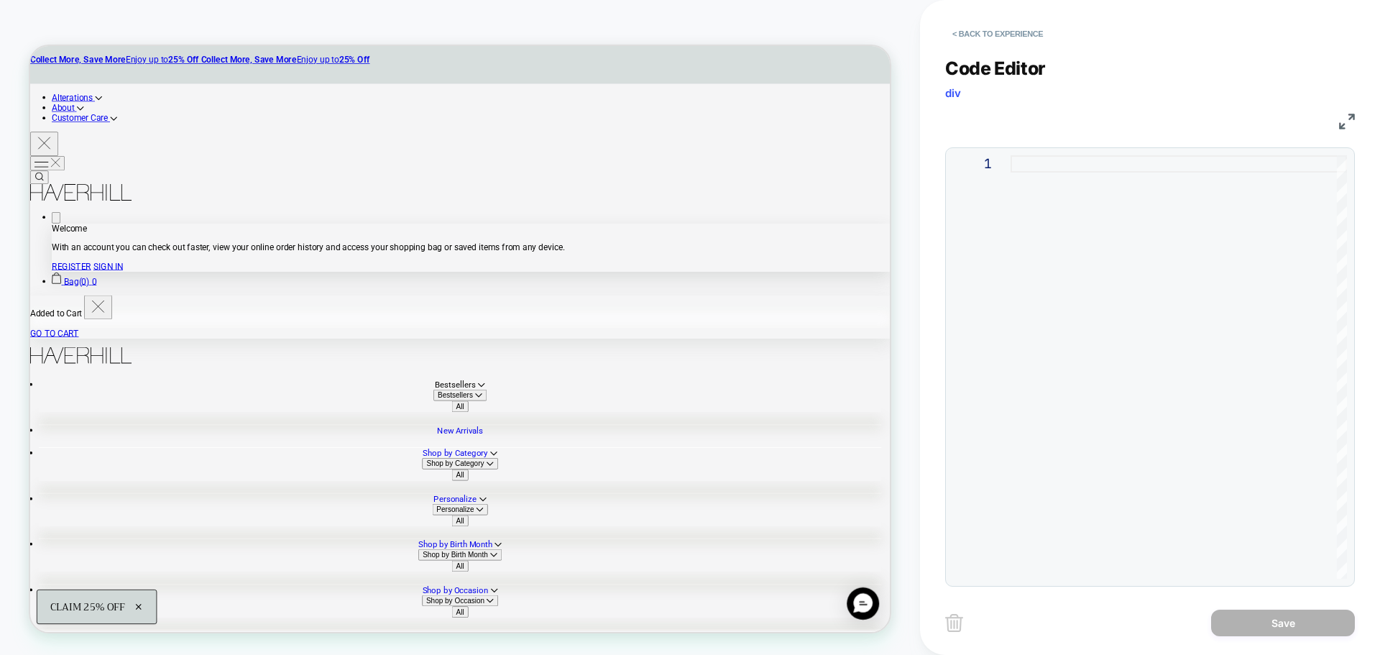
click at [1066, 223] on div at bounding box center [1178, 366] width 336 height 423
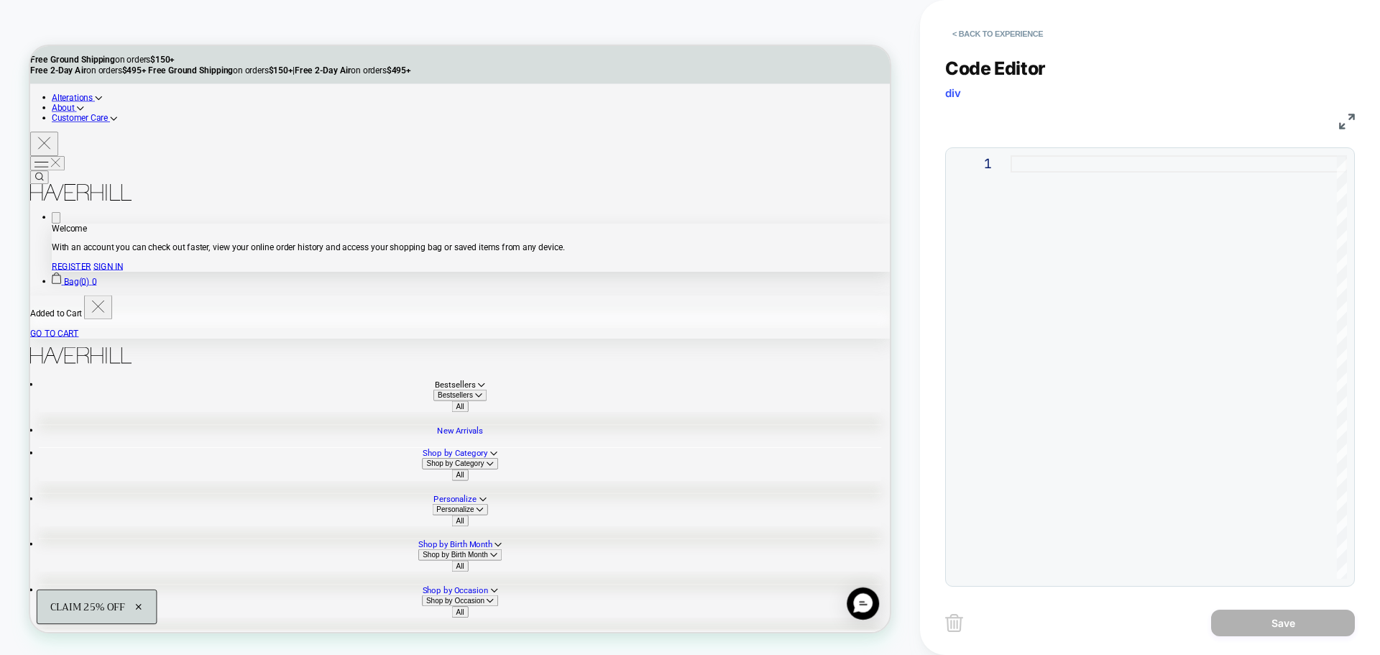
click at [997, 305] on div "1" at bounding box center [981, 366] width 57 height 423
type textarea "**********"
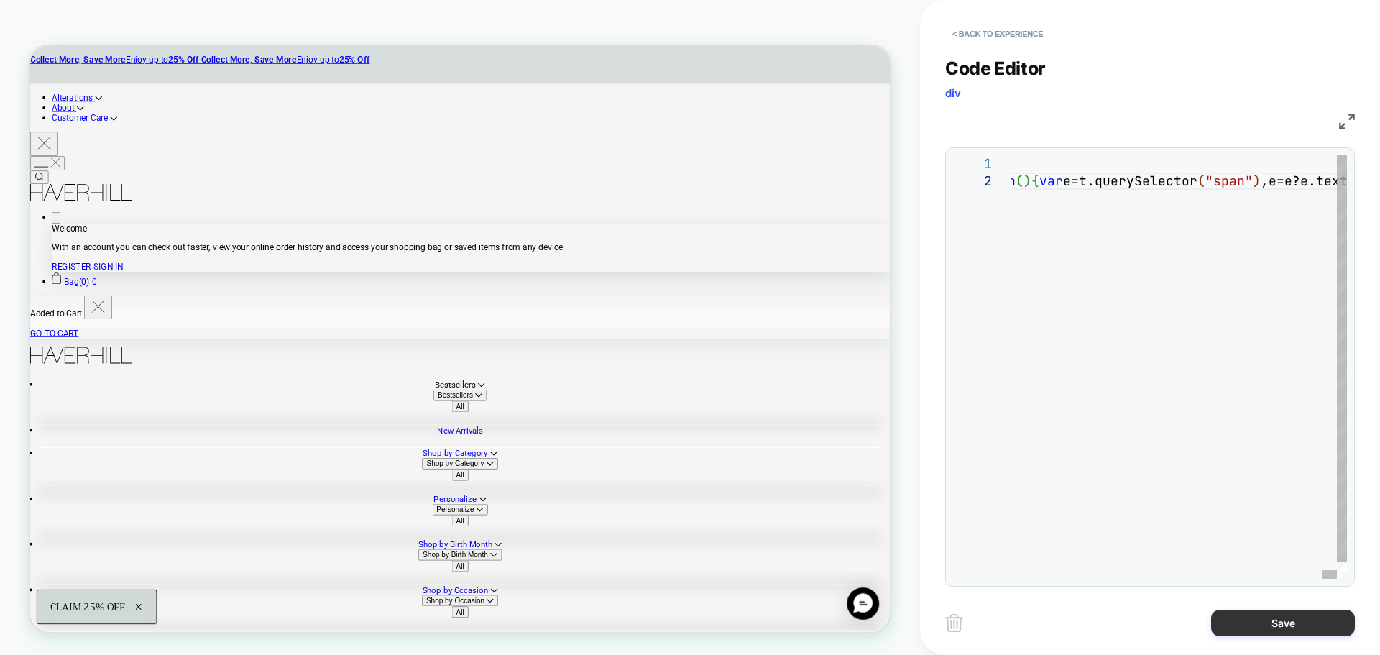
click at [1250, 633] on button "Save" at bounding box center [1283, 622] width 144 height 27
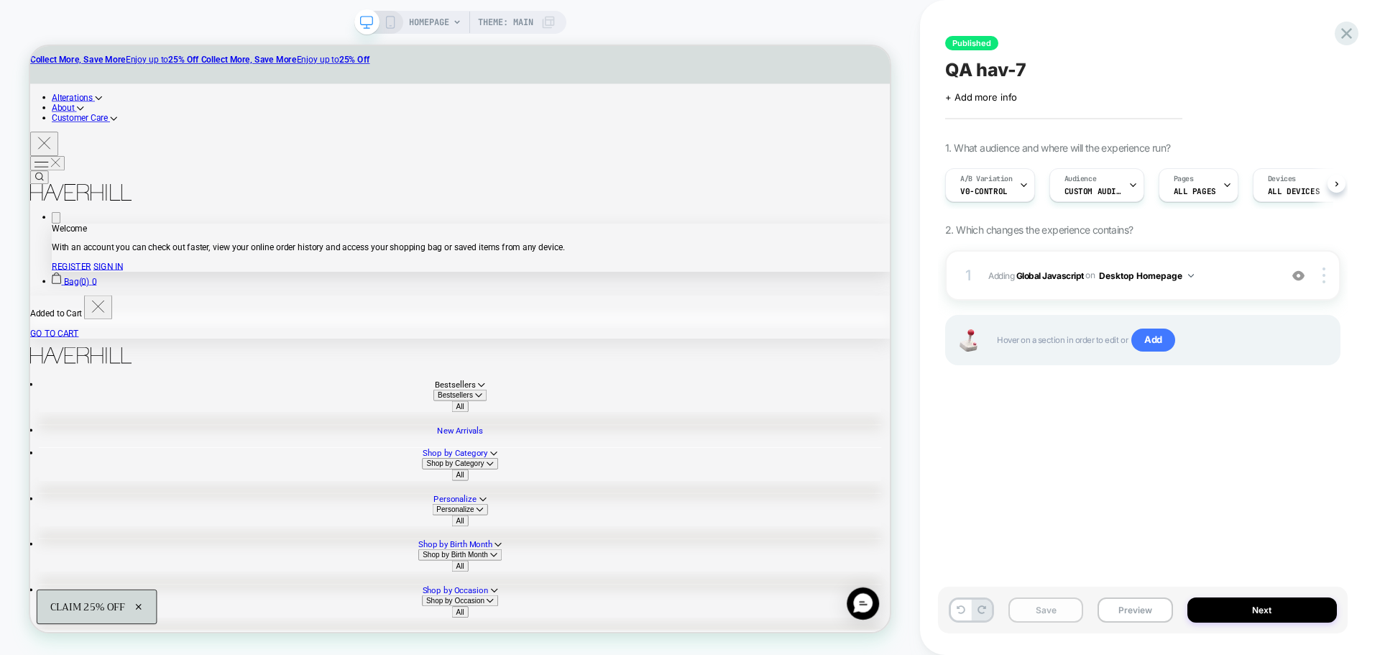
scroll to position [0, 1]
click at [1026, 610] on button "Save" at bounding box center [1045, 609] width 75 height 25
click at [1105, 604] on button "Preview" at bounding box center [1134, 609] width 75 height 25
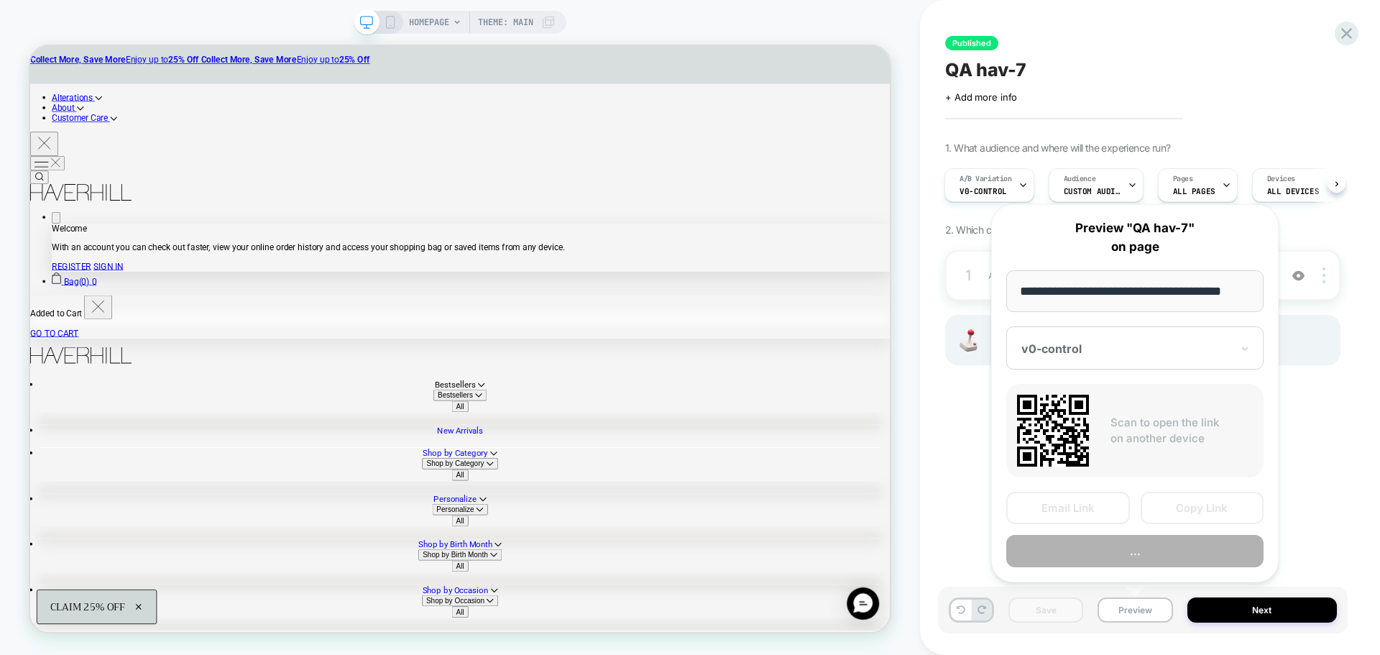
scroll to position [0, 9]
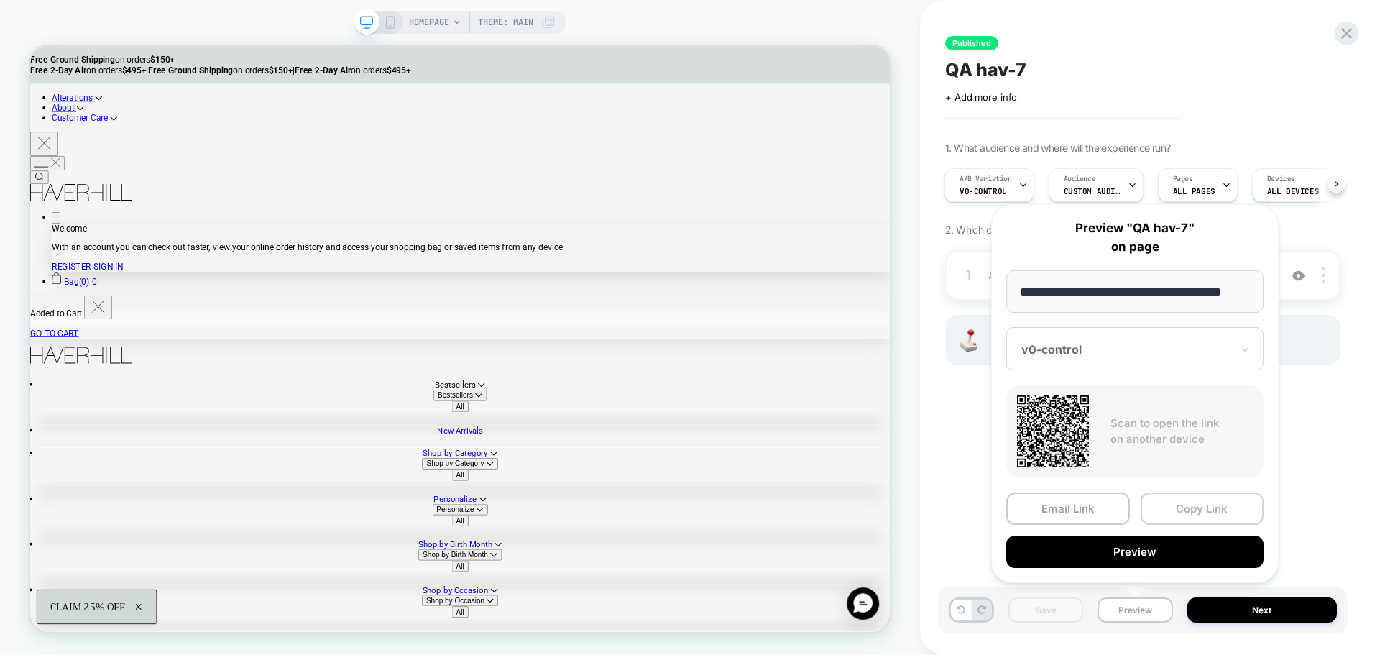
click at [1151, 509] on button "Copy Link" at bounding box center [1202, 508] width 124 height 32
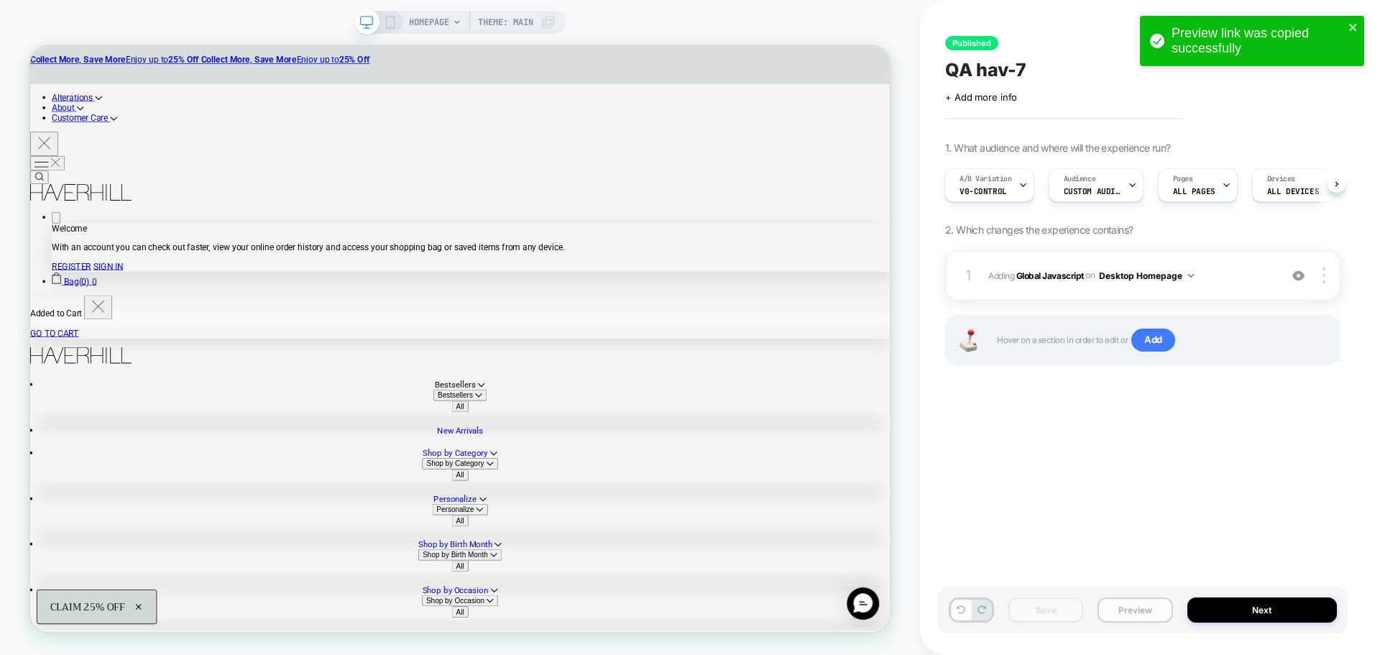
click at [1148, 617] on button "Preview" at bounding box center [1134, 609] width 75 height 25
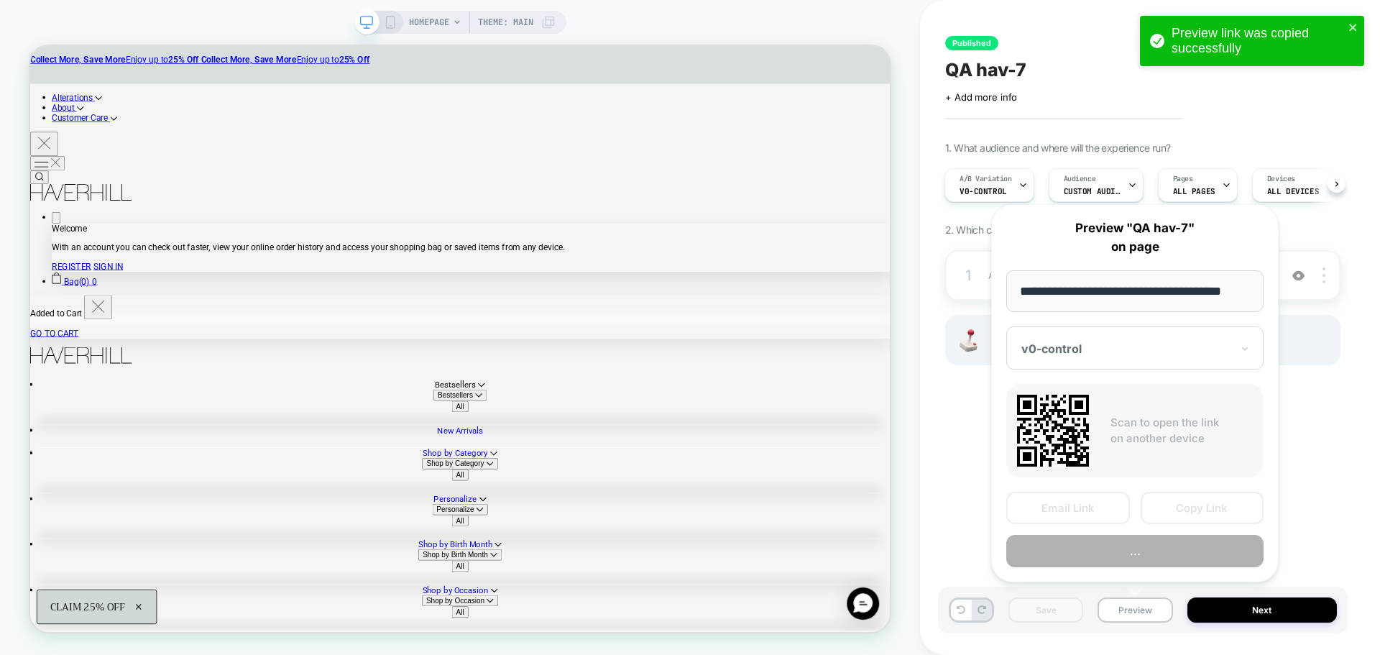
scroll to position [0, 9]
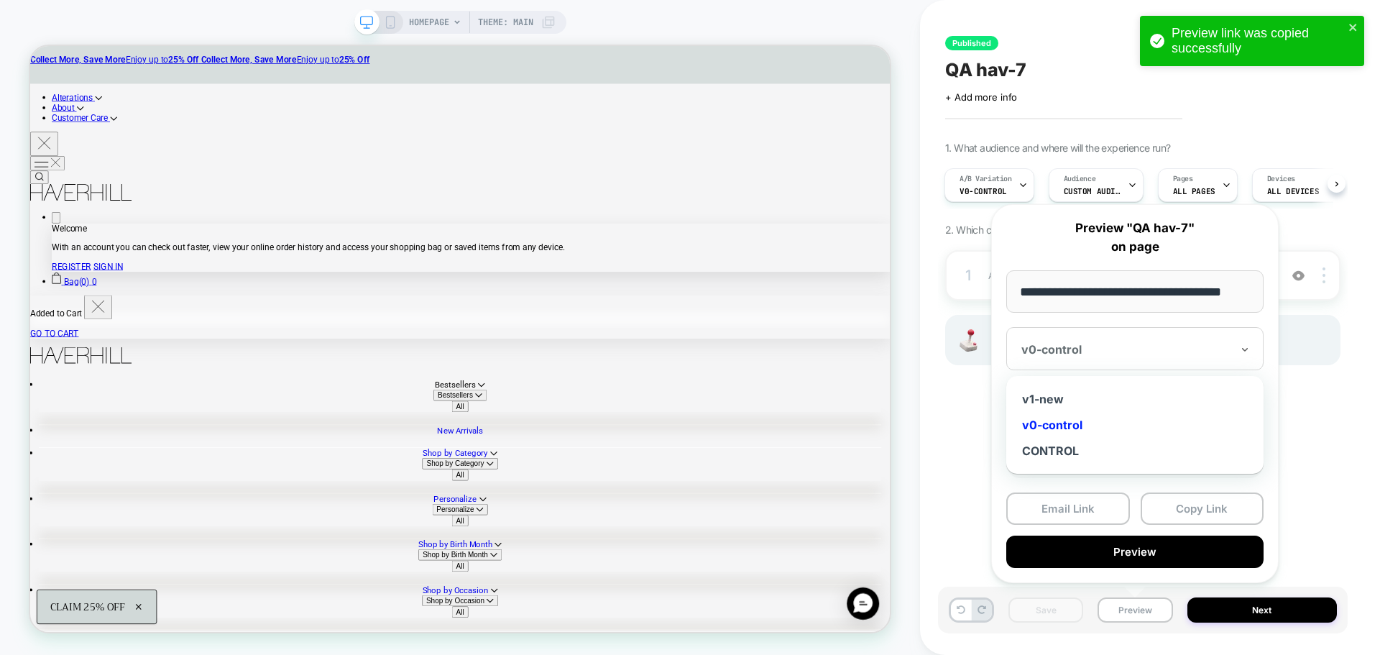
click at [1100, 357] on div "v0-control" at bounding box center [1126, 349] width 213 height 17
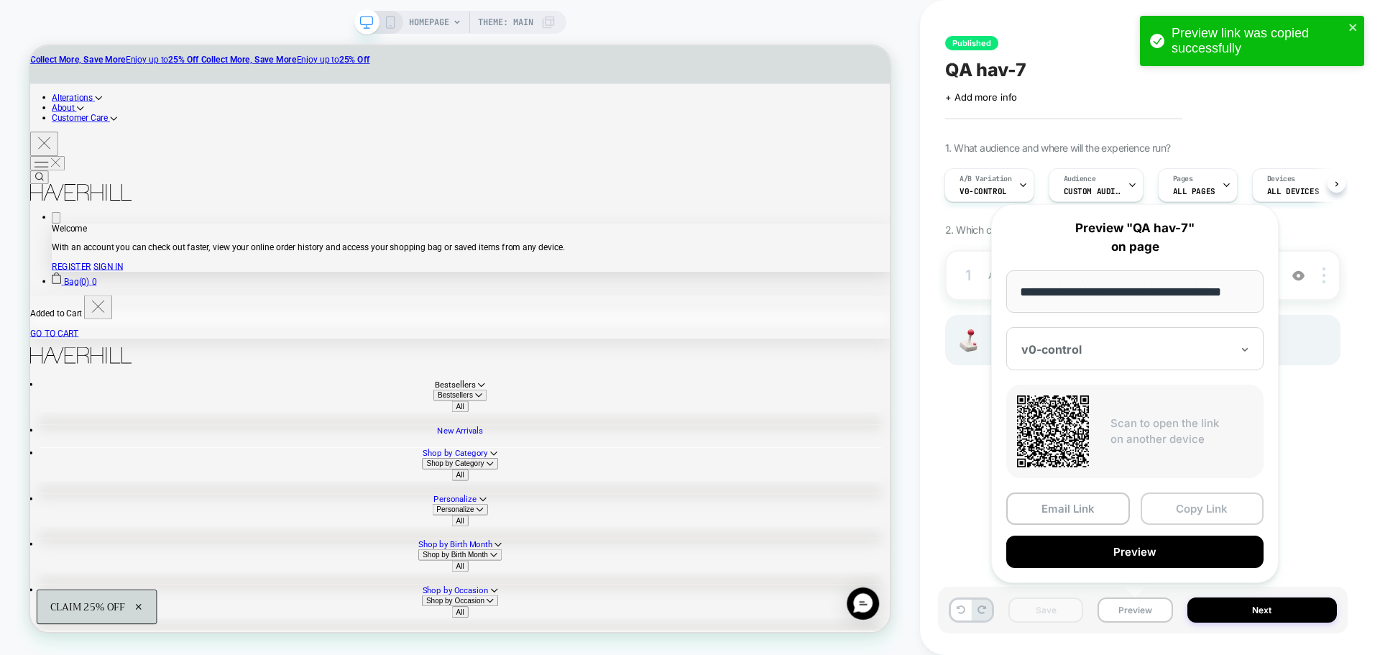
click at [1205, 509] on button "Copy Link" at bounding box center [1202, 508] width 124 height 32
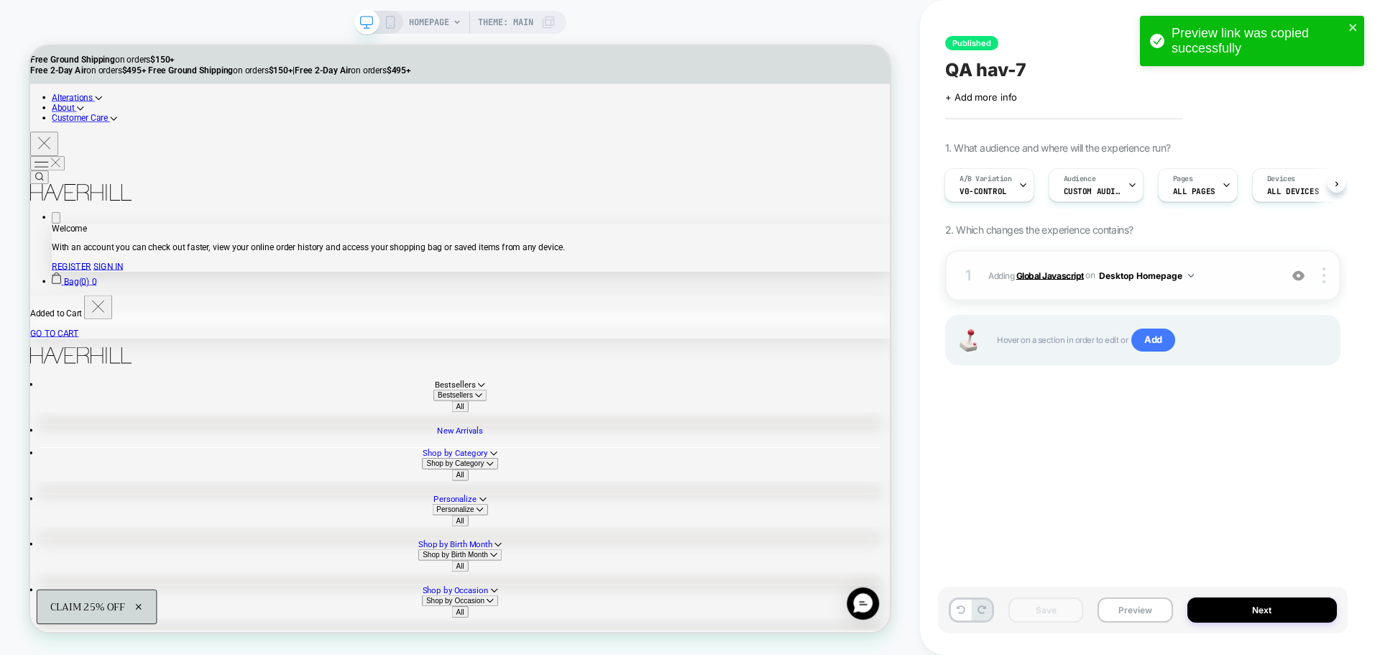
click at [1038, 274] on b "Global Javascript" at bounding box center [1050, 274] width 68 height 11
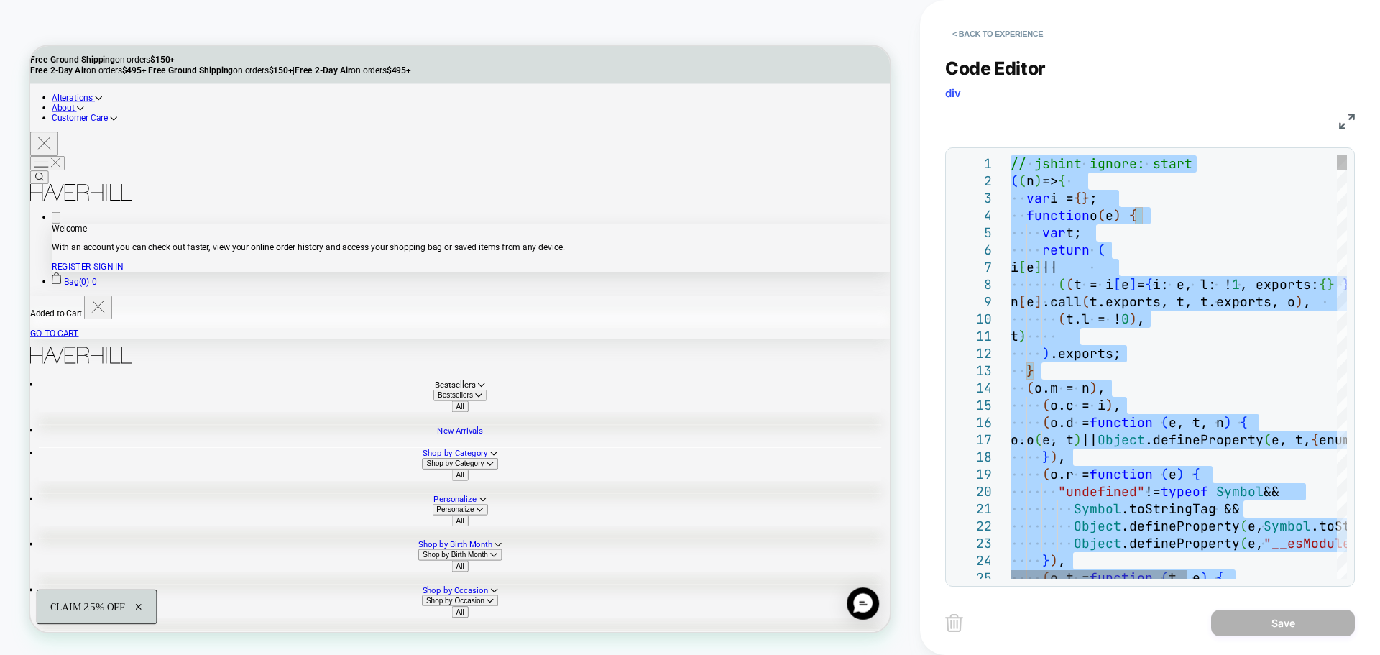
type textarea "**********"
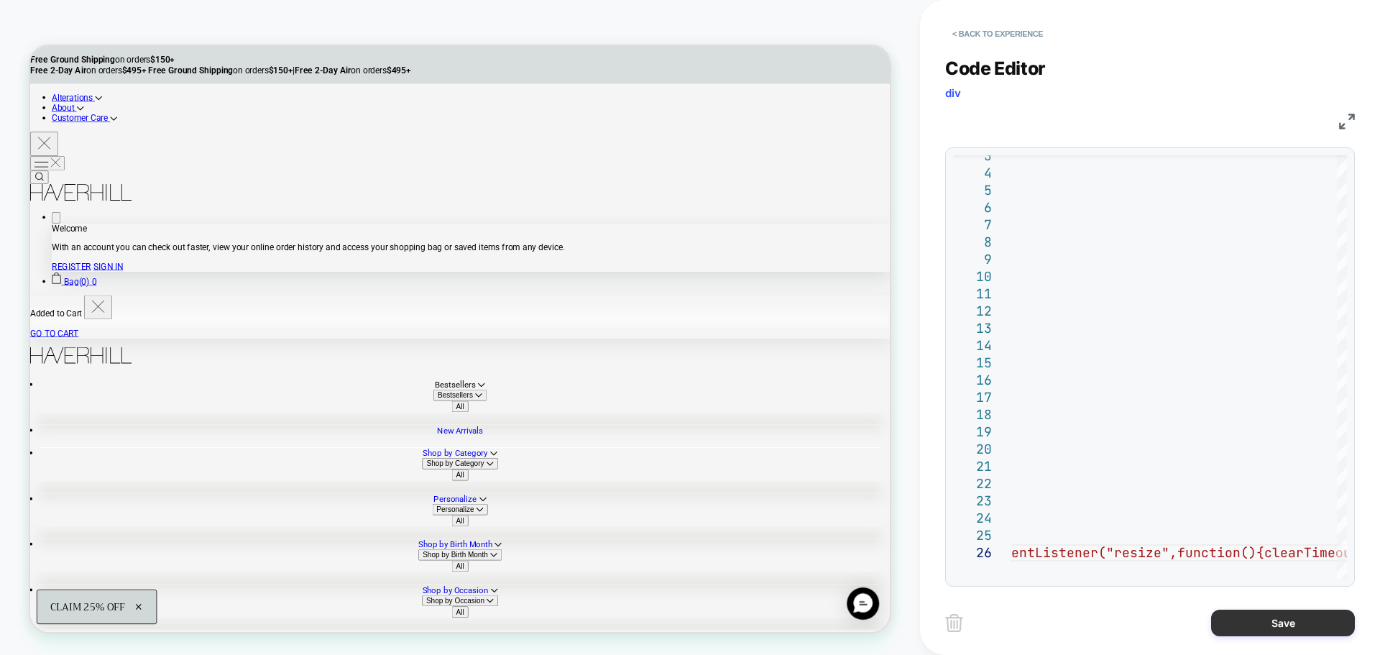
click at [1254, 634] on button "Save" at bounding box center [1283, 622] width 144 height 27
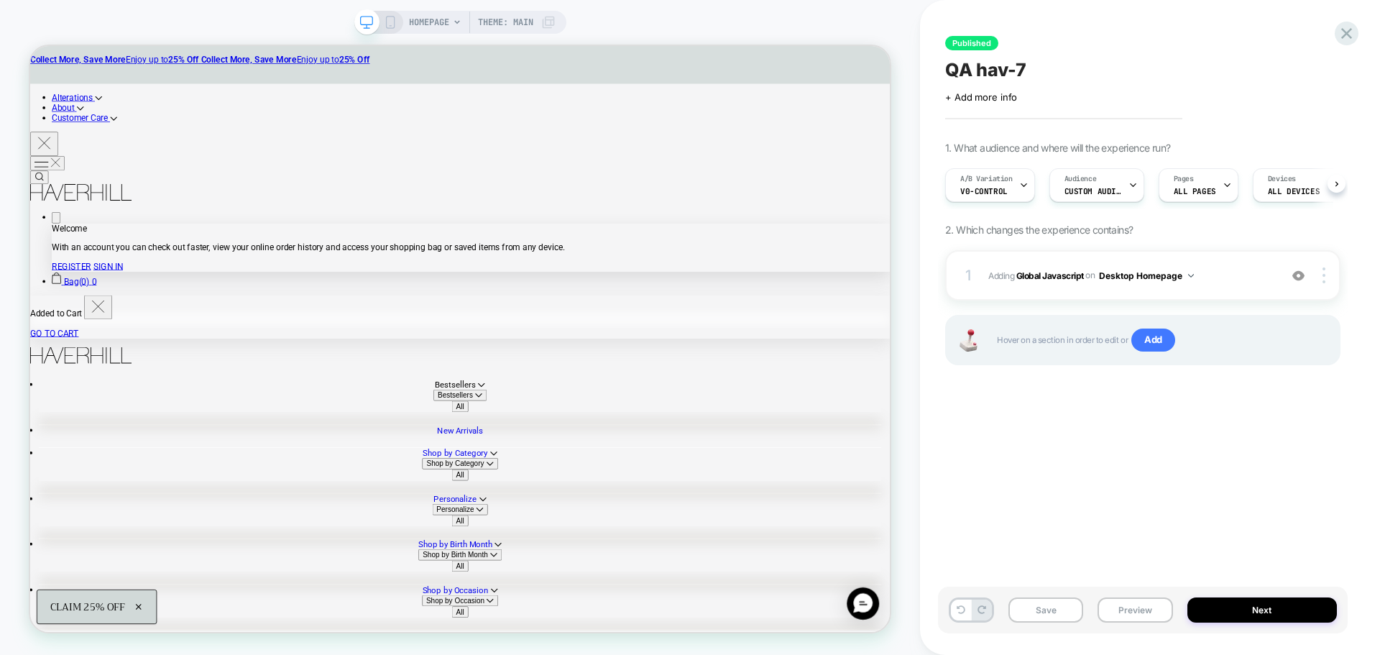
scroll to position [0, 1]
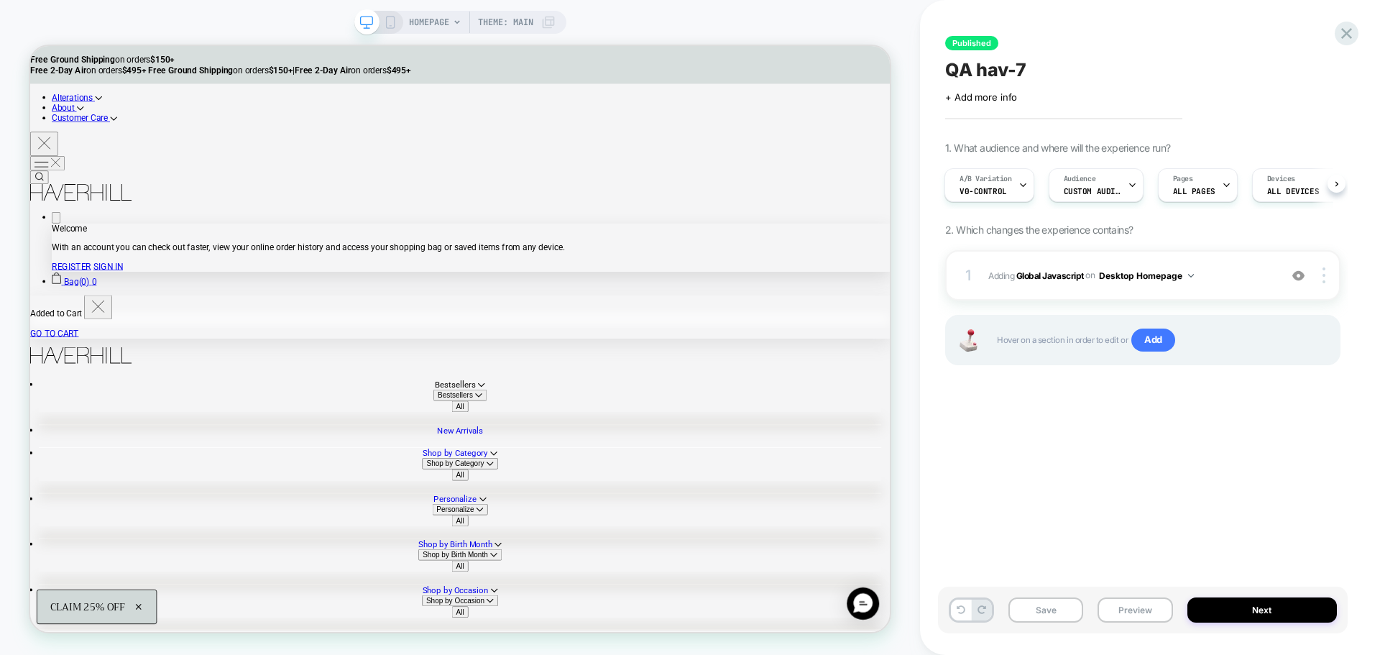
click at [1084, 609] on div "Save Preview Next" at bounding box center [1143, 609] width 410 height 47
click at [1076, 607] on button "Save" at bounding box center [1045, 609] width 75 height 25
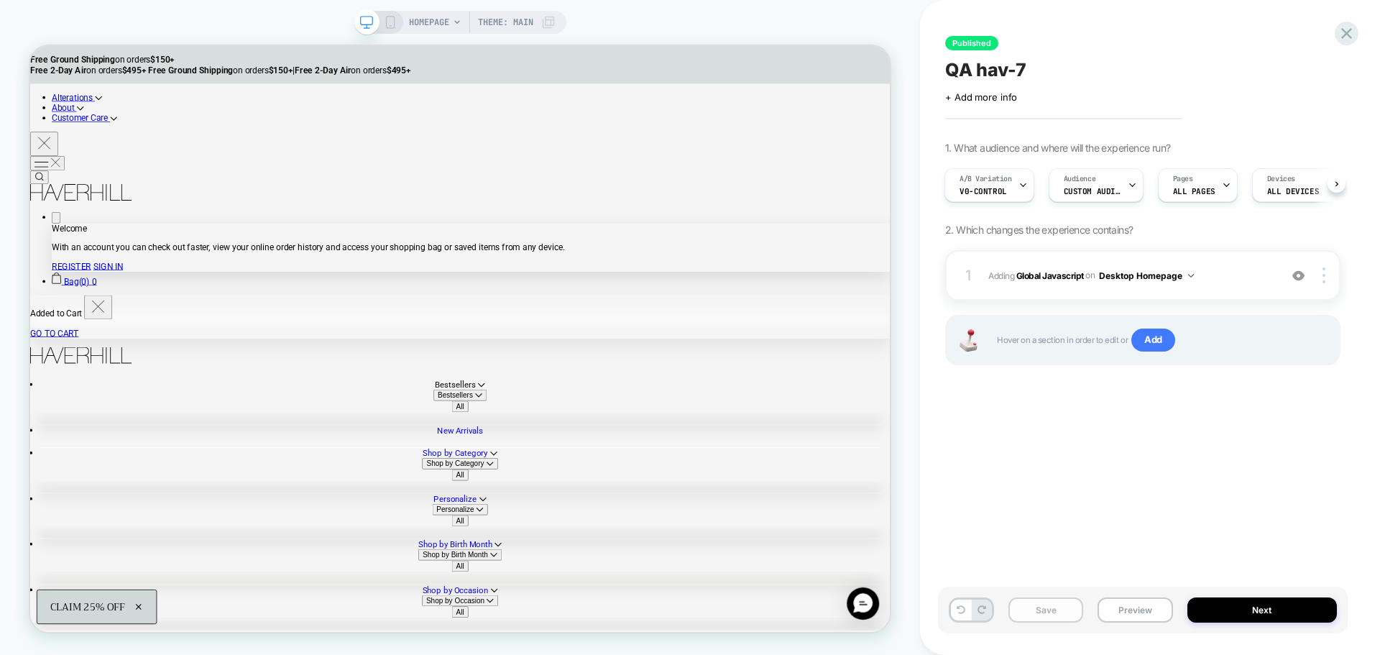
click at [1076, 607] on button "Save" at bounding box center [1045, 609] width 75 height 25
click at [1064, 287] on div "1 Adding Global Javascript on Desktop Homepage Add Before Add After Copy to Mob…" at bounding box center [1142, 275] width 395 height 50
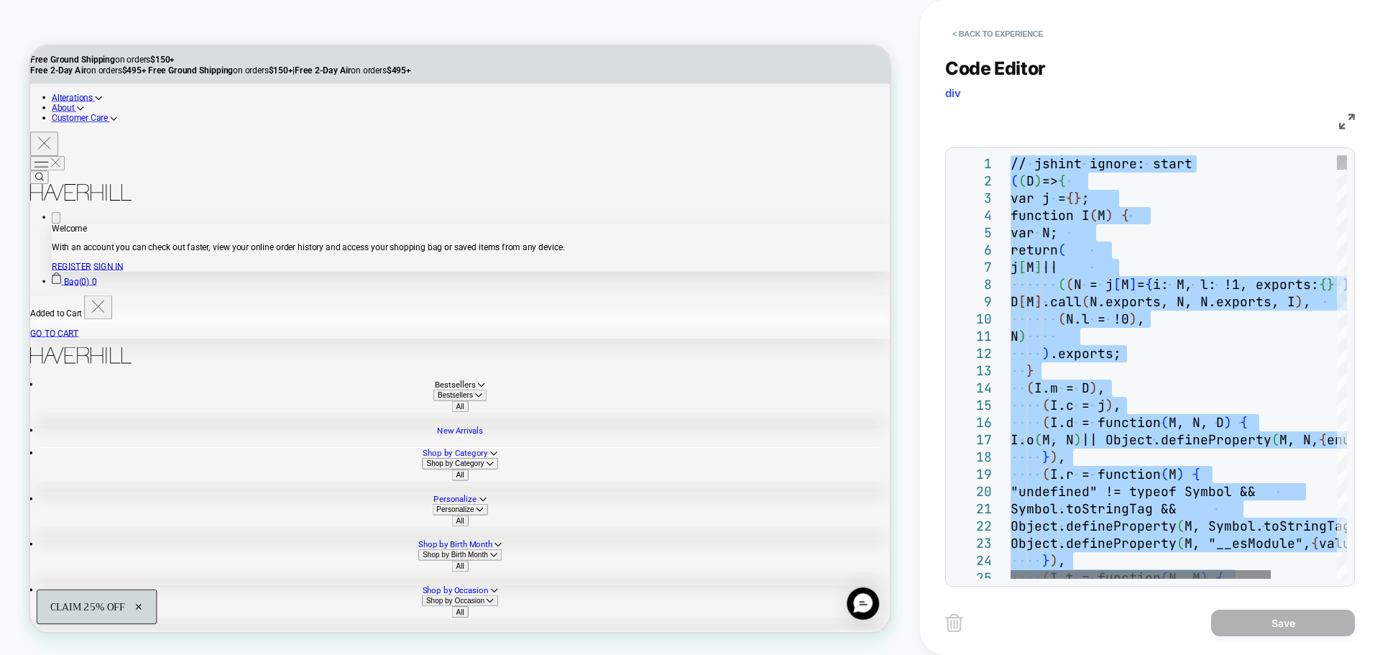
scroll to position [0, 0]
type textarea "**********"
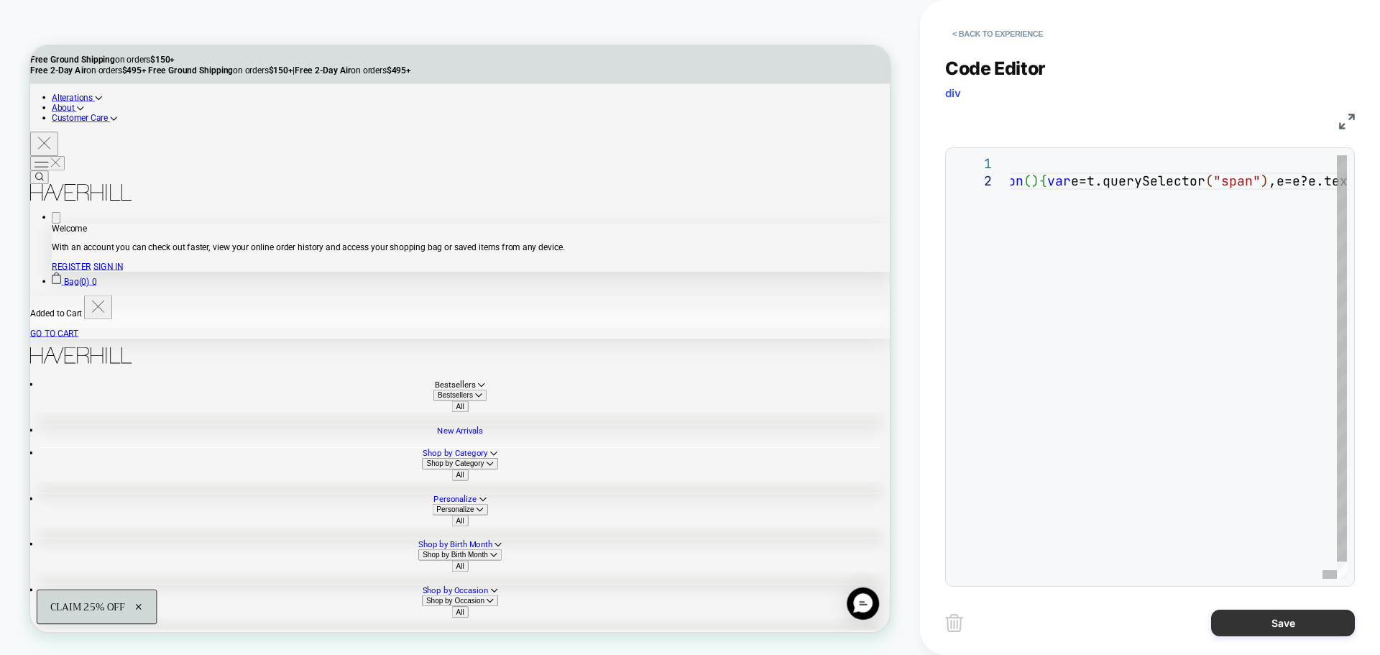
click at [1280, 633] on button "Save" at bounding box center [1283, 622] width 144 height 27
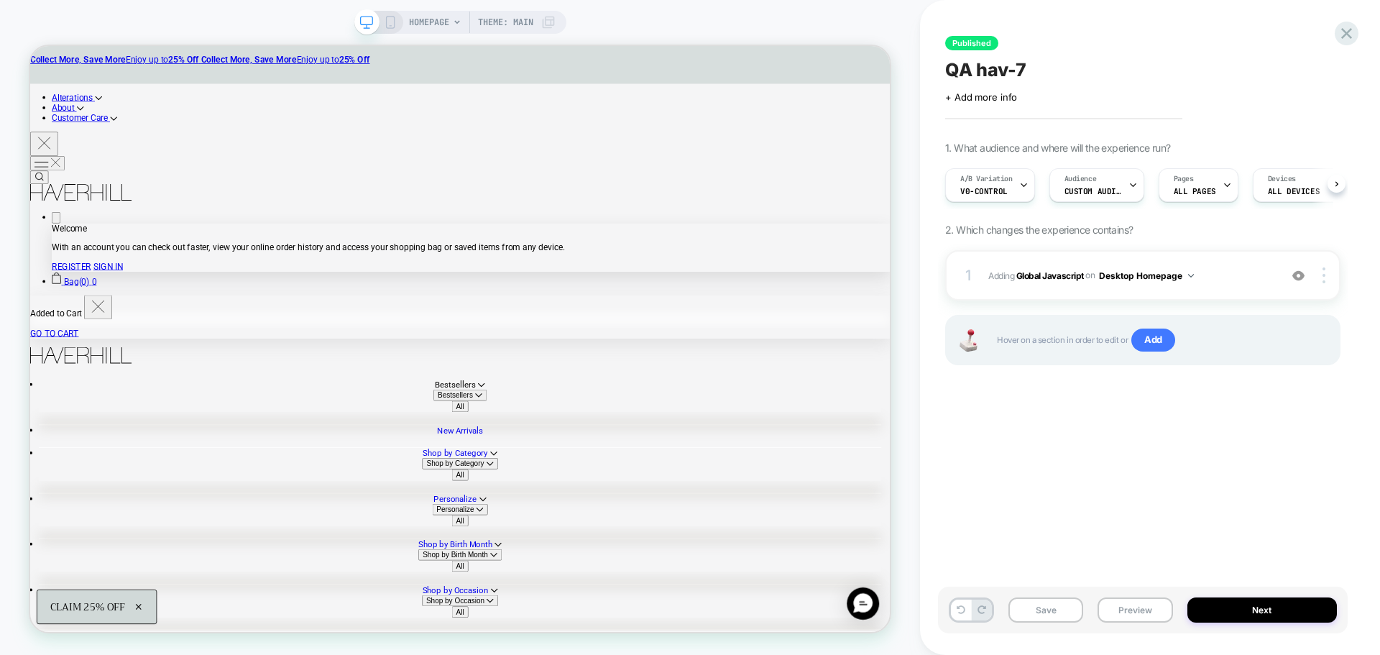
scroll to position [0, 1]
click at [1038, 609] on button "Save" at bounding box center [1045, 609] width 75 height 25
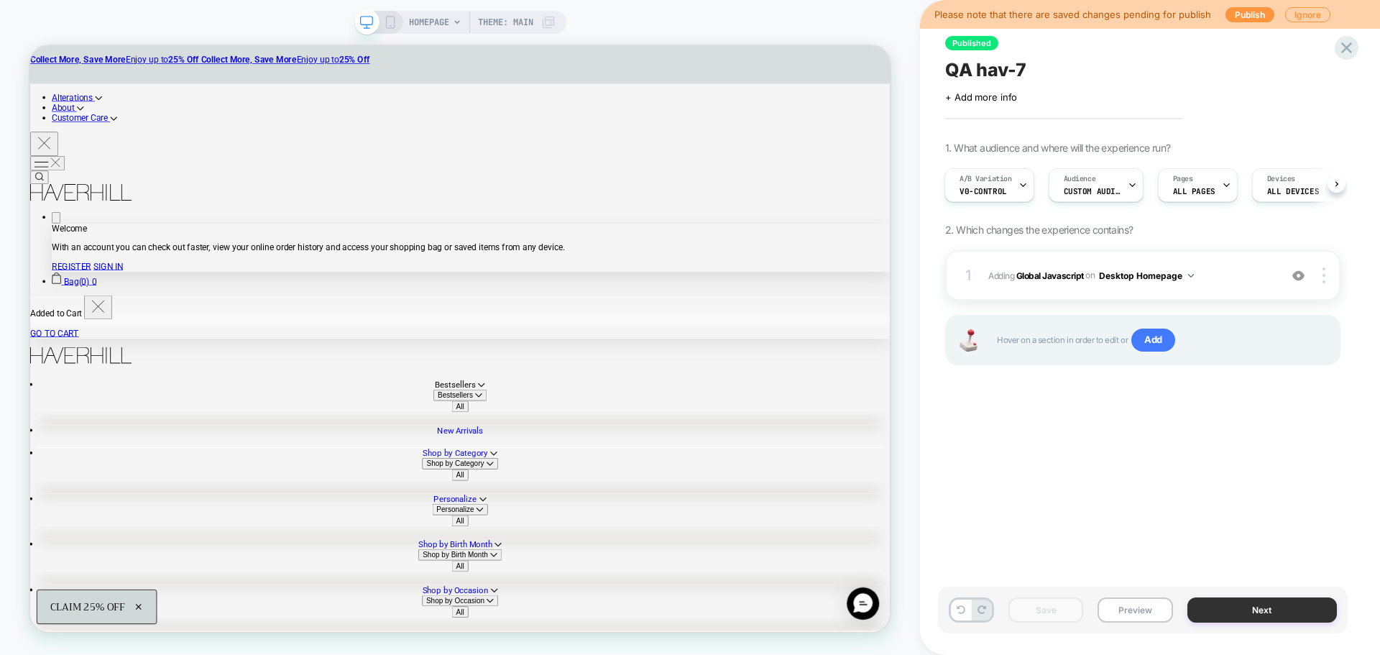
click at [1215, 616] on button "Next" at bounding box center [1262, 609] width 150 height 25
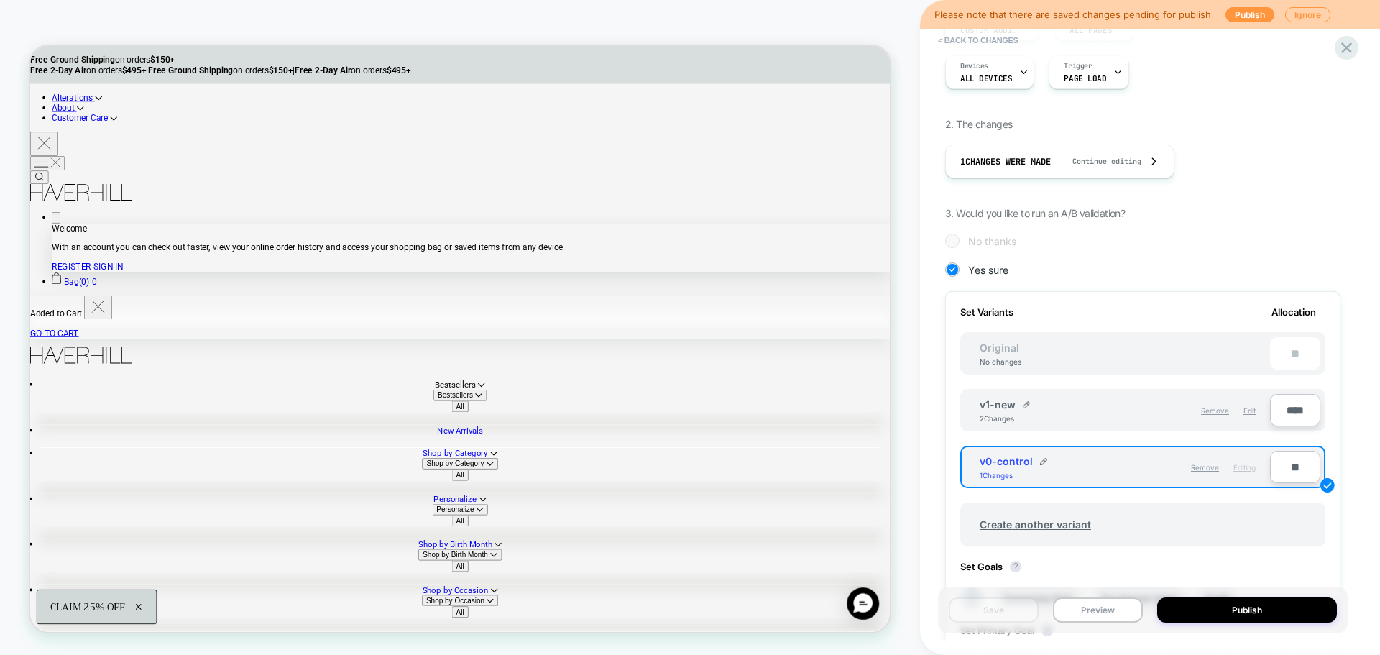
scroll to position [216, 0]
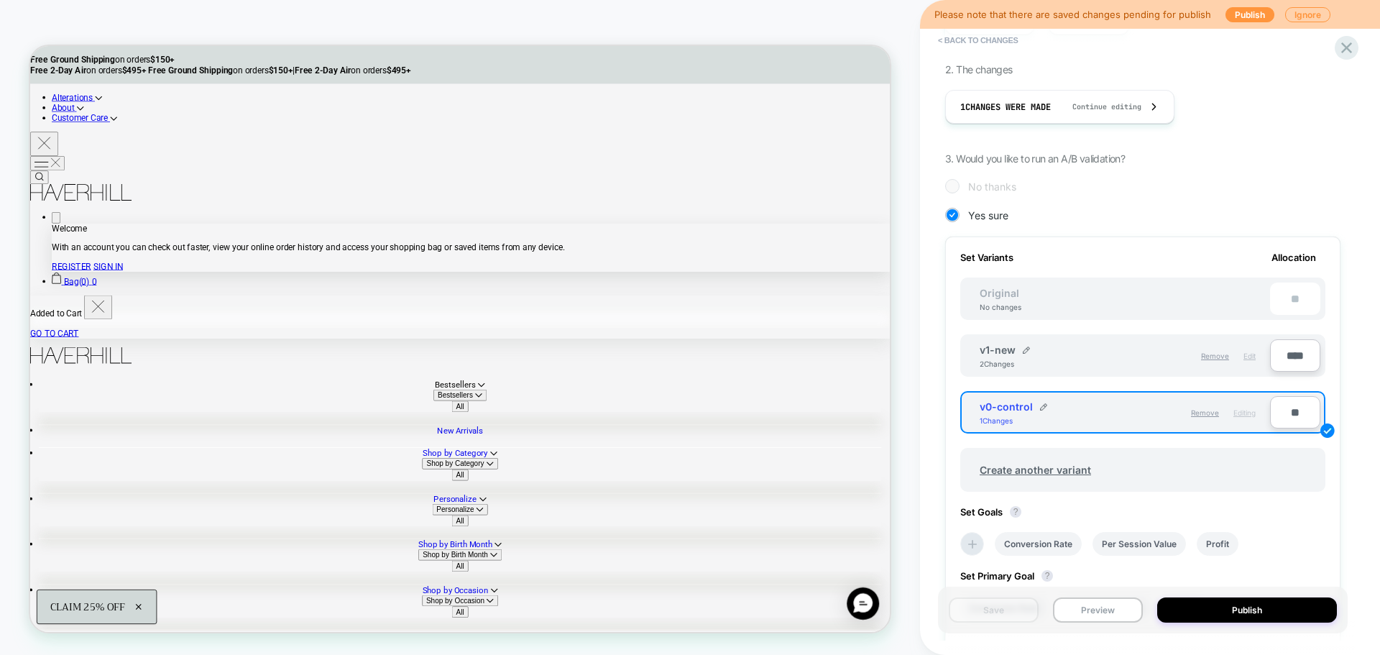
click at [1253, 351] on span "Edit" at bounding box center [1249, 355] width 12 height 9
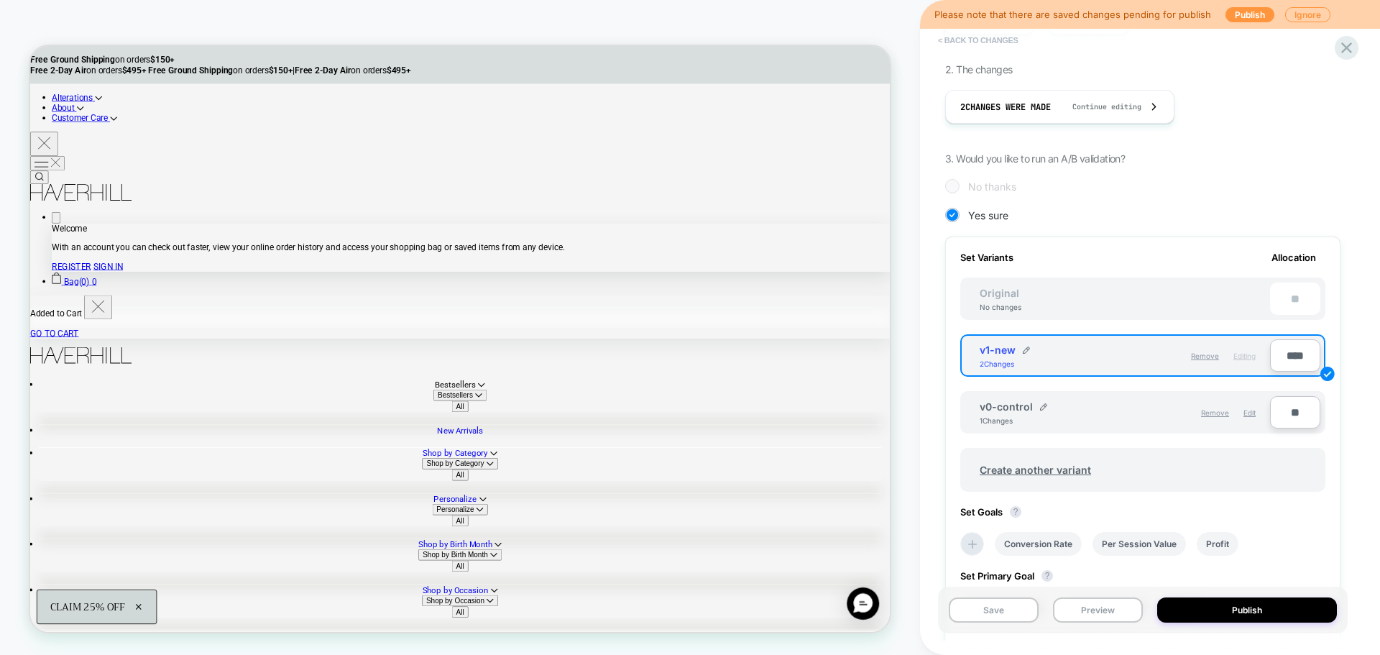
click at [978, 48] on button "< Back to changes" at bounding box center [978, 40] width 95 height 23
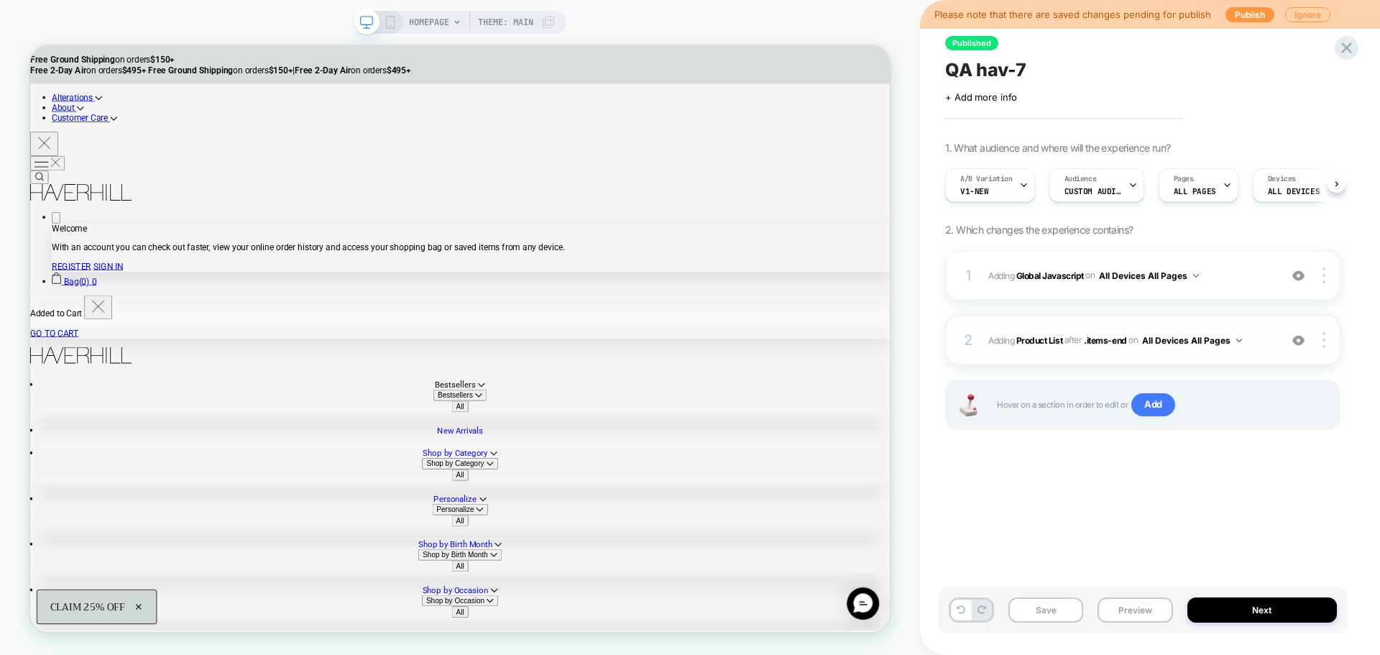
scroll to position [0, 1]
click at [1055, 272] on b "Global Javascript" at bounding box center [1050, 274] width 68 height 11
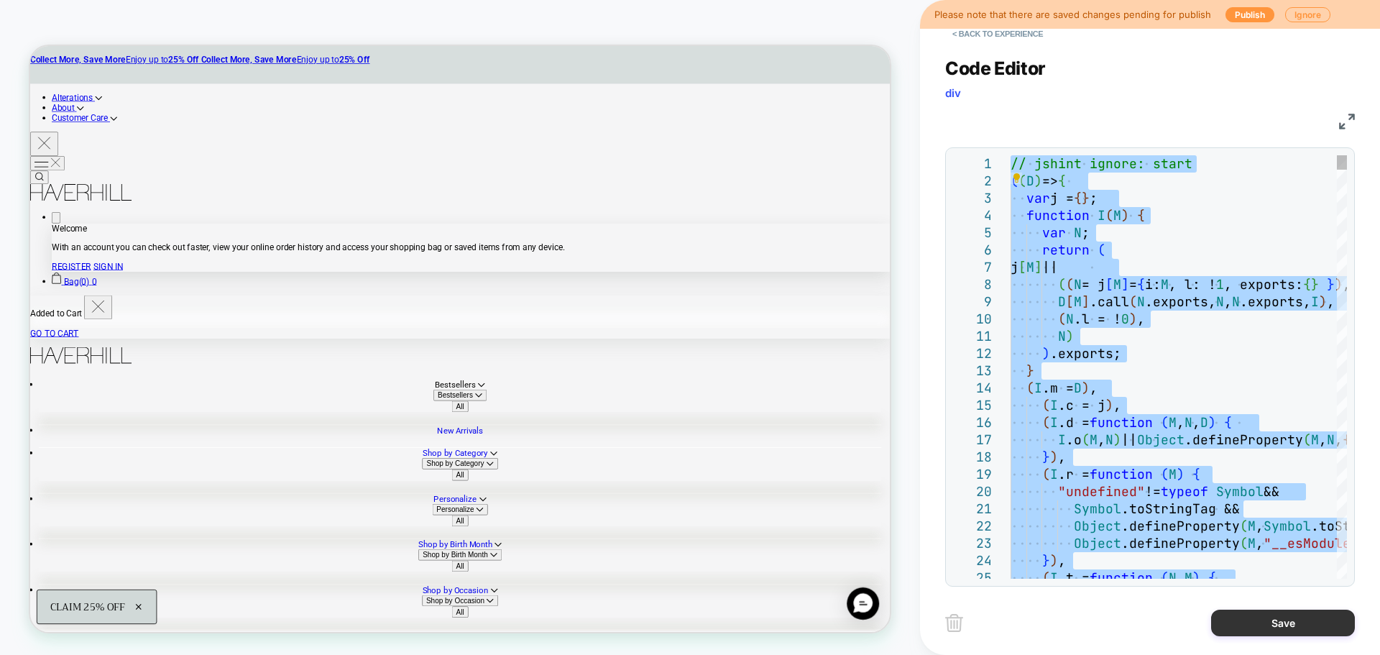
type textarea "**********"
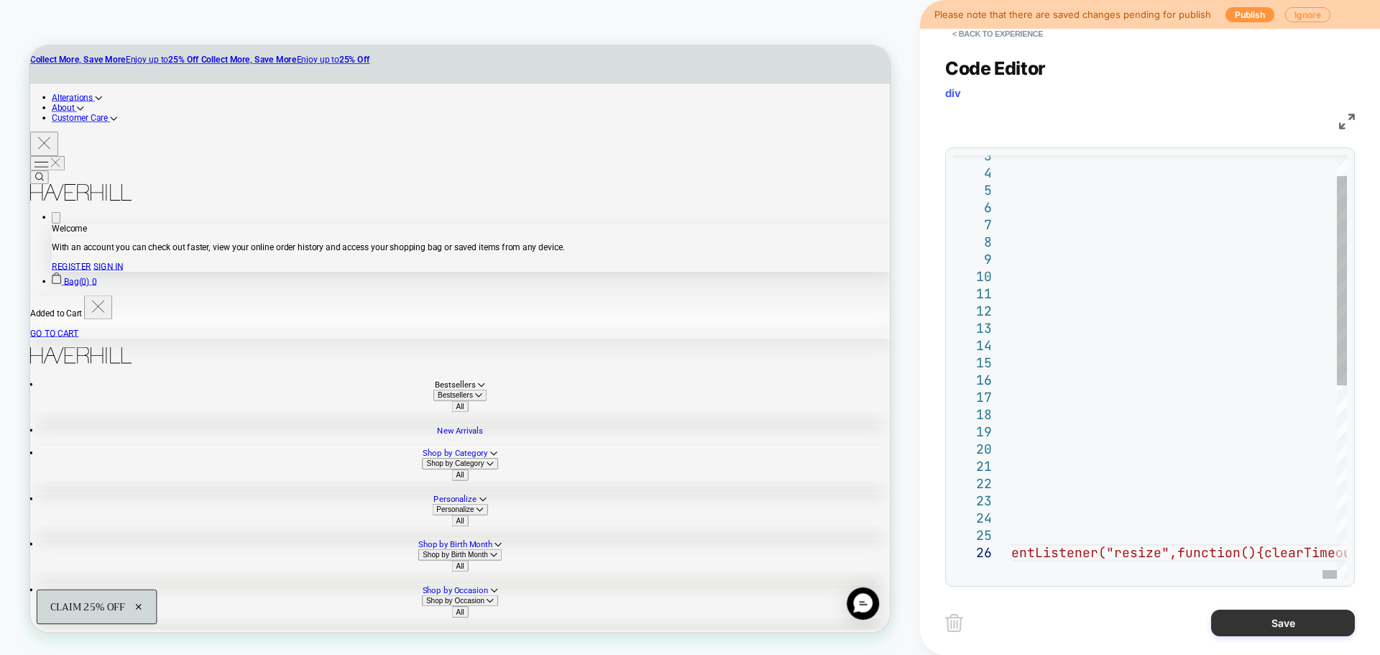
click at [1304, 630] on button "Save" at bounding box center [1283, 622] width 144 height 27
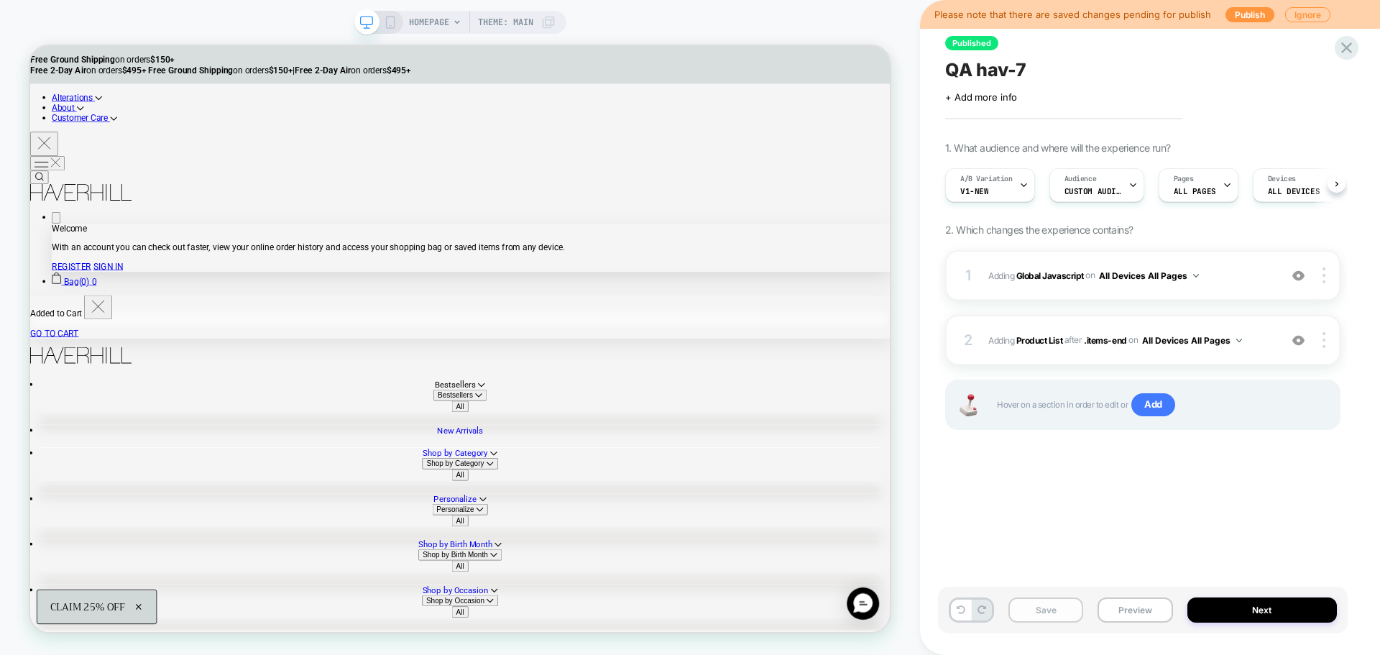
scroll to position [0, 1]
click at [1030, 618] on button "Save" at bounding box center [1045, 609] width 75 height 25
click at [1128, 617] on button "Preview" at bounding box center [1134, 609] width 75 height 25
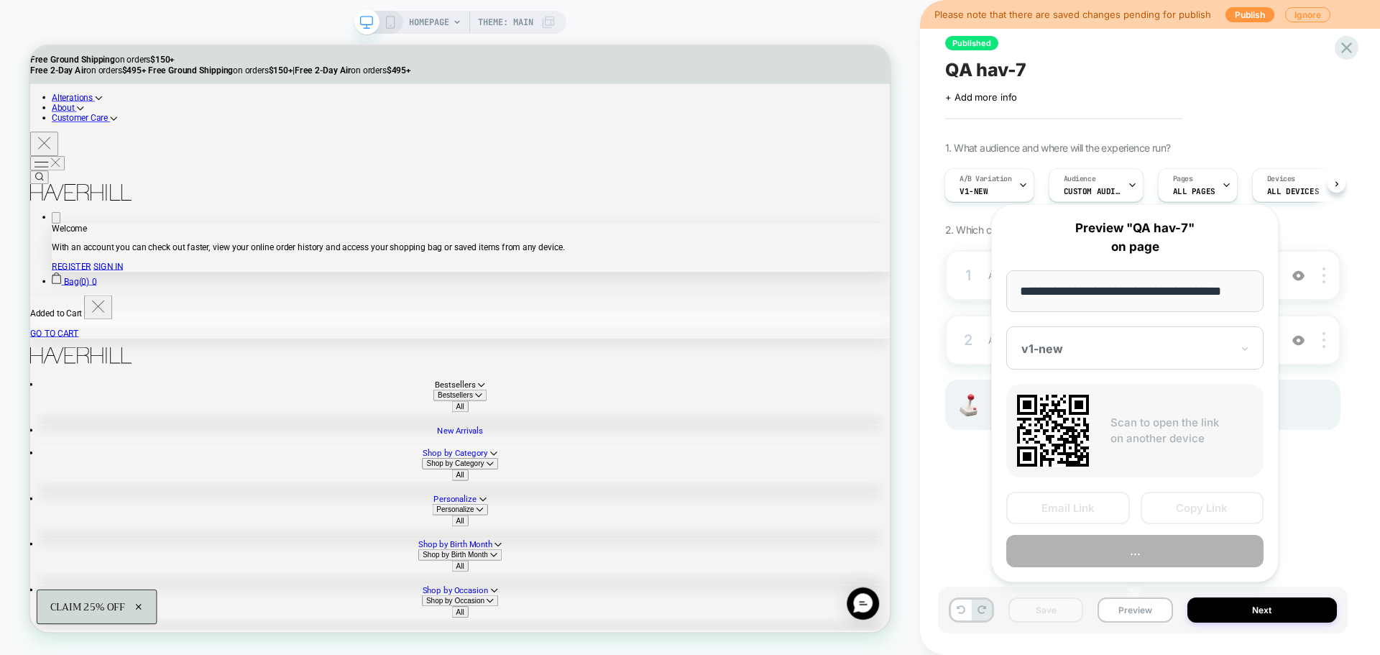
scroll to position [0, 9]
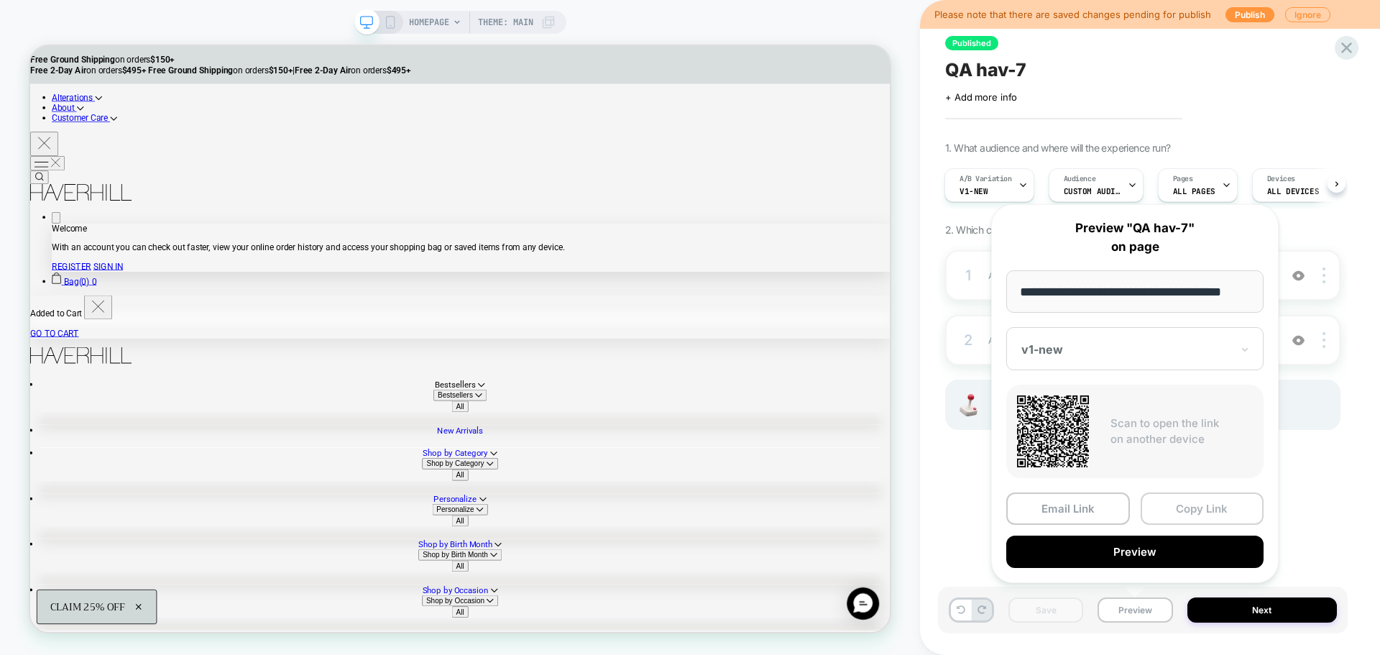
click at [1203, 515] on button "Copy Link" at bounding box center [1202, 508] width 124 height 32
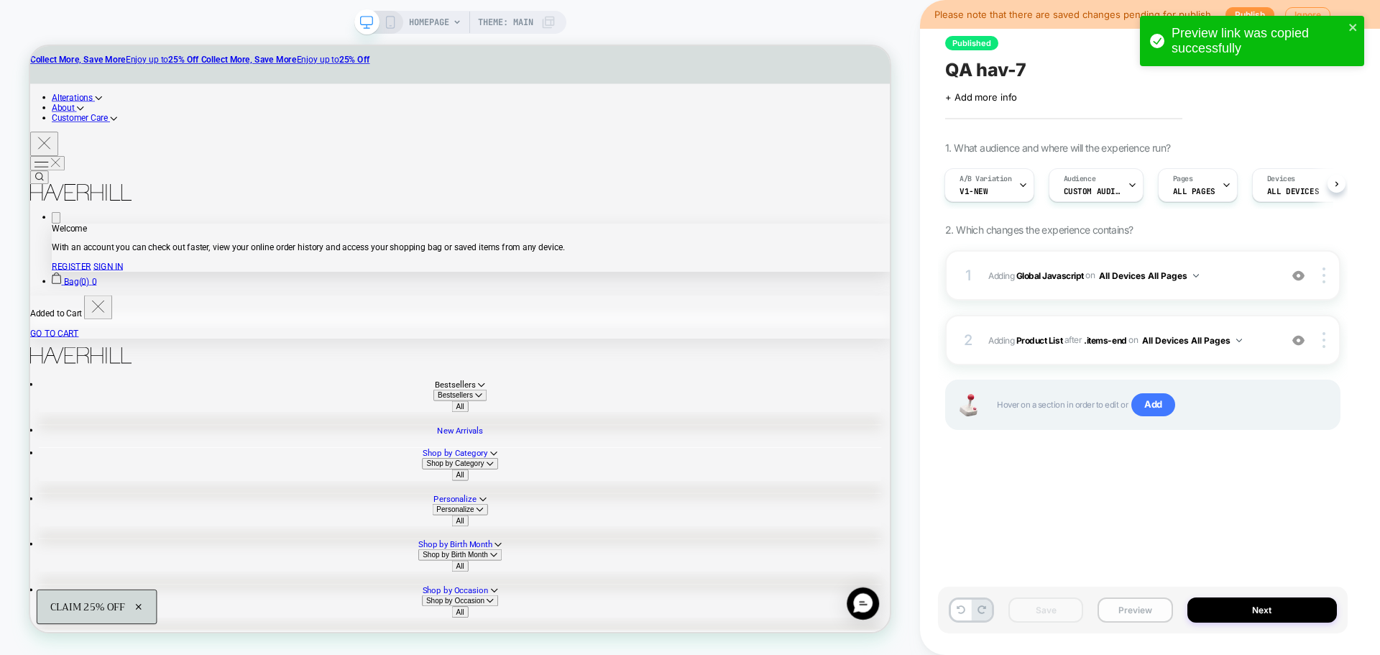
click at [1129, 598] on button "Preview" at bounding box center [1134, 609] width 75 height 25
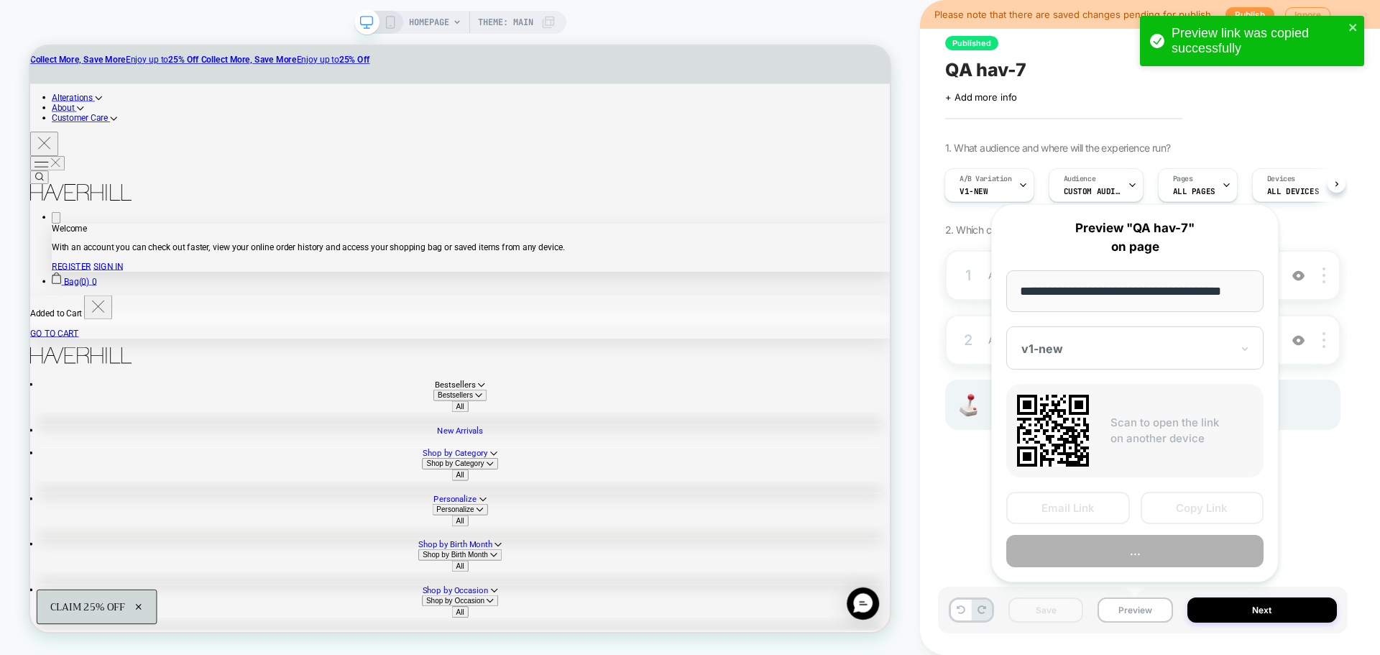
scroll to position [0, 9]
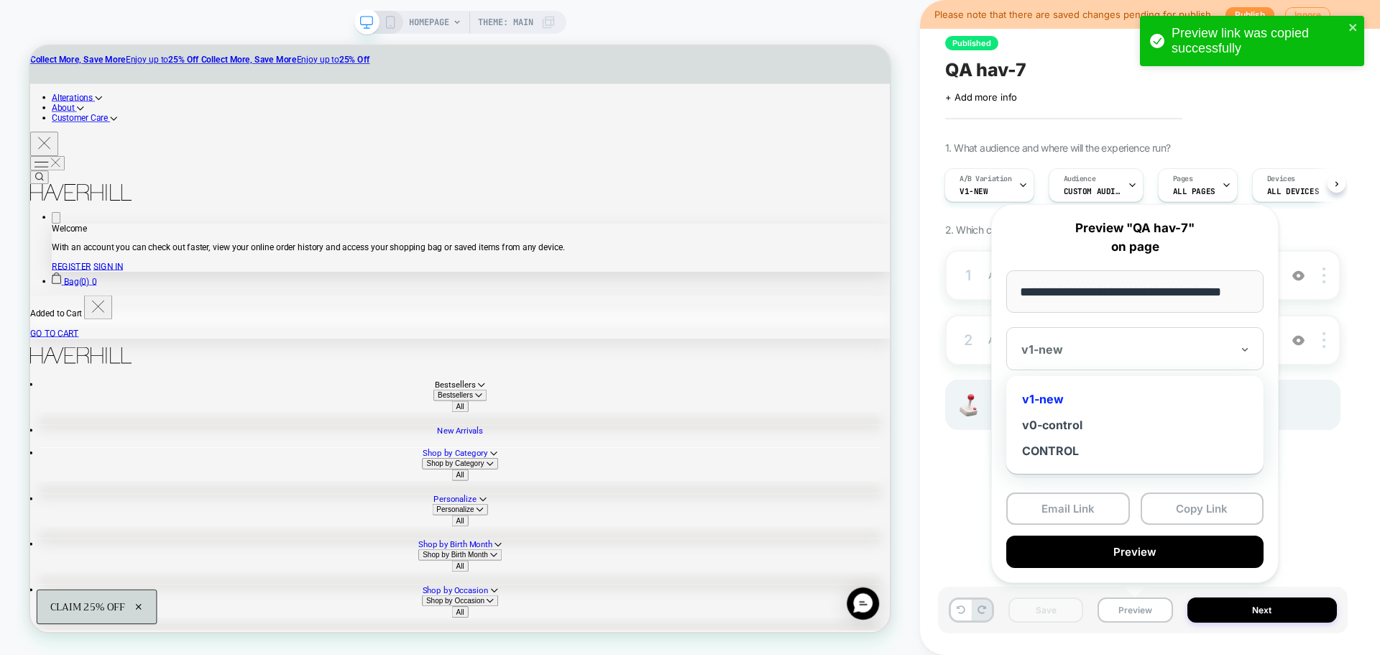
click at [1106, 351] on div at bounding box center [1126, 349] width 210 height 14
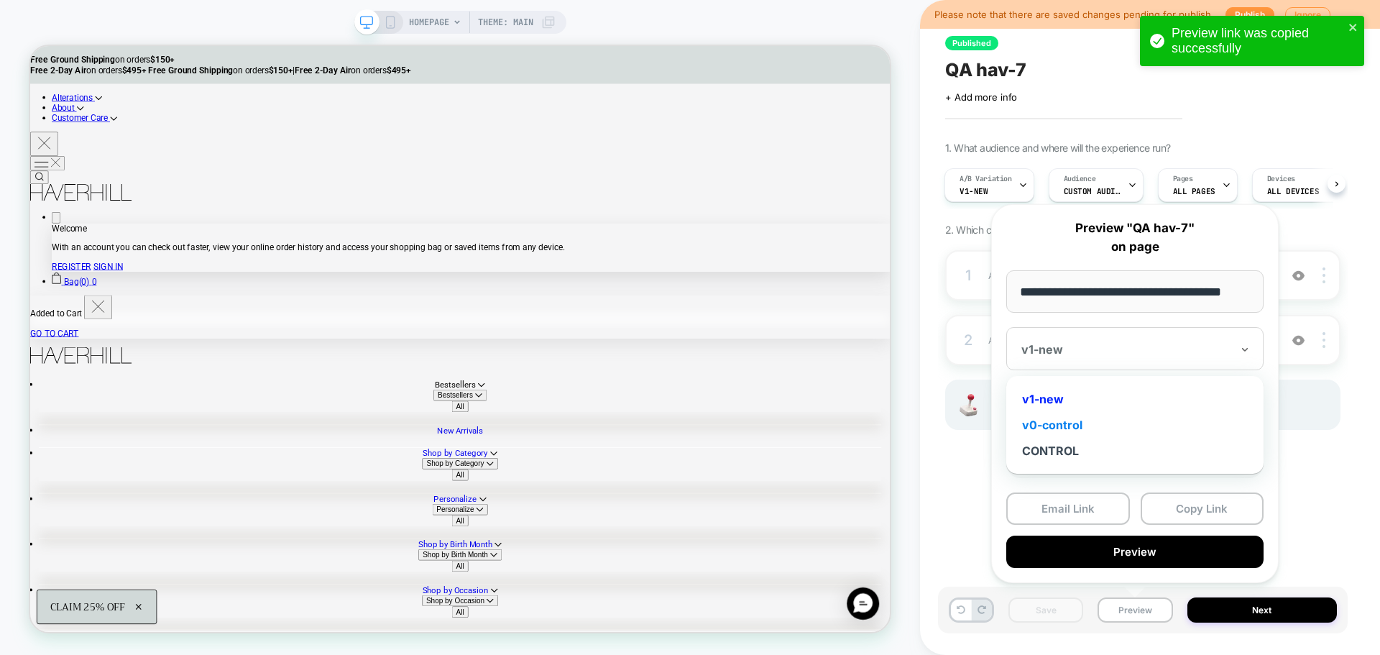
click at [1069, 420] on div "v0-control" at bounding box center [1134, 425] width 243 height 26
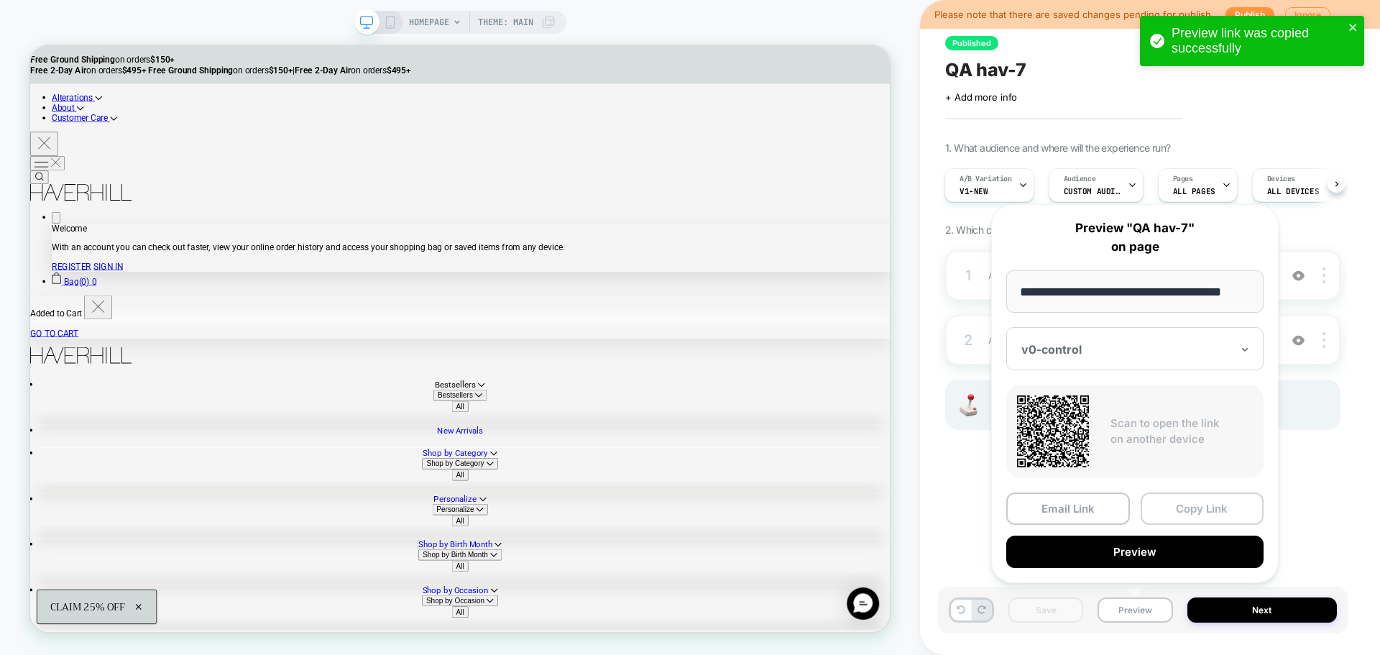
click at [1189, 508] on button "Copy Link" at bounding box center [1202, 508] width 124 height 32
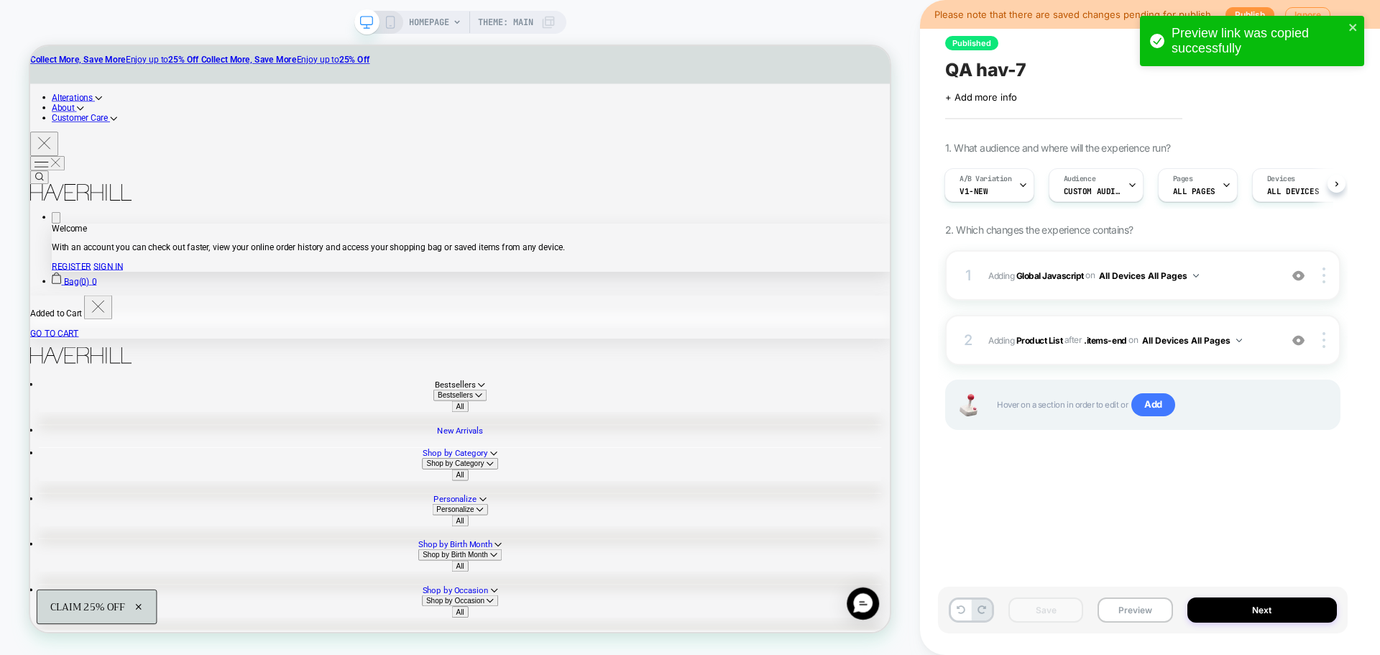
click at [1358, 22] on div "Preview link was copied successfully" at bounding box center [1252, 41] width 224 height 50
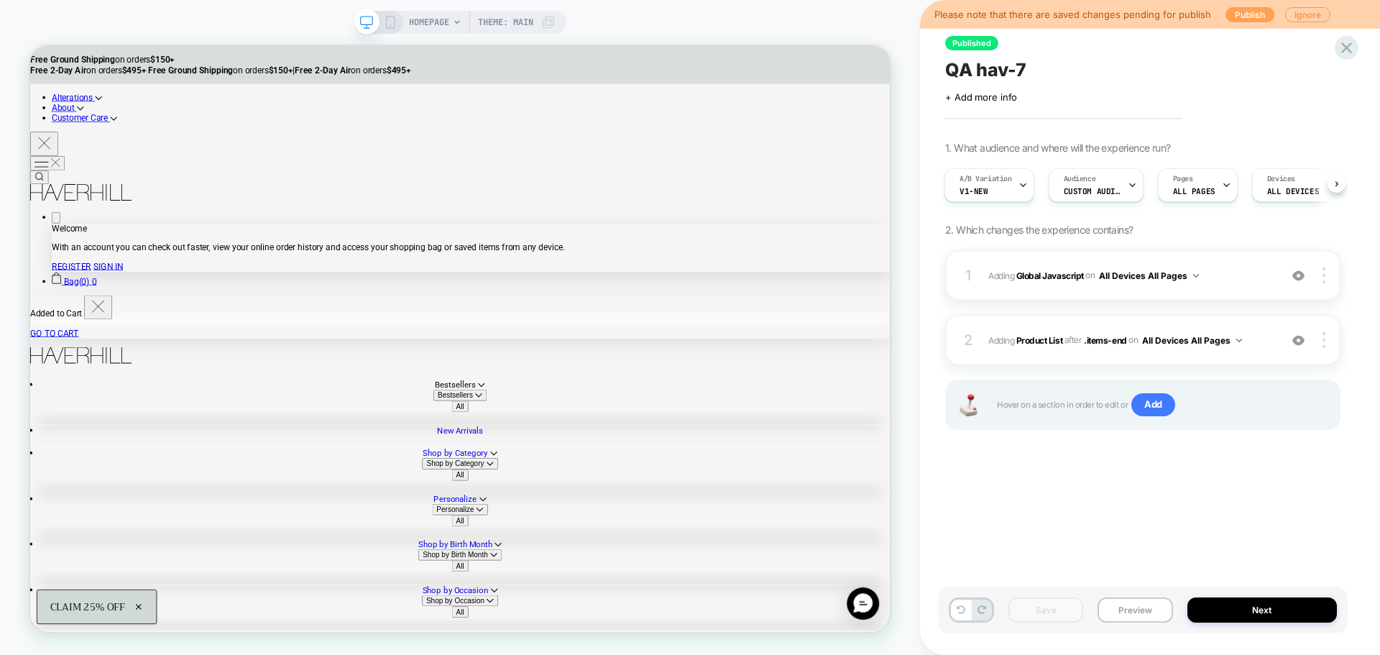
click at [1237, 19] on button "Publish" at bounding box center [1249, 14] width 49 height 15
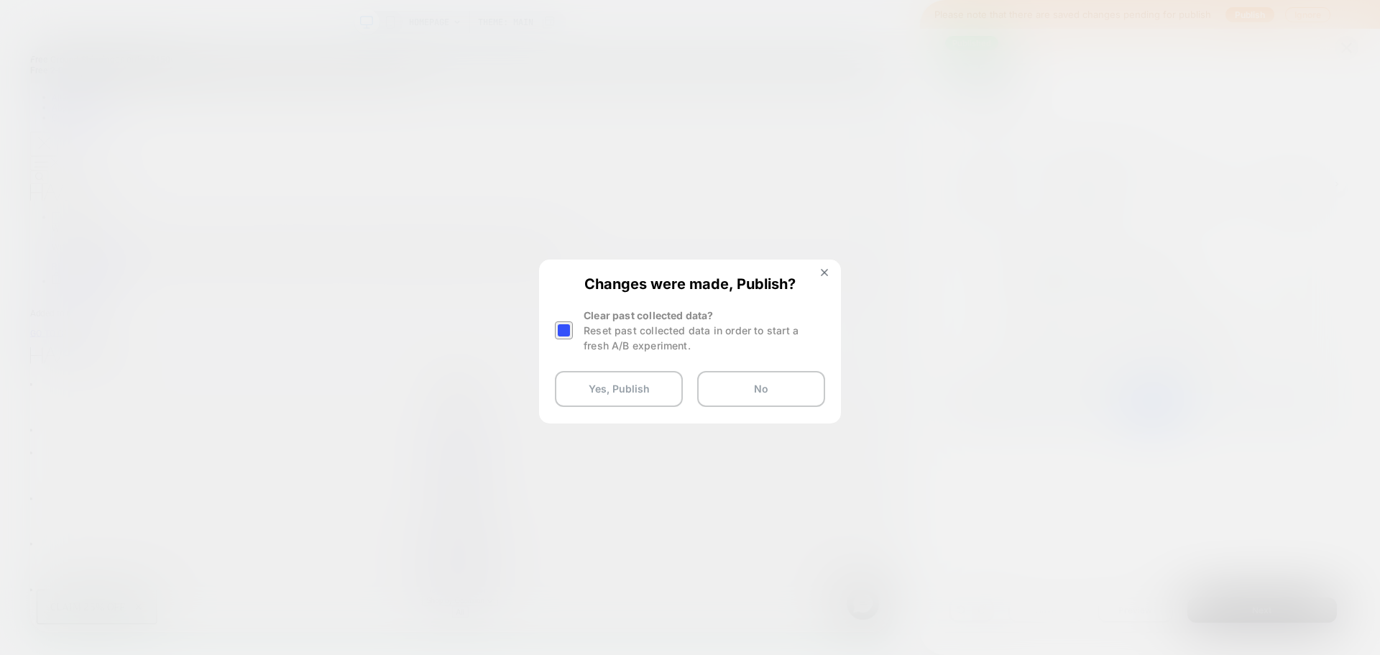
click at [575, 329] on div at bounding box center [566, 330] width 22 height 45
click at [570, 331] on div at bounding box center [564, 330] width 18 height 18
click at [627, 397] on button "Yes, Publish" at bounding box center [619, 389] width 128 height 36
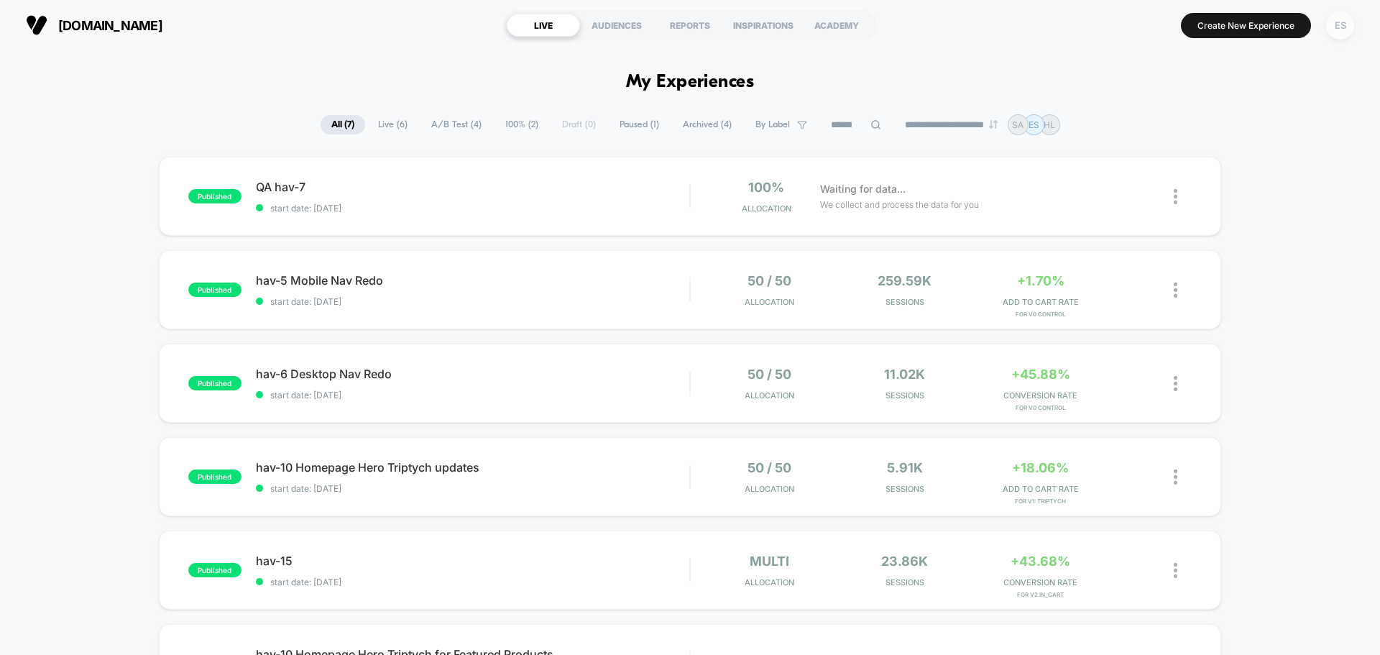
click at [1341, 34] on div "ES" at bounding box center [1340, 25] width 28 height 28
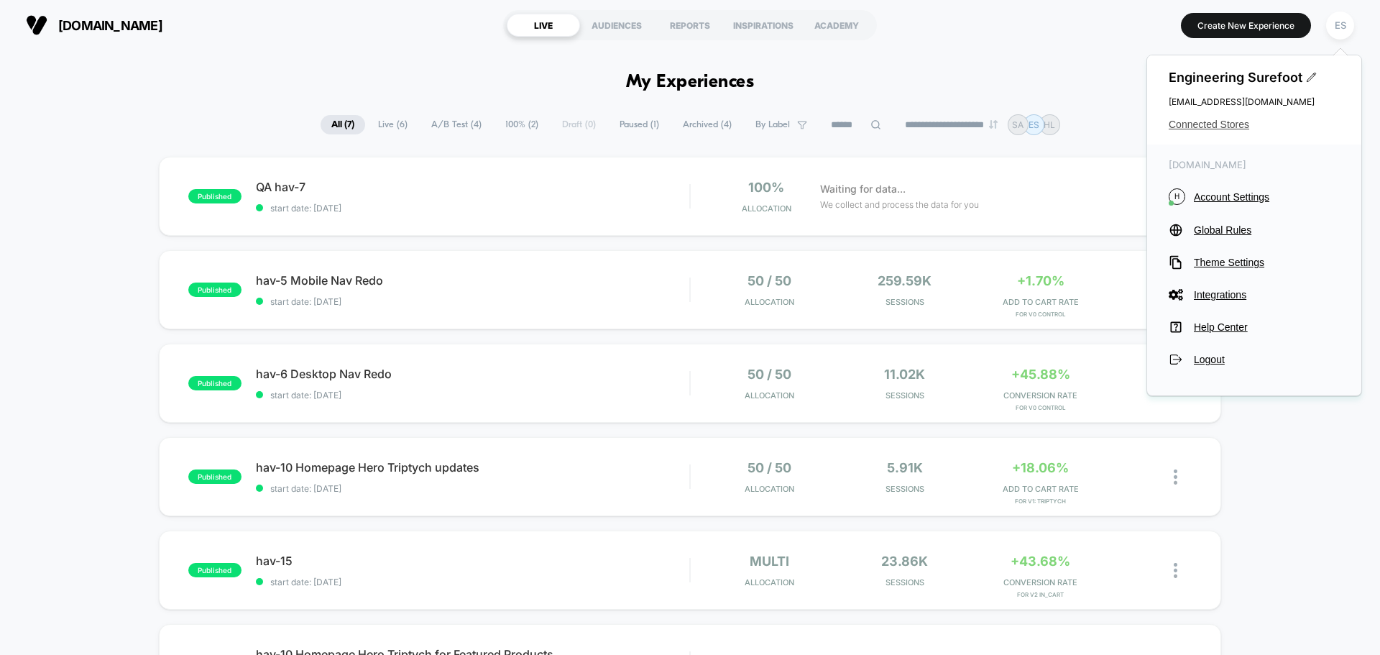
click at [1230, 128] on span "Connected Stores" at bounding box center [1253, 124] width 171 height 11
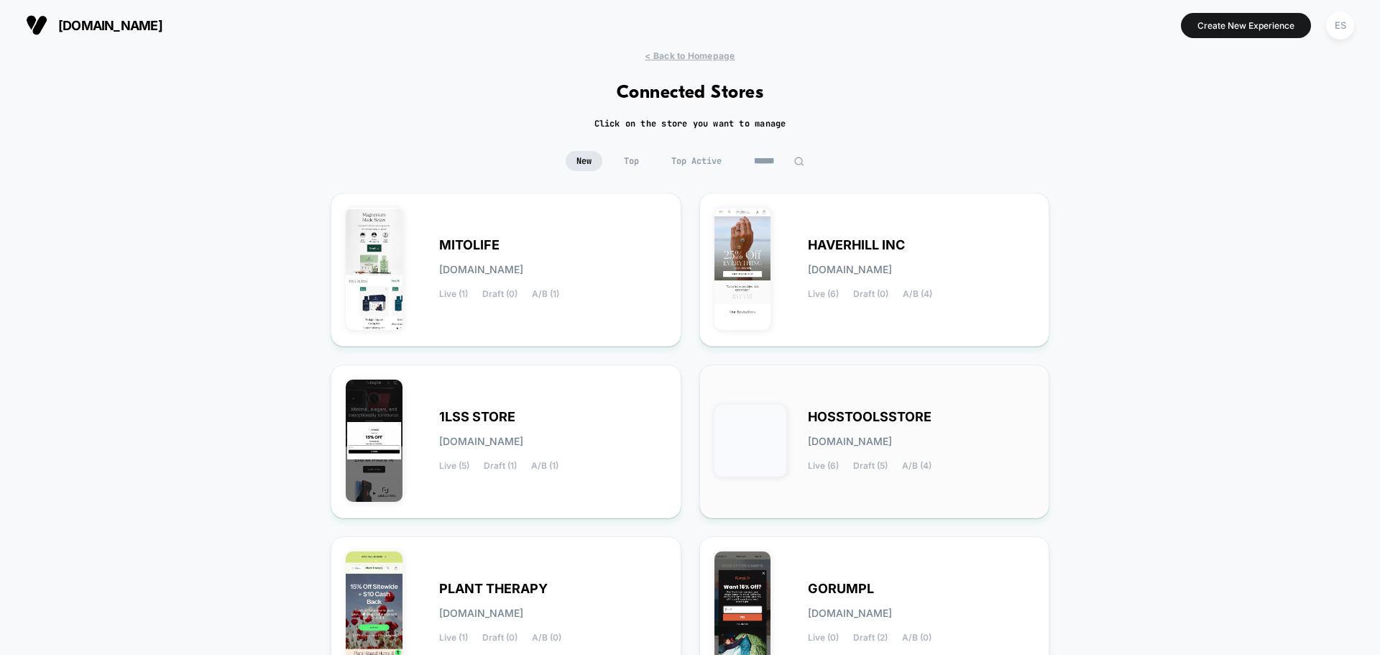
click at [837, 412] on span "HOSSTOOLSSTORE" at bounding box center [870, 417] width 124 height 10
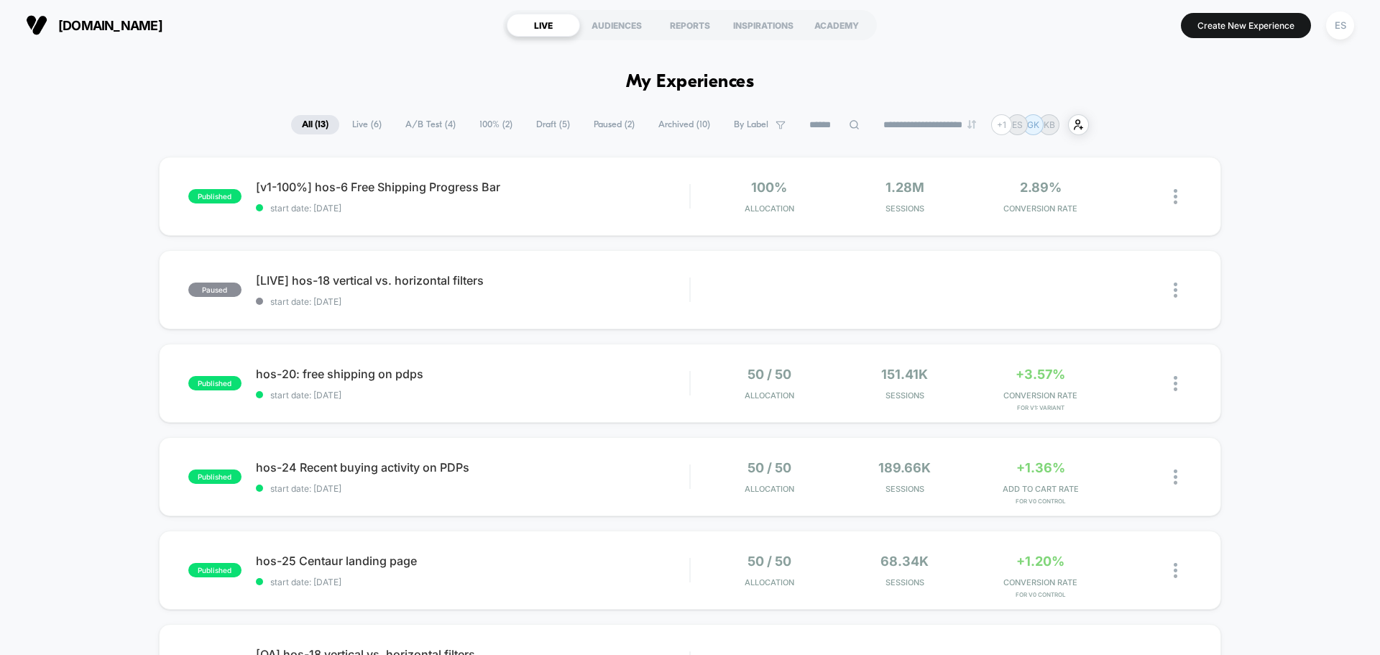
scroll to position [607, 0]
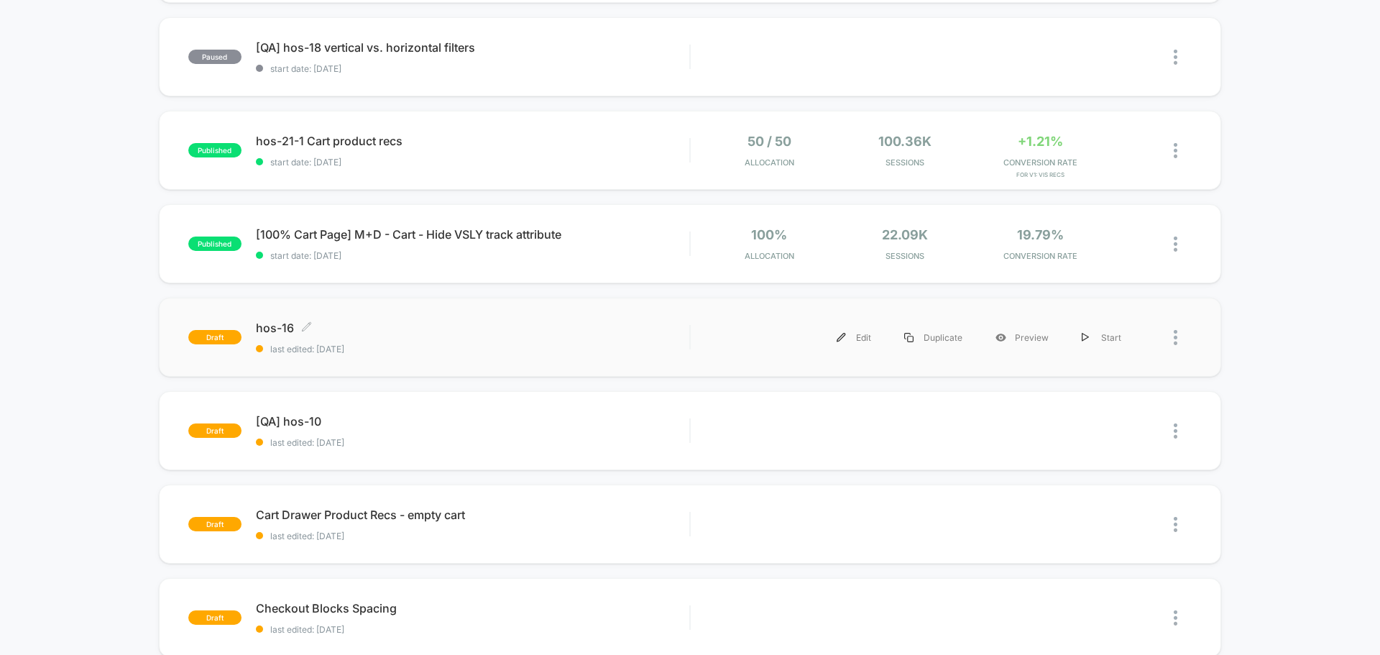
click at [267, 333] on span "hos-16 Click to edit experience details" at bounding box center [472, 328] width 433 height 14
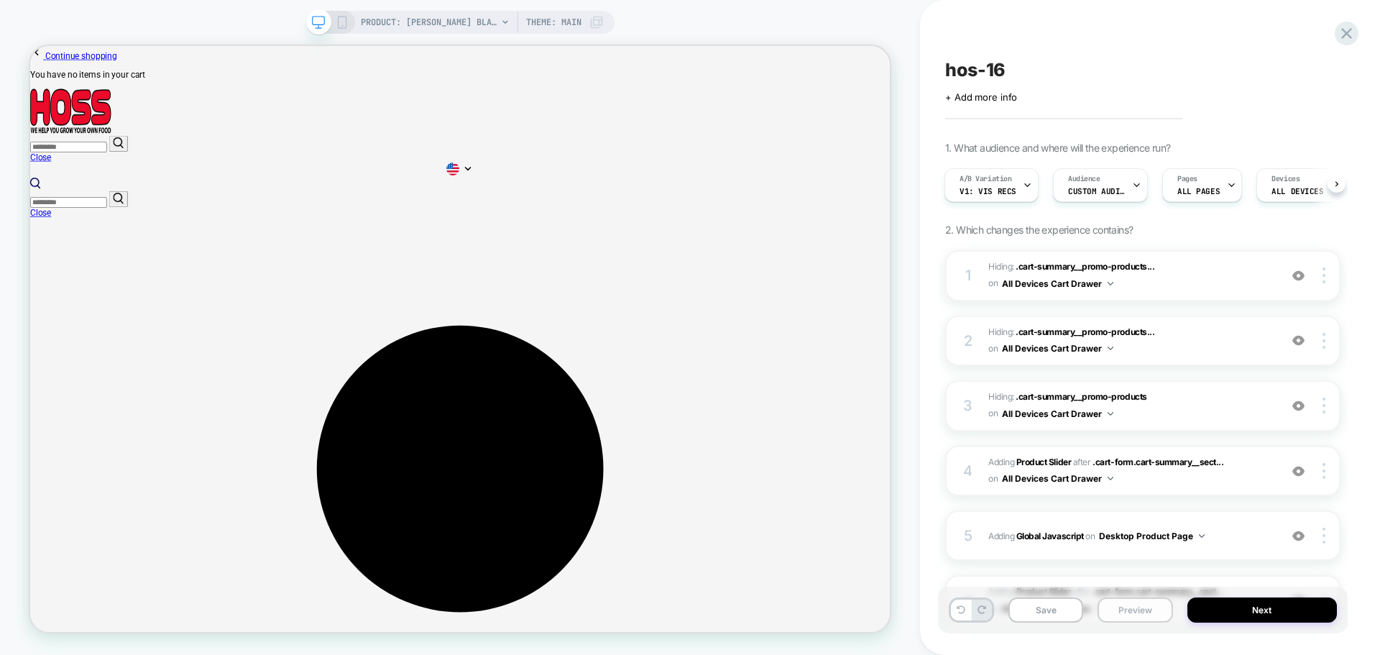
click at [1130, 607] on button "Preview" at bounding box center [1134, 609] width 75 height 25
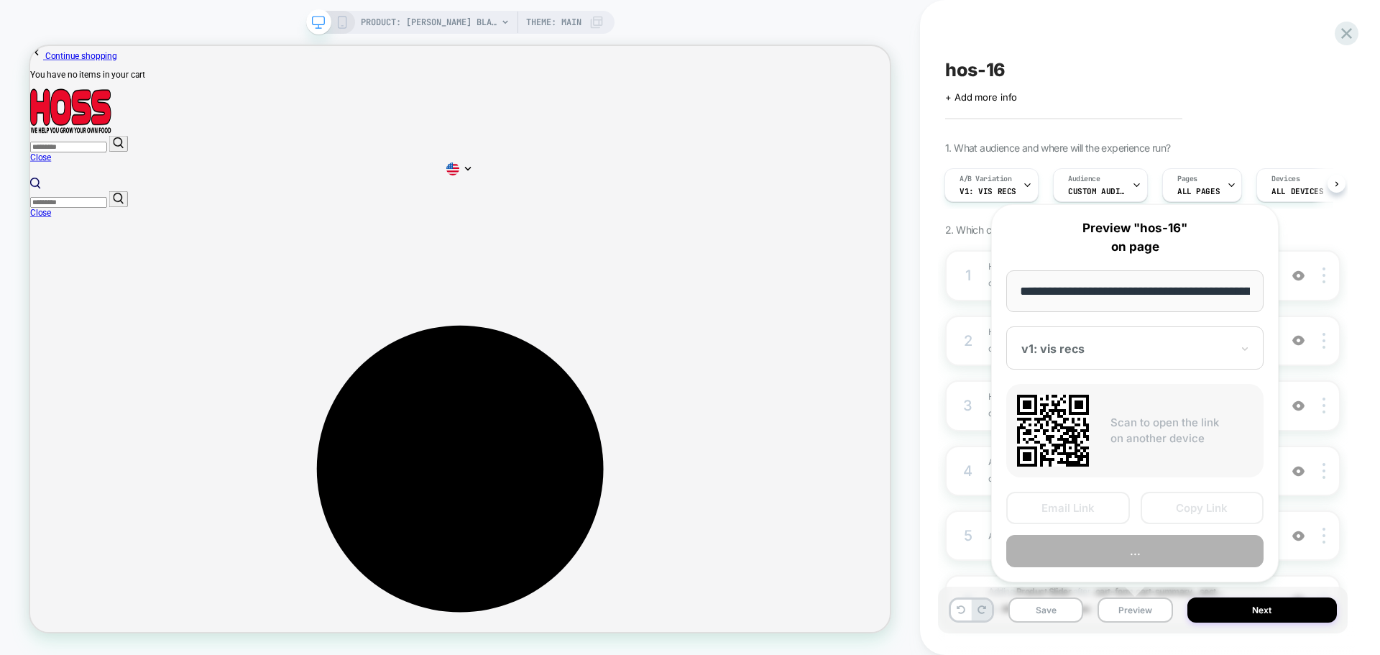
scroll to position [0, 234]
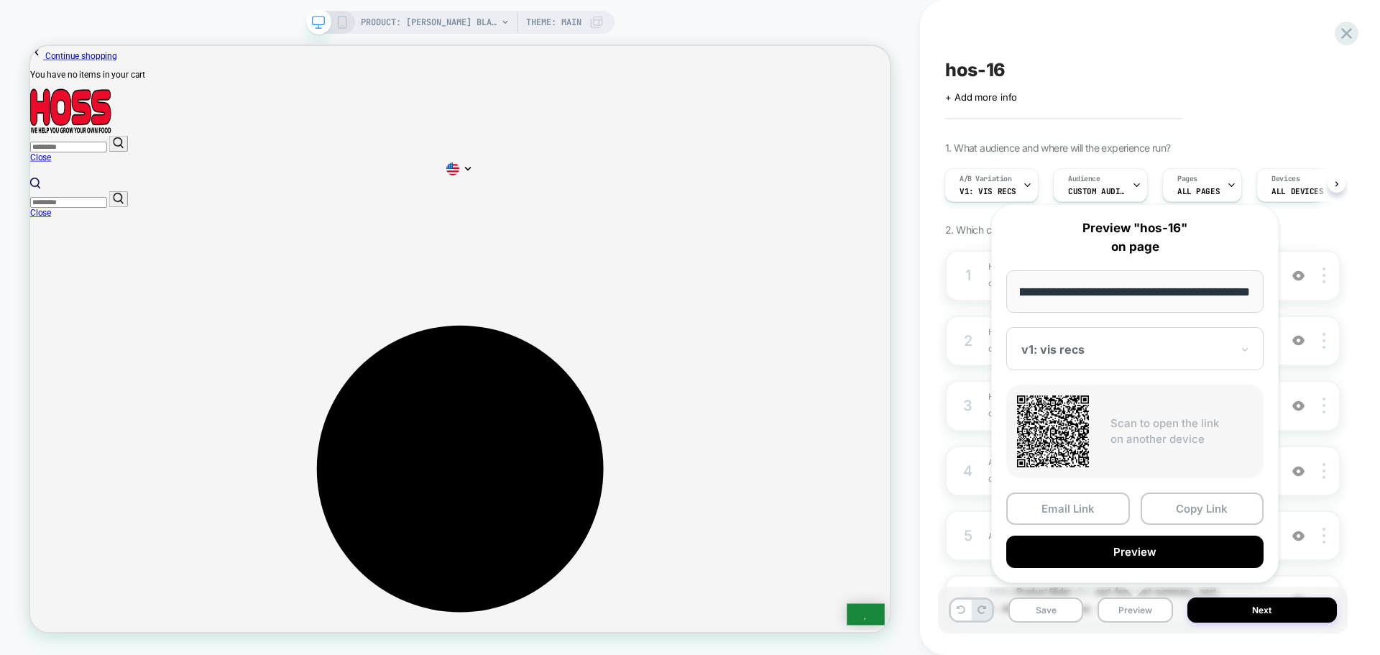
click at [1204, 488] on div "**********" at bounding box center [1134, 393] width 287 height 379
click at [1189, 507] on button "Copy Link" at bounding box center [1202, 508] width 124 height 32
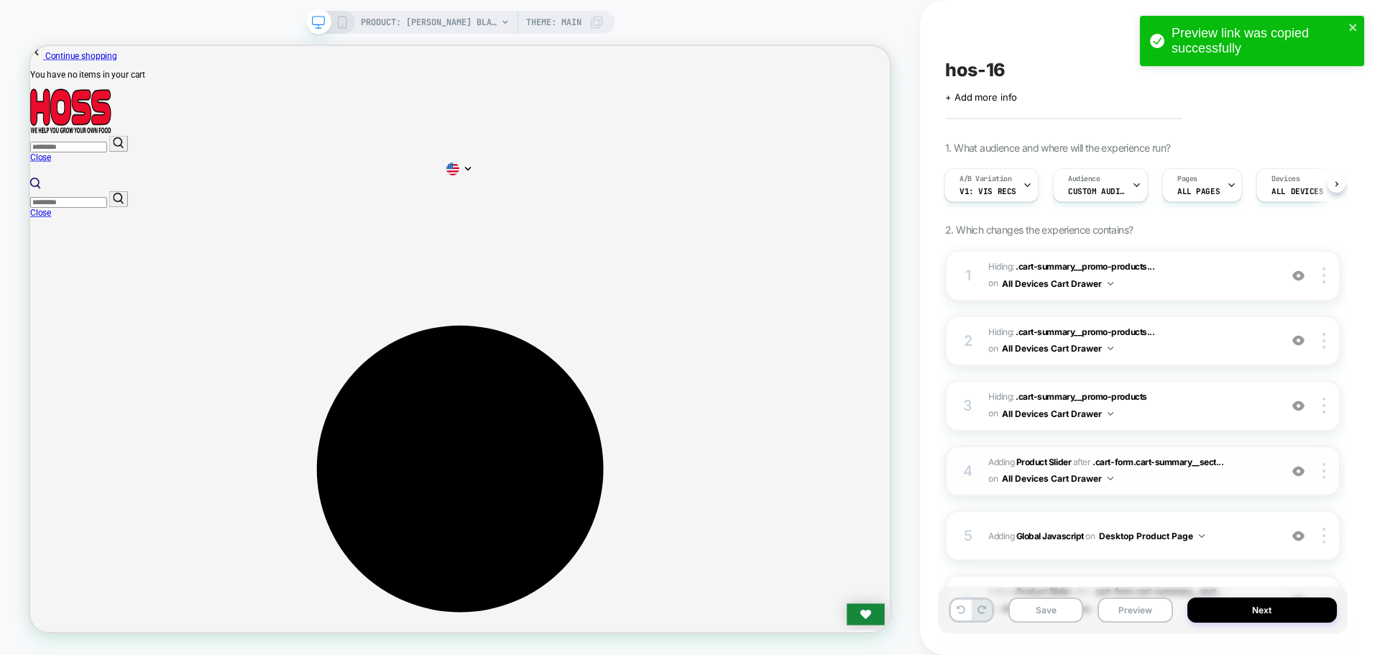
scroll to position [144, 0]
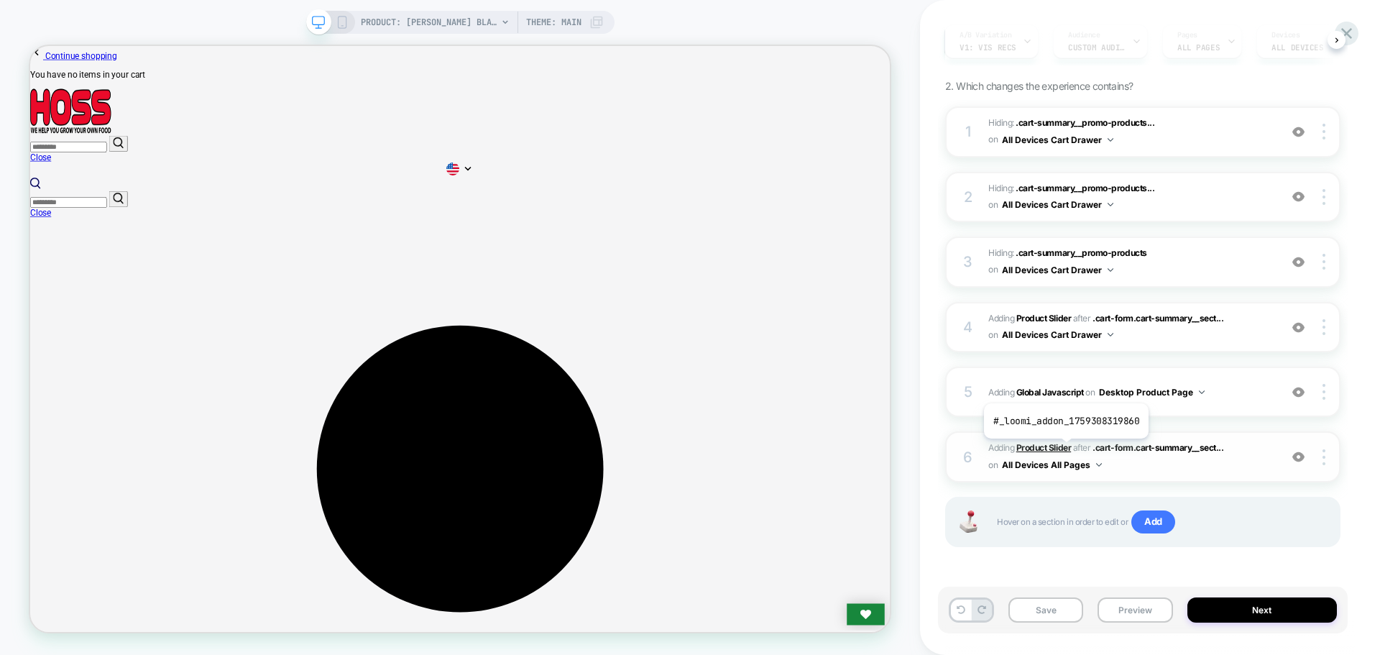
click at [1064, 449] on b "Product Slider" at bounding box center [1043, 447] width 55 height 11
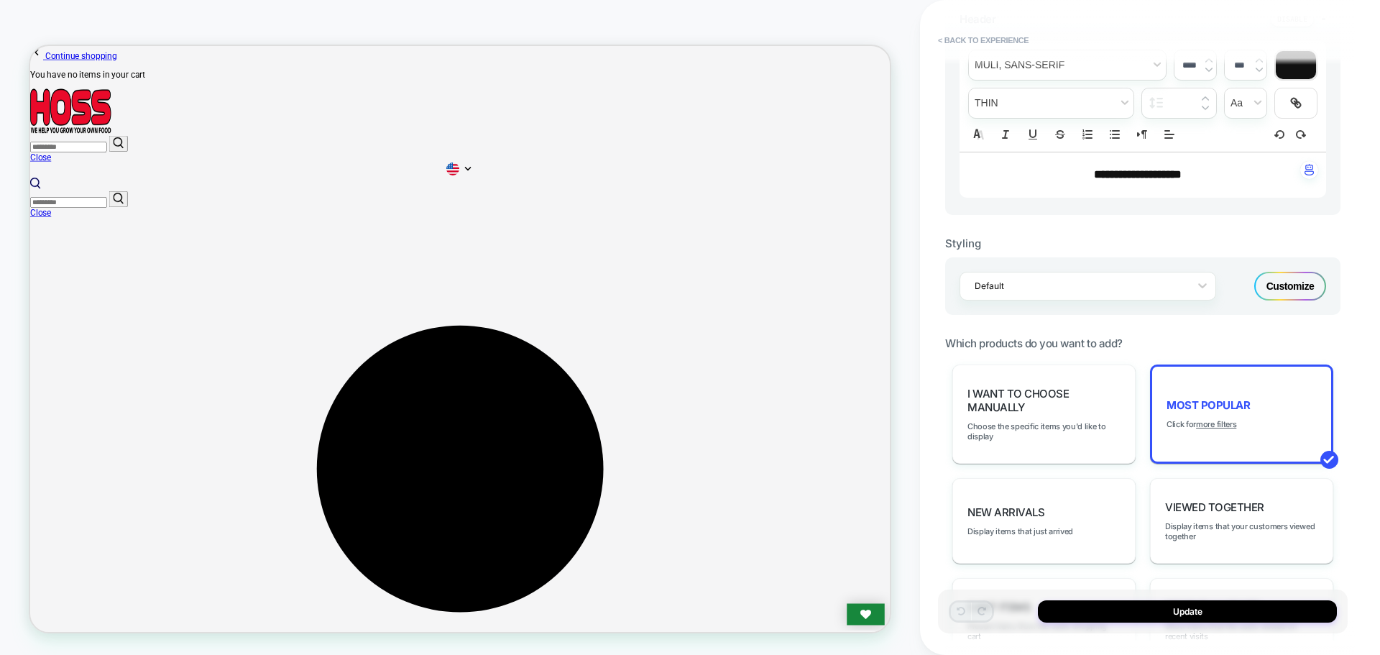
scroll to position [503, 0]
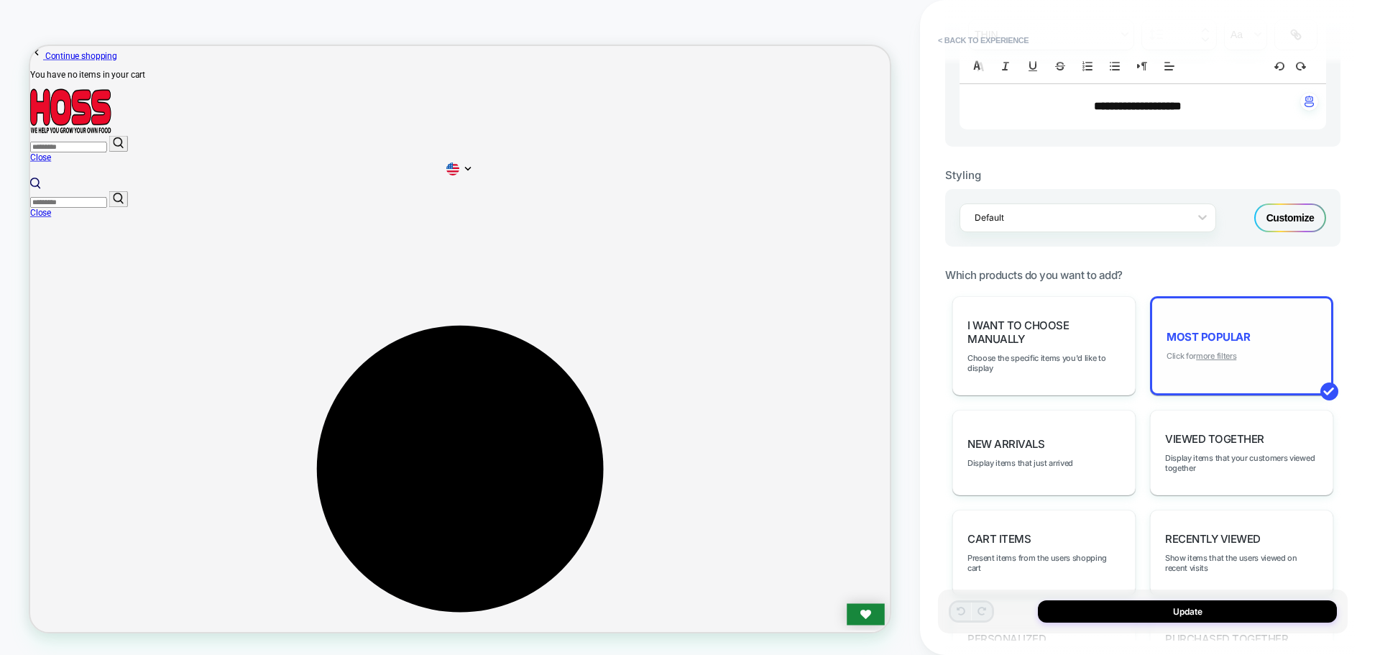
click at [1209, 354] on u "more filters" at bounding box center [1216, 356] width 40 height 10
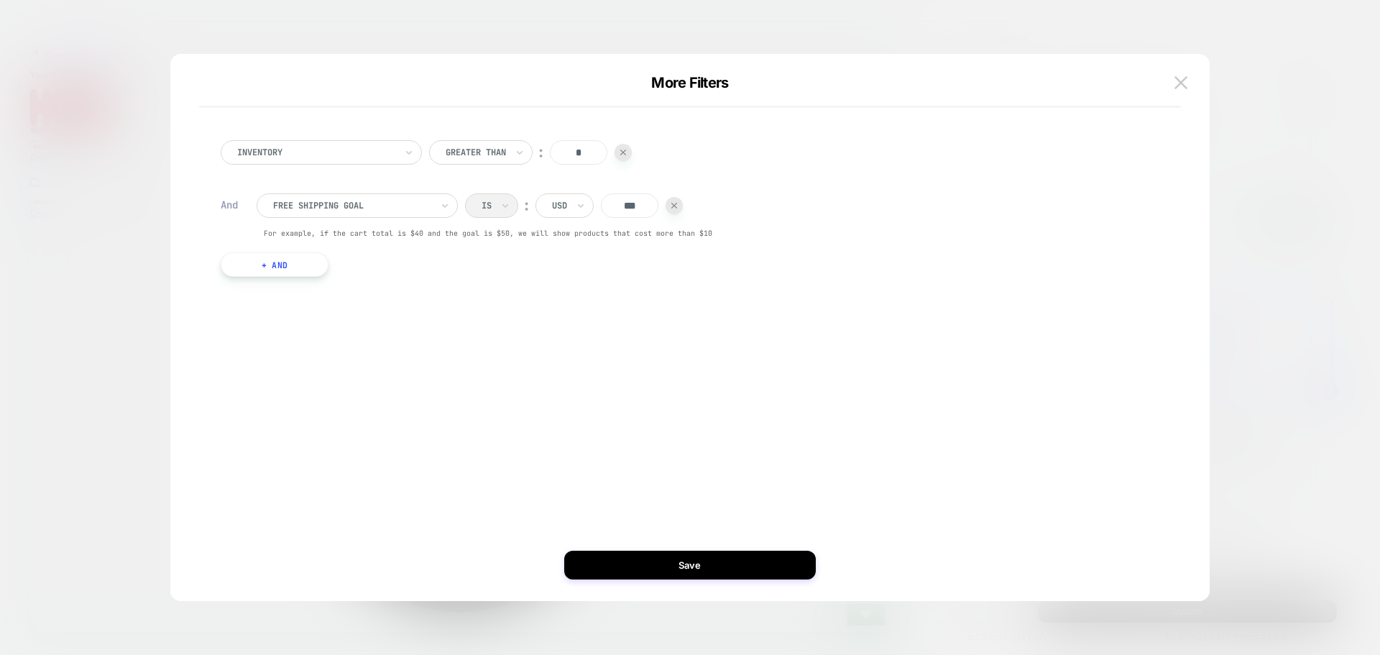
click at [315, 253] on button "+ And" at bounding box center [275, 264] width 108 height 24
click at [339, 267] on div "products with tag" at bounding box center [357, 279] width 201 height 24
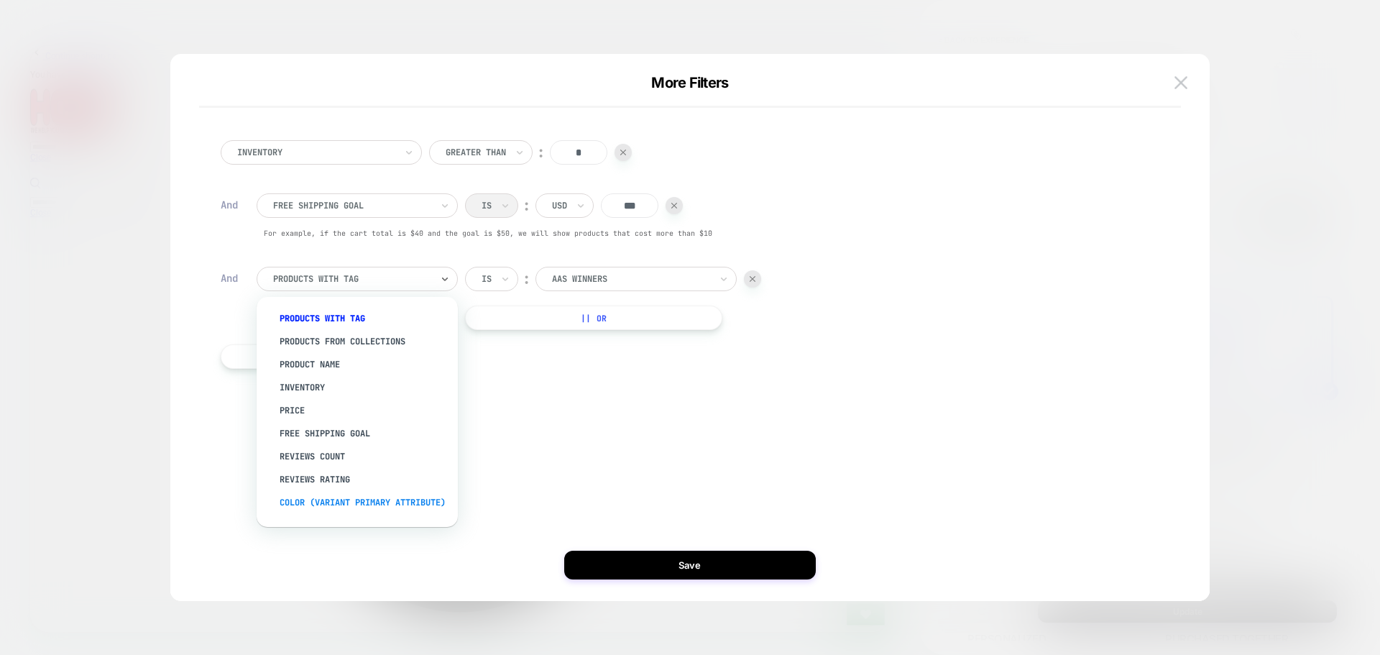
click at [314, 501] on div "color (Variant primary attribute)" at bounding box center [364, 502] width 187 height 23
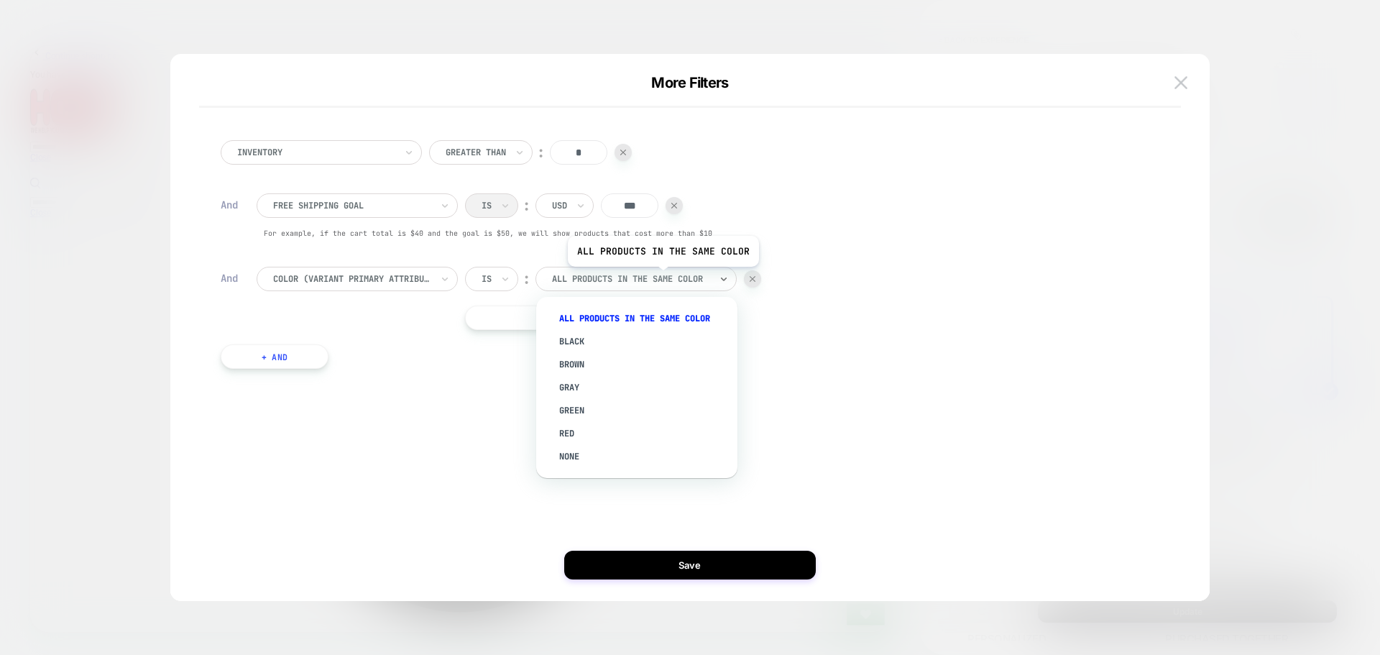
click at [661, 277] on div at bounding box center [631, 278] width 158 height 13
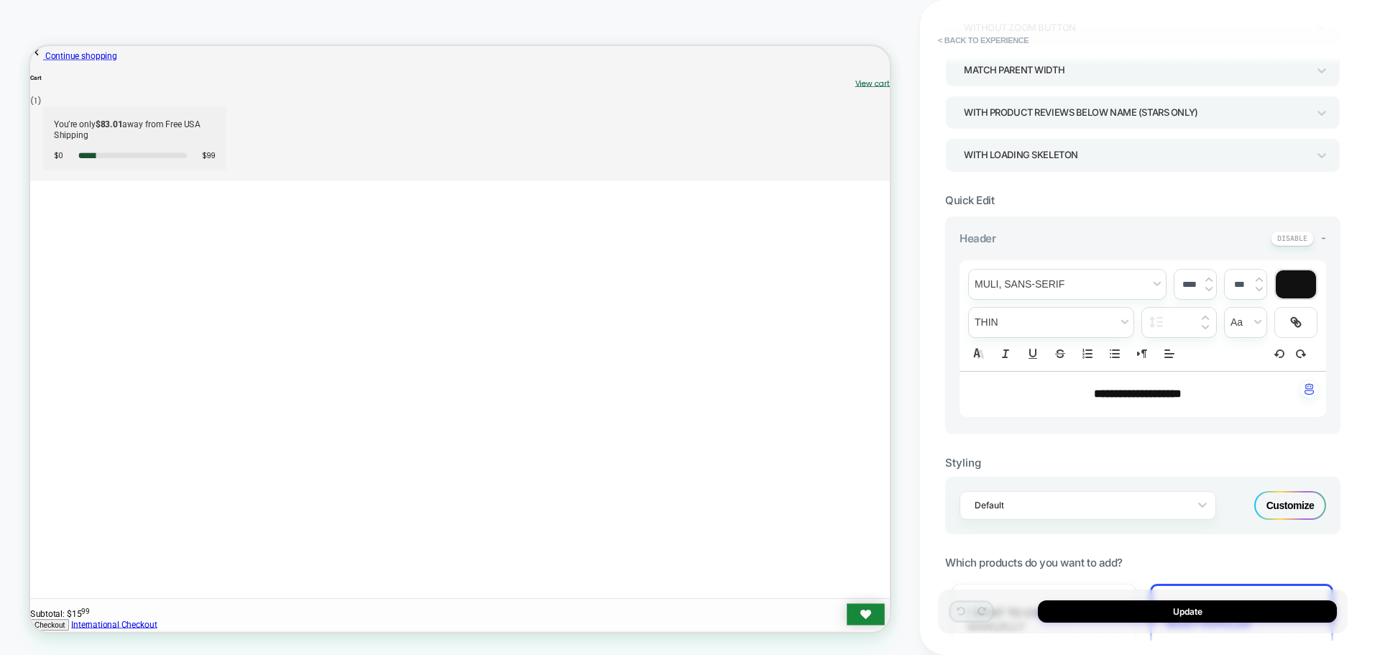
scroll to position [431, 0]
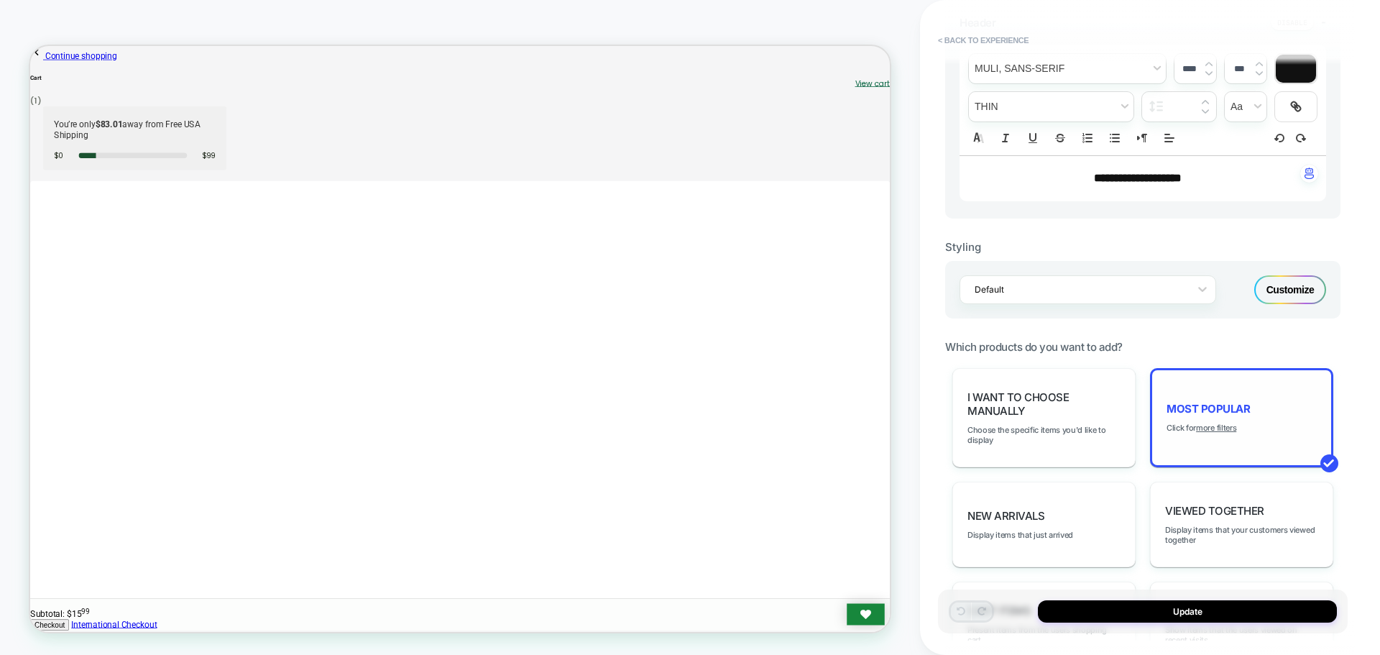
click at [1219, 420] on div "Most Popular Click for more filters" at bounding box center [1241, 417] width 183 height 99
click at [1228, 437] on div "Most Popular Click for more filters" at bounding box center [1241, 417] width 183 height 99
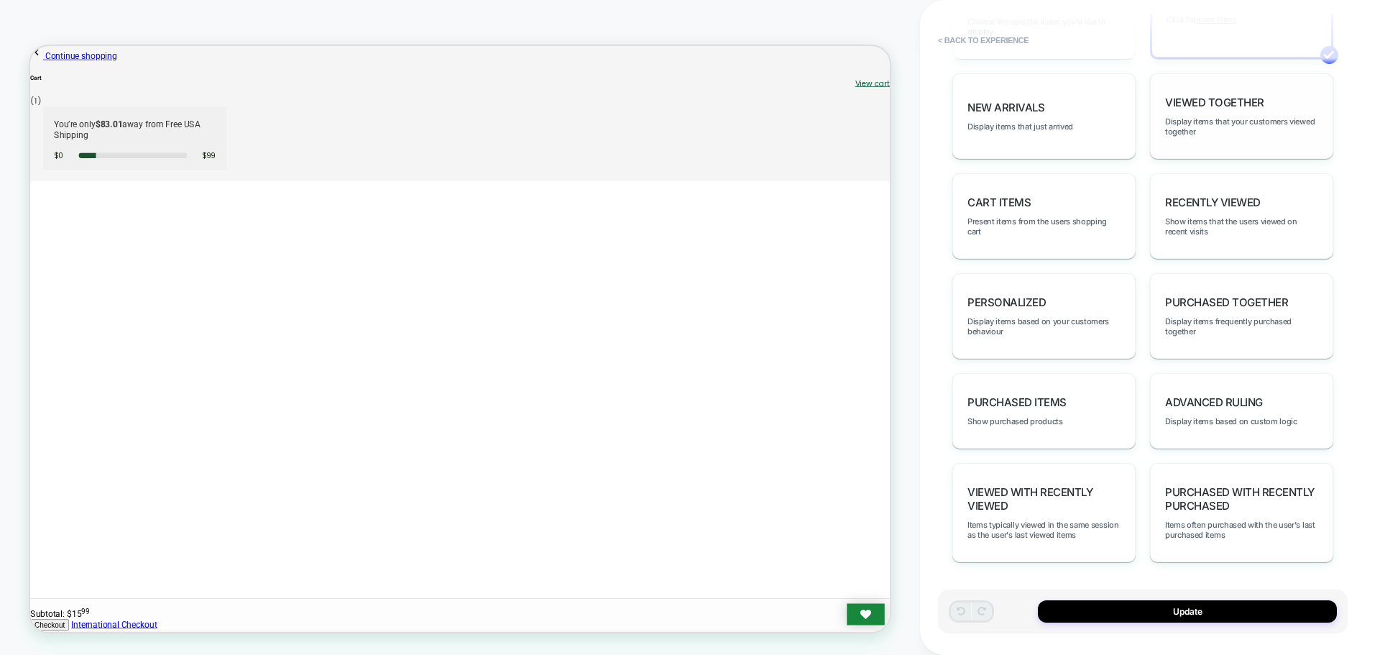
scroll to position [840, 0]
click at [1236, 287] on div "Purchased Together Display items frequently purchased together" at bounding box center [1241, 315] width 183 height 86
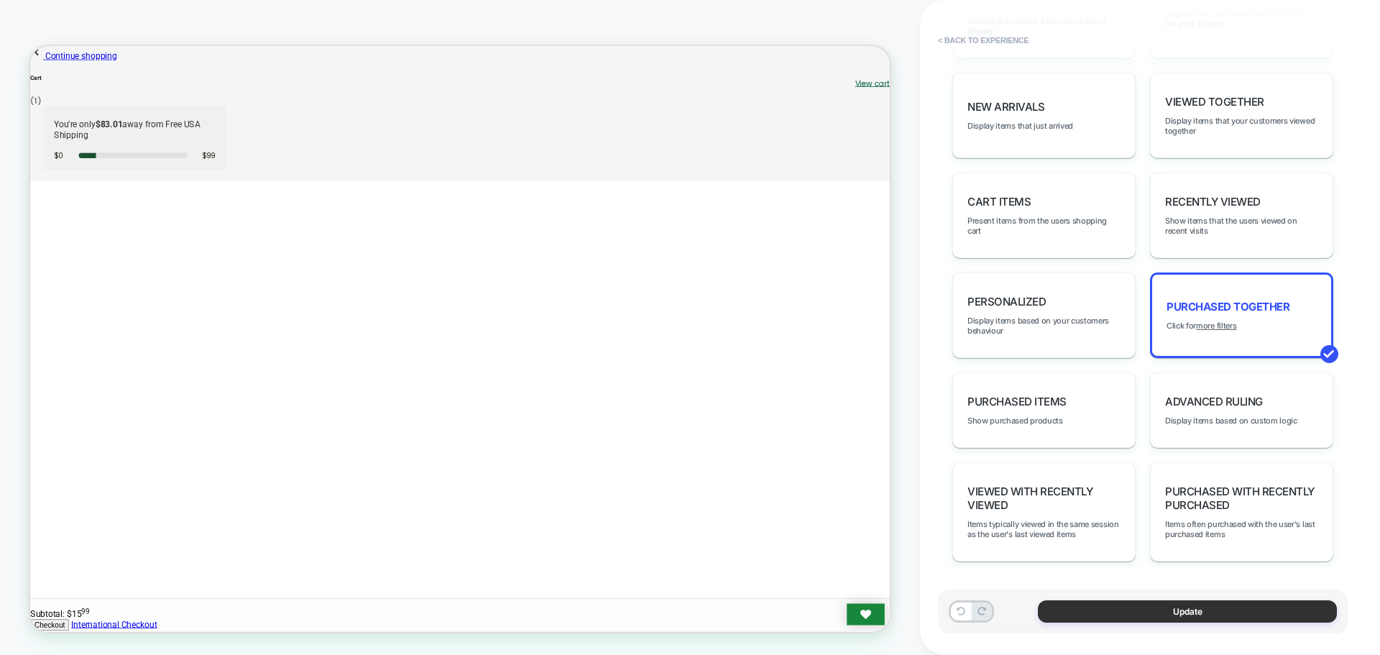
click at [1217, 615] on button "Update" at bounding box center [1187, 611] width 299 height 22
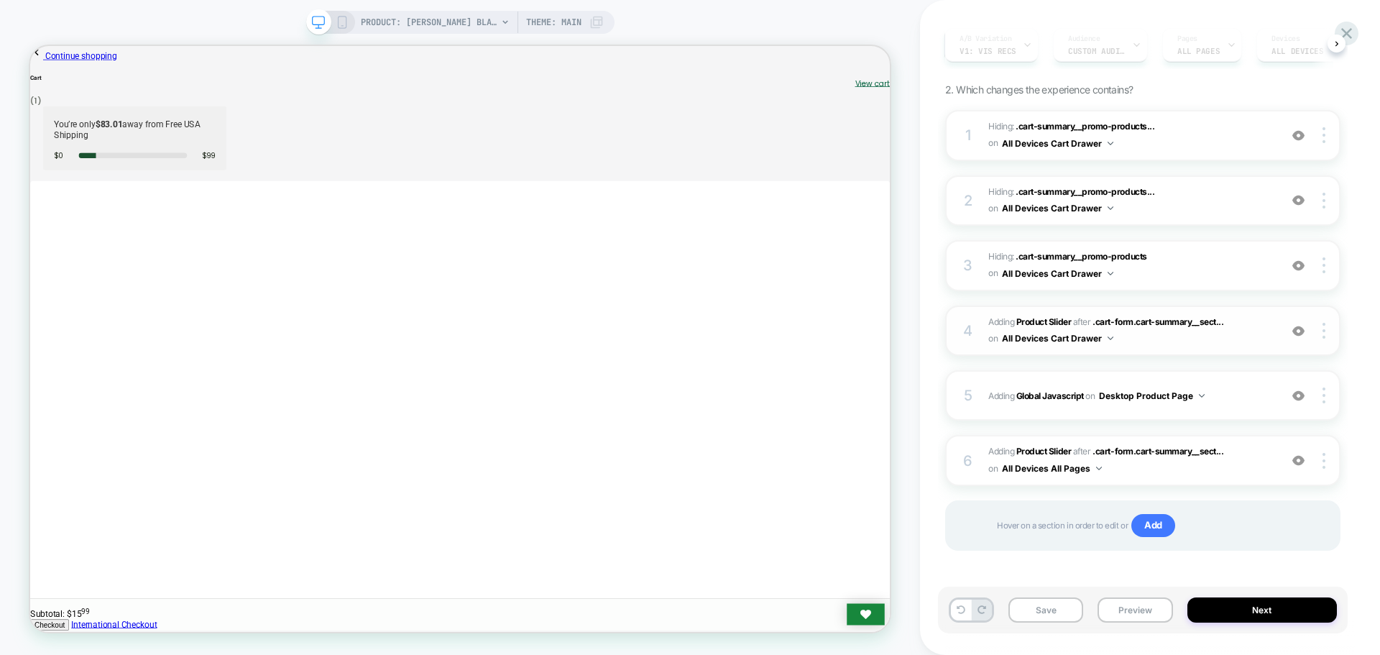
scroll to position [144, 0]
click at [1048, 609] on button "Save" at bounding box center [1045, 609] width 75 height 25
click at [1135, 615] on button "Preview" at bounding box center [1134, 609] width 75 height 25
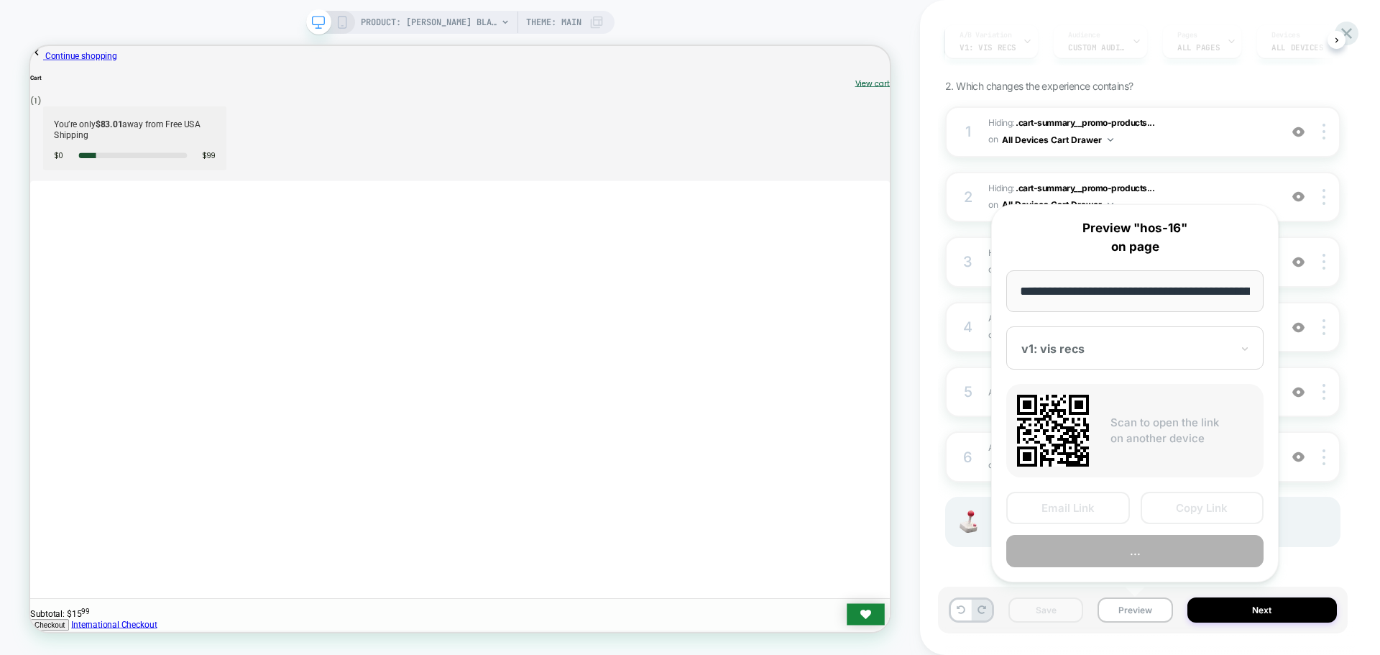
scroll to position [0, 234]
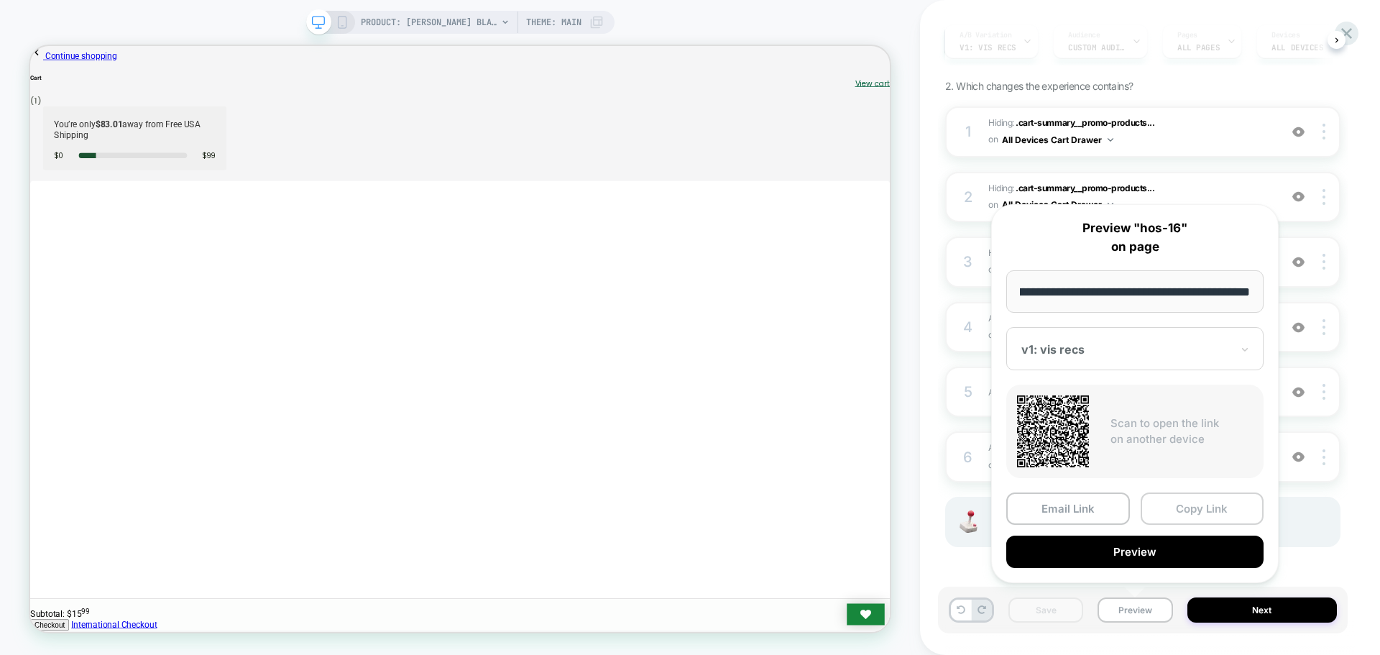
click at [1201, 505] on button "Copy Link" at bounding box center [1202, 508] width 124 height 32
